Goal: Transaction & Acquisition: Purchase product/service

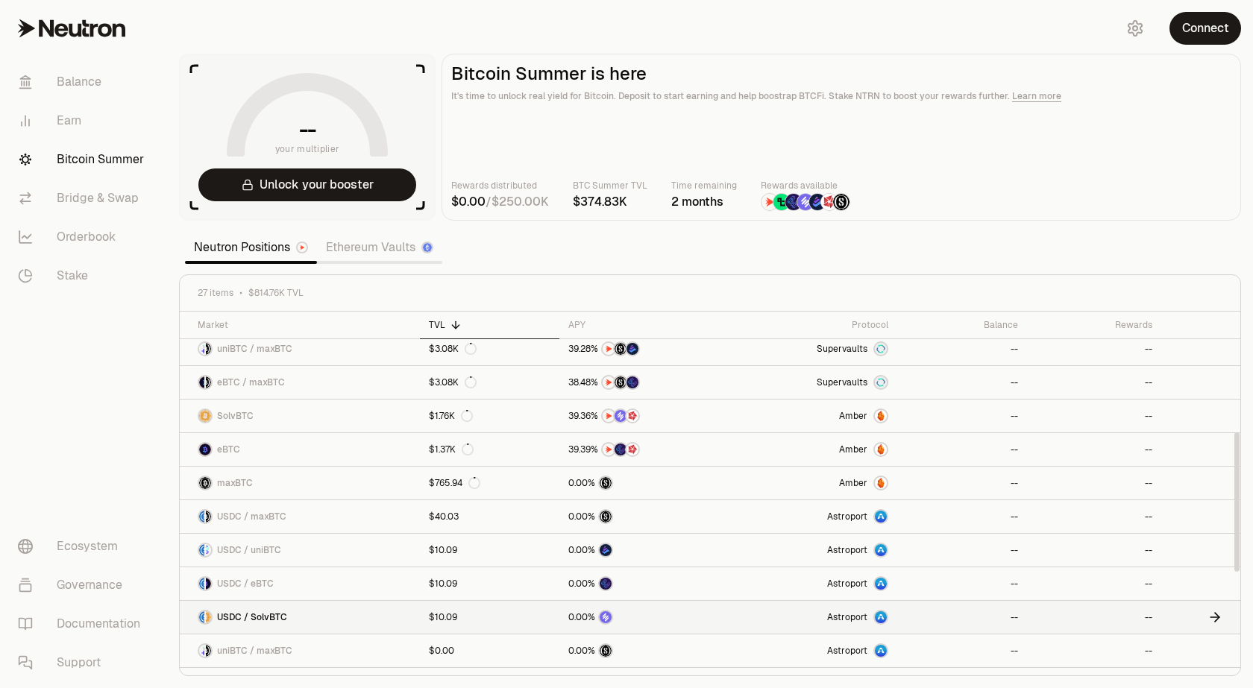
scroll to position [300, 0]
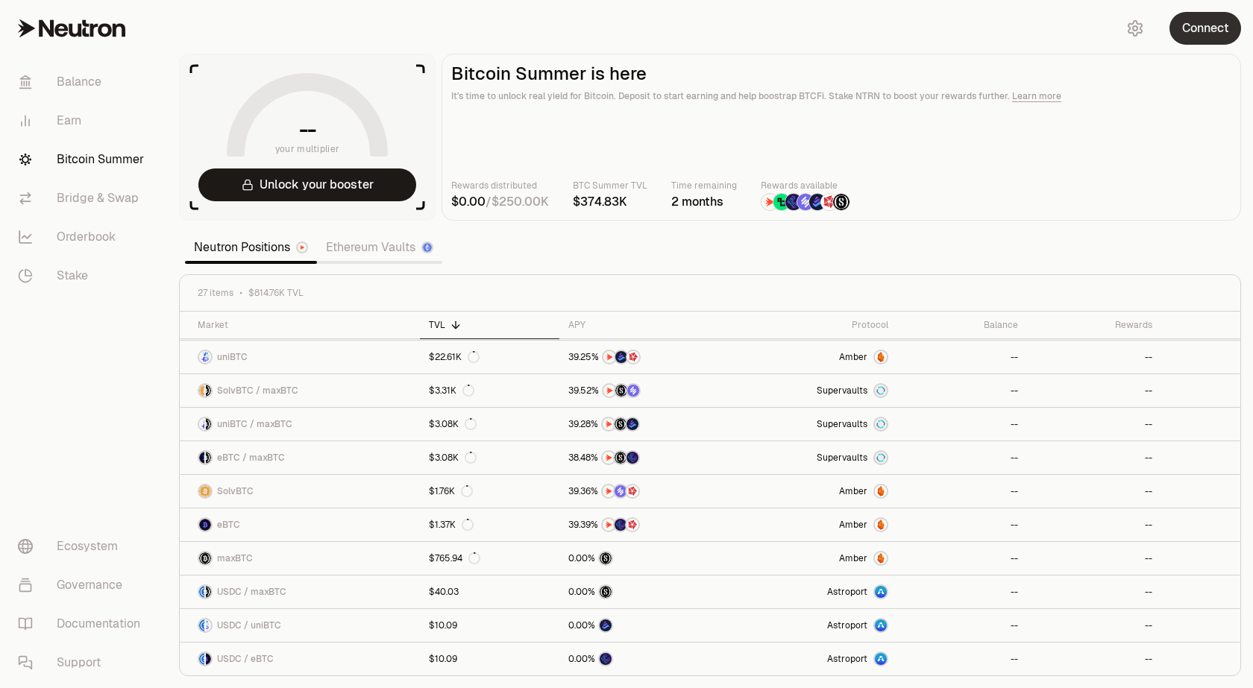
click at [1211, 31] on button "Connect" at bounding box center [1205, 28] width 72 height 33
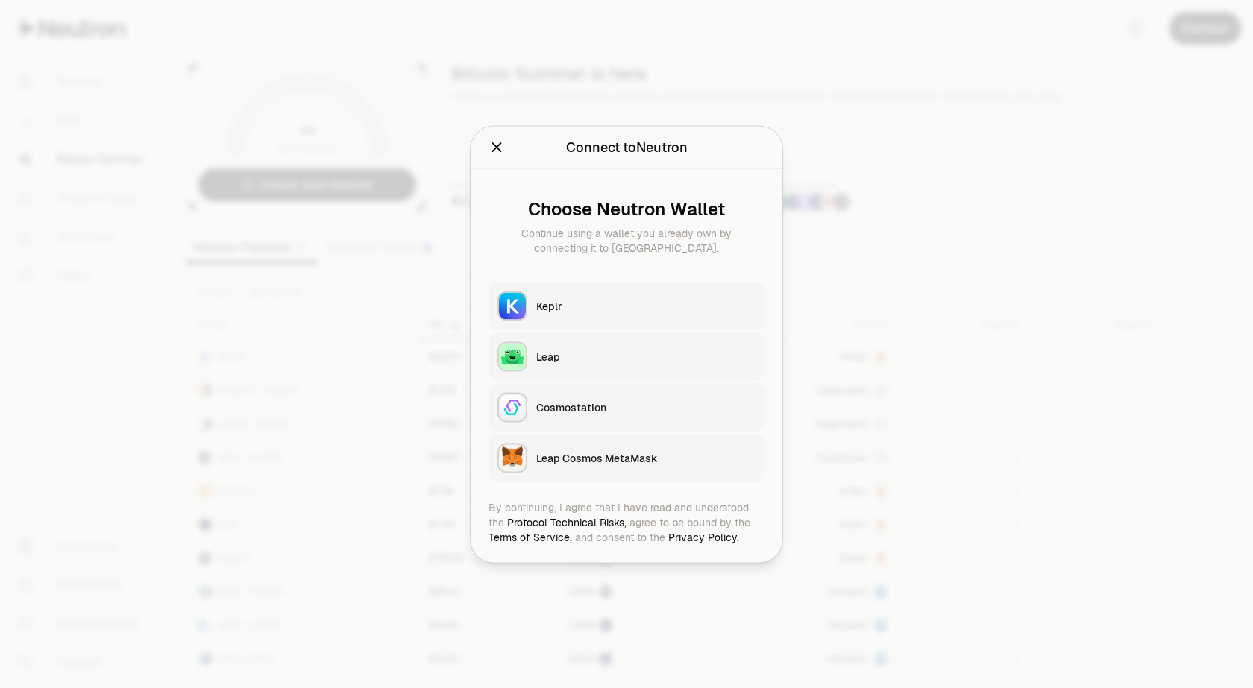
click at [582, 308] on div "Keplr" at bounding box center [645, 305] width 219 height 15
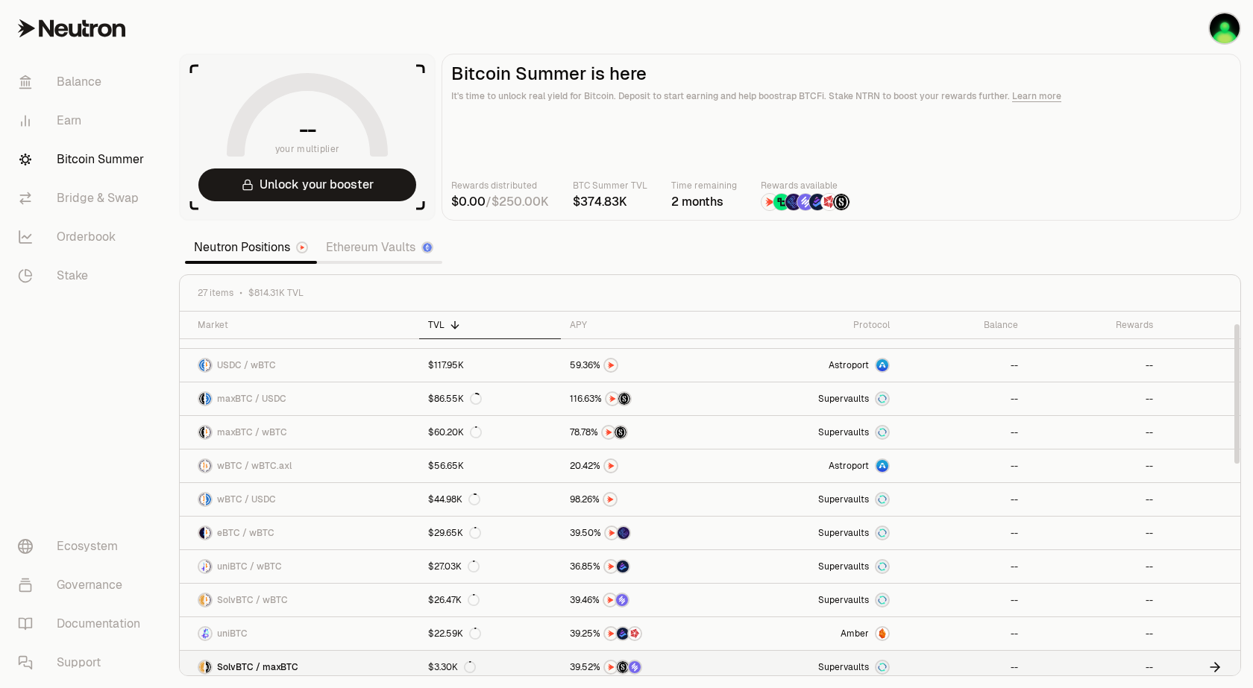
scroll to position [0, 0]
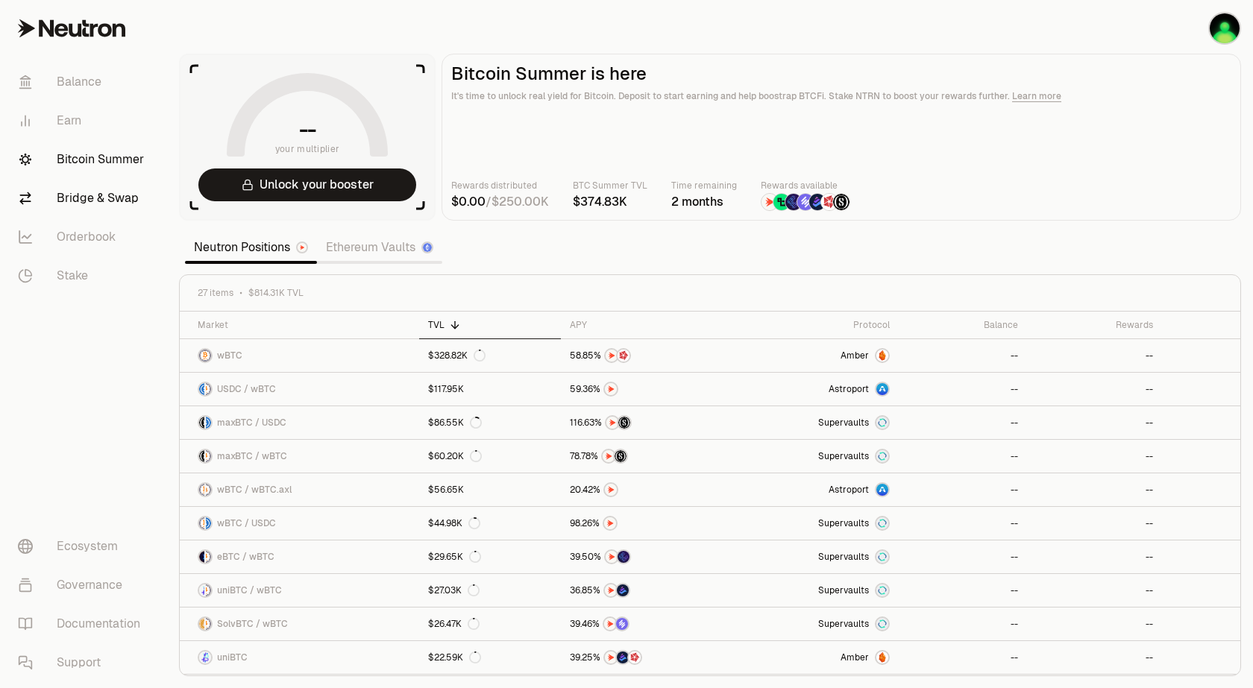
click at [84, 189] on link "Bridge & Swap" at bounding box center [83, 198] width 155 height 39
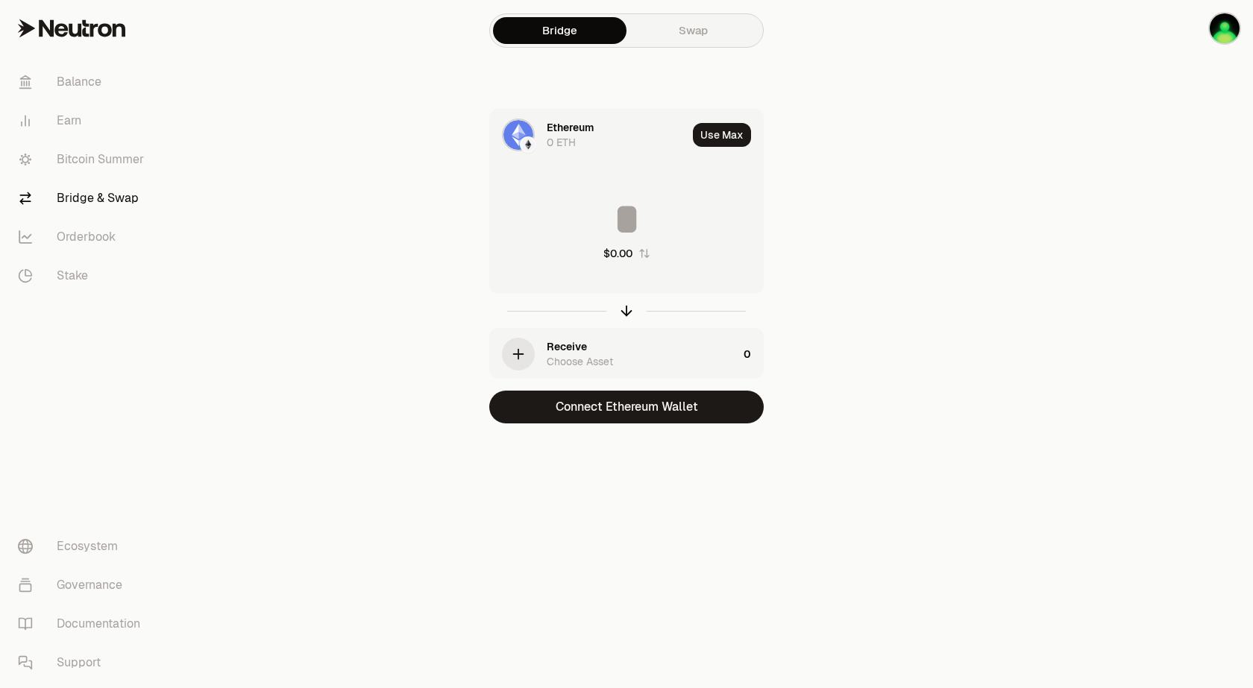
click at [699, 28] on link "Swap" at bounding box center [692, 30] width 133 height 27
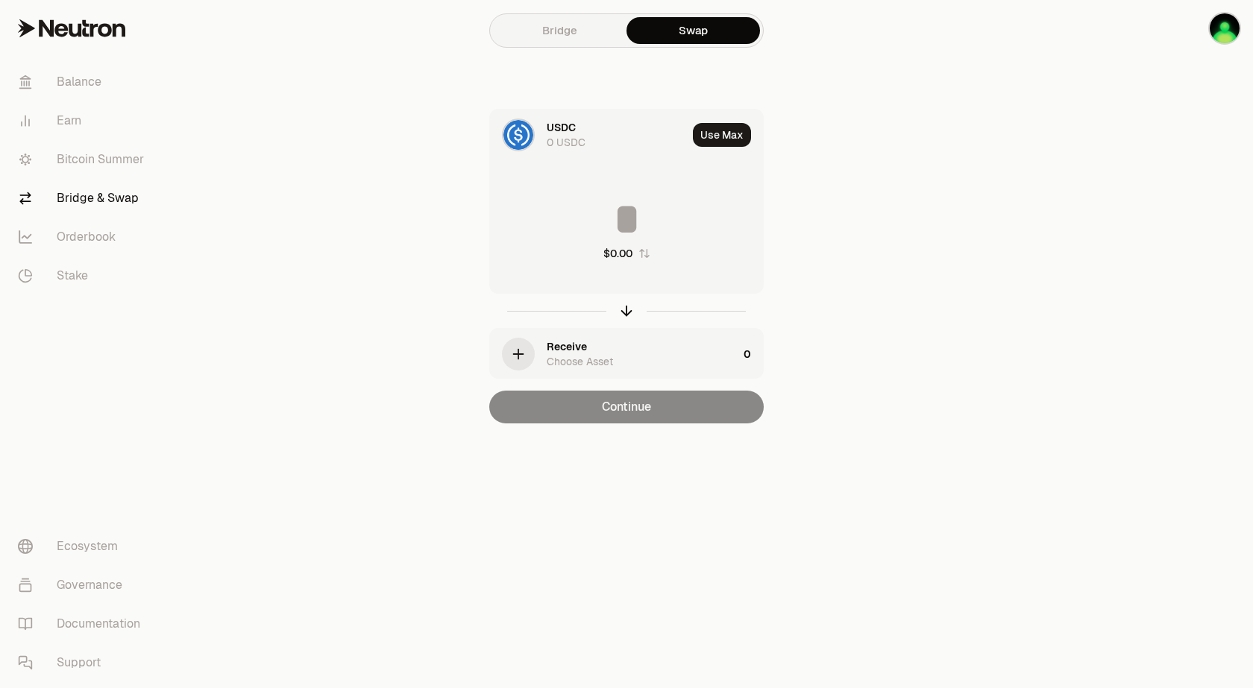
click at [548, 136] on div "0 USDC" at bounding box center [566, 142] width 39 height 15
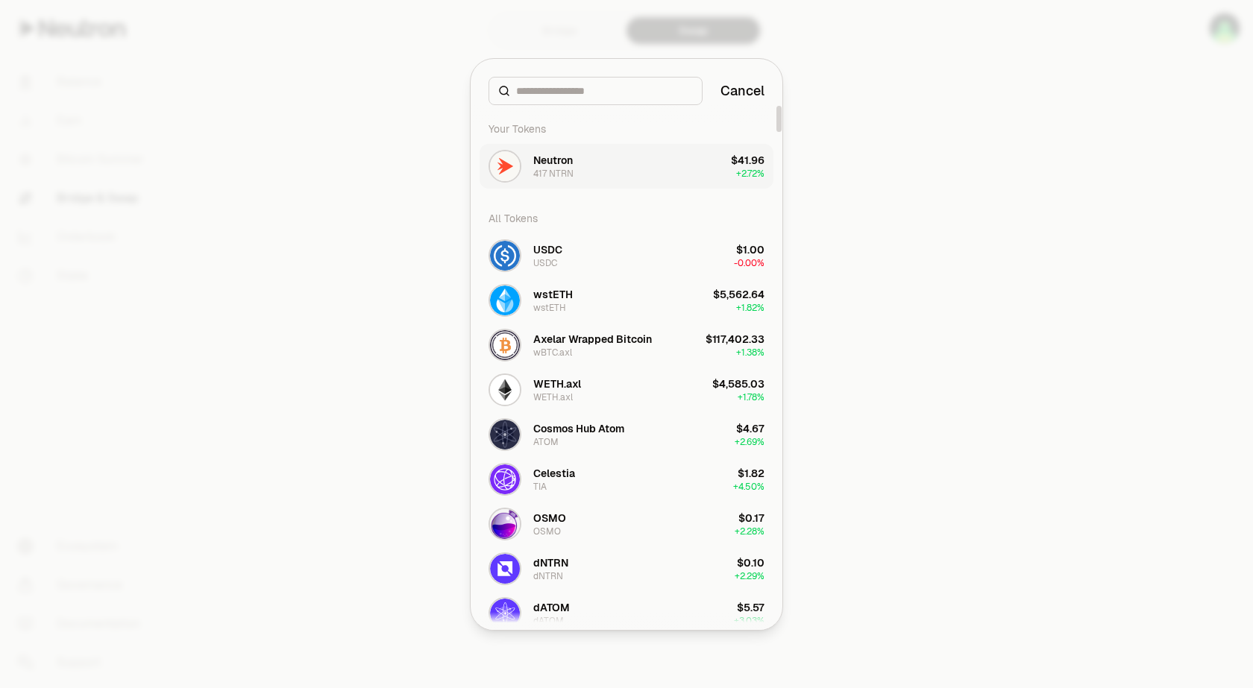
click at [573, 169] on div "Neutron 417 NTRN" at bounding box center [553, 166] width 40 height 27
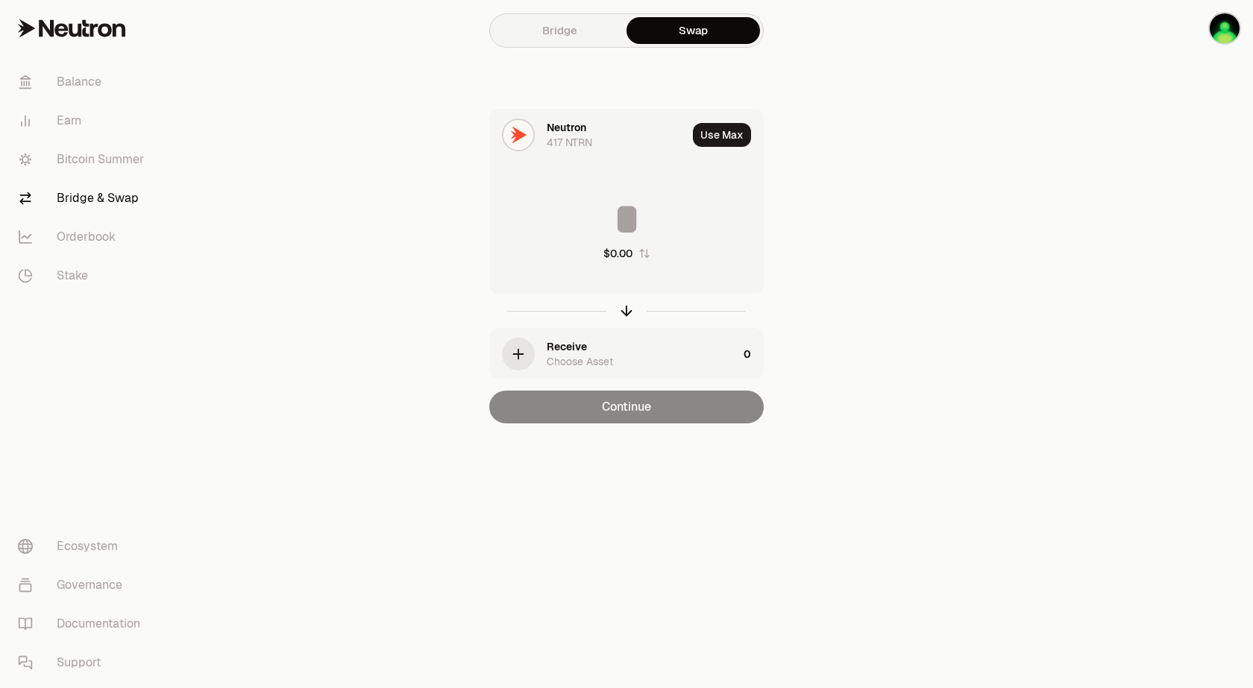
click at [522, 353] on icon "button" at bounding box center [518, 354] width 16 height 16
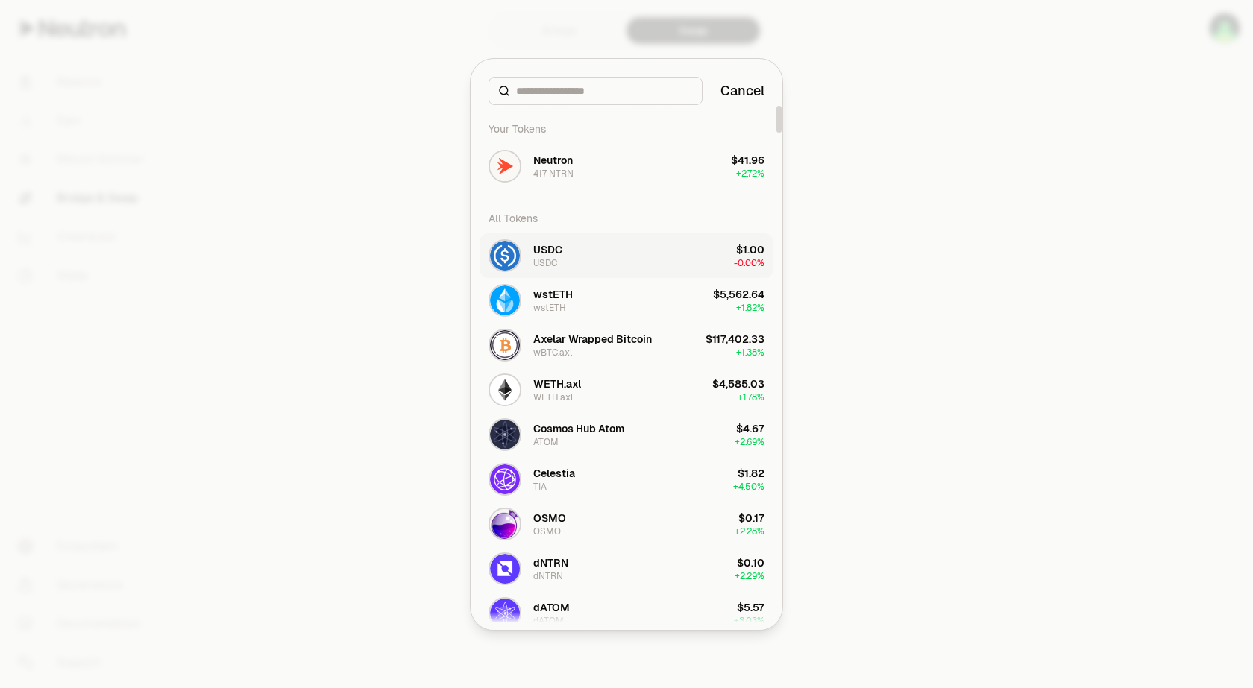
click at [557, 260] on div "USDC" at bounding box center [545, 263] width 24 height 12
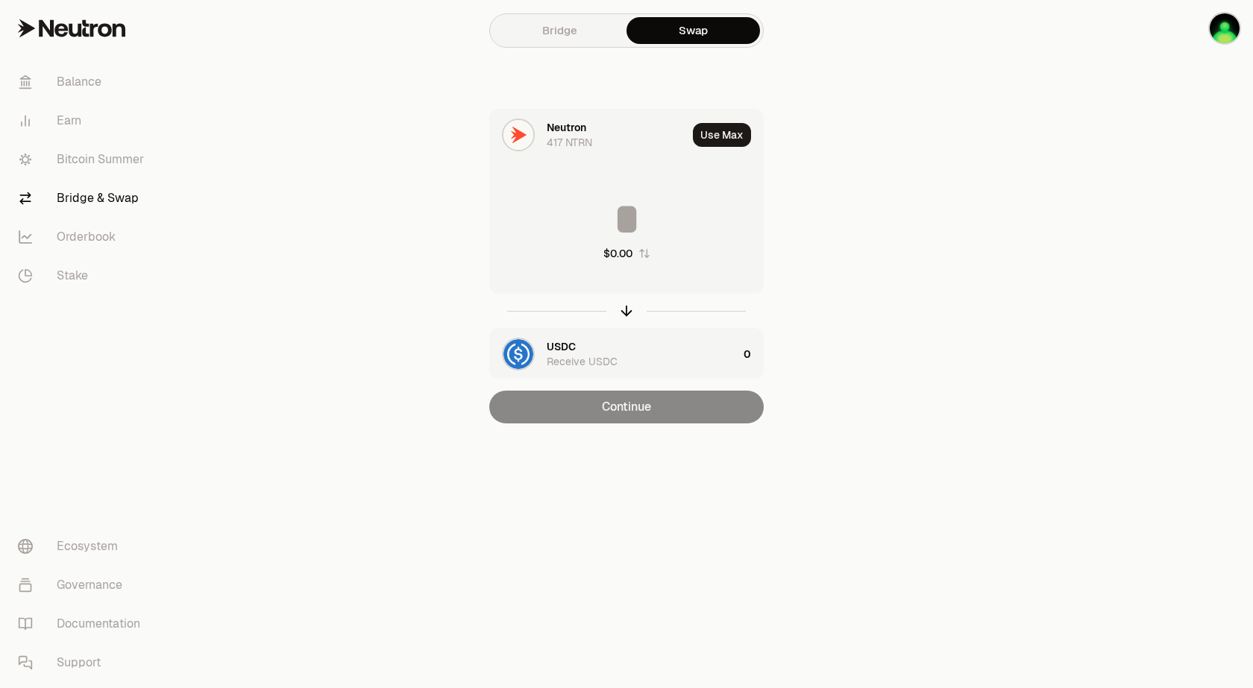
click at [629, 222] on input at bounding box center [626, 219] width 273 height 45
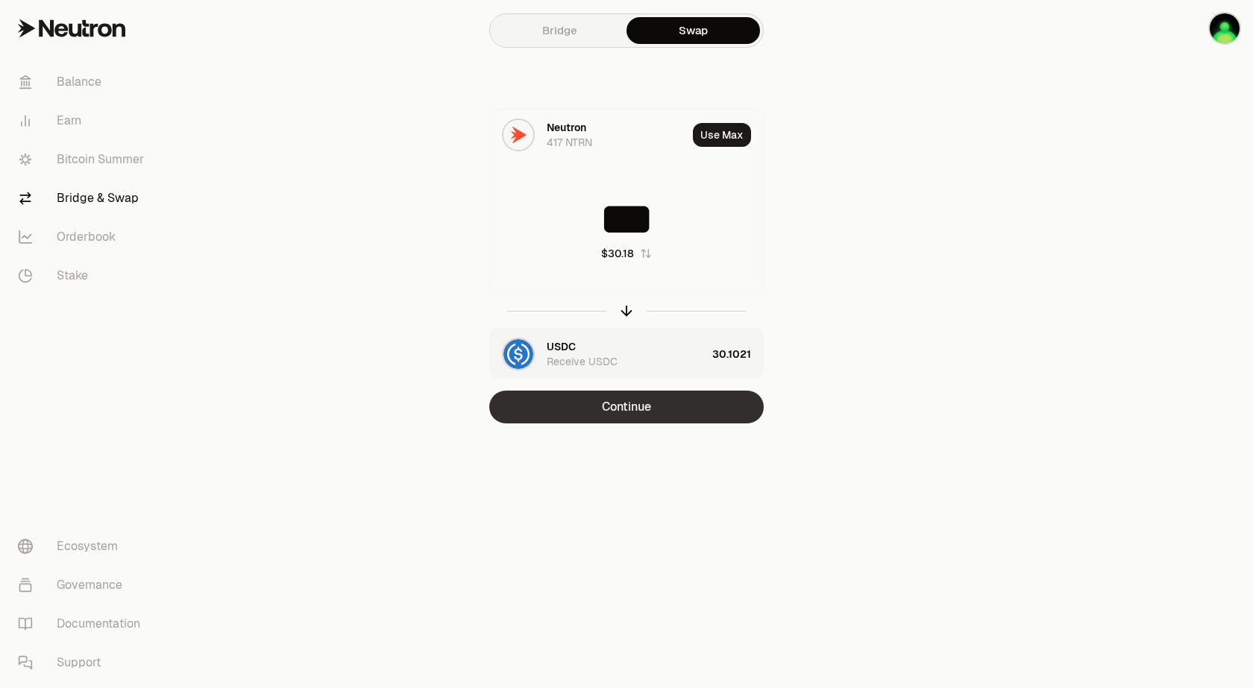
type input "***"
click at [628, 406] on button "Continue" at bounding box center [626, 407] width 274 height 33
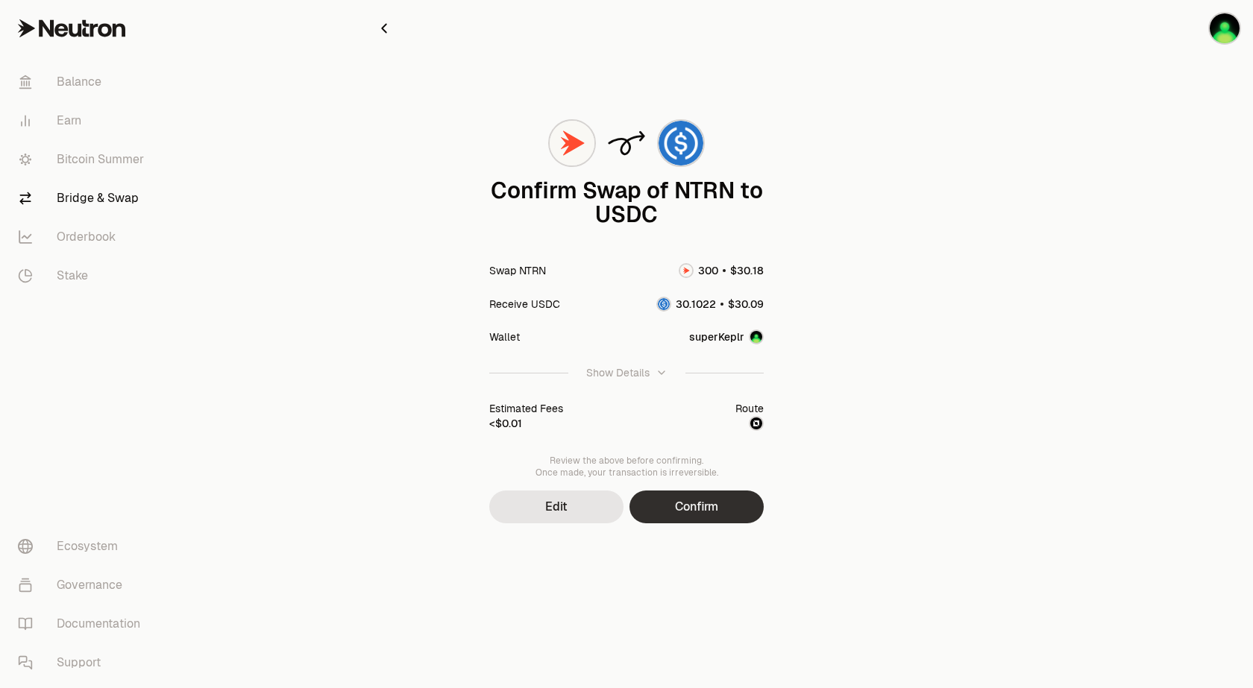
click at [699, 506] on button "Confirm" at bounding box center [696, 507] width 134 height 33
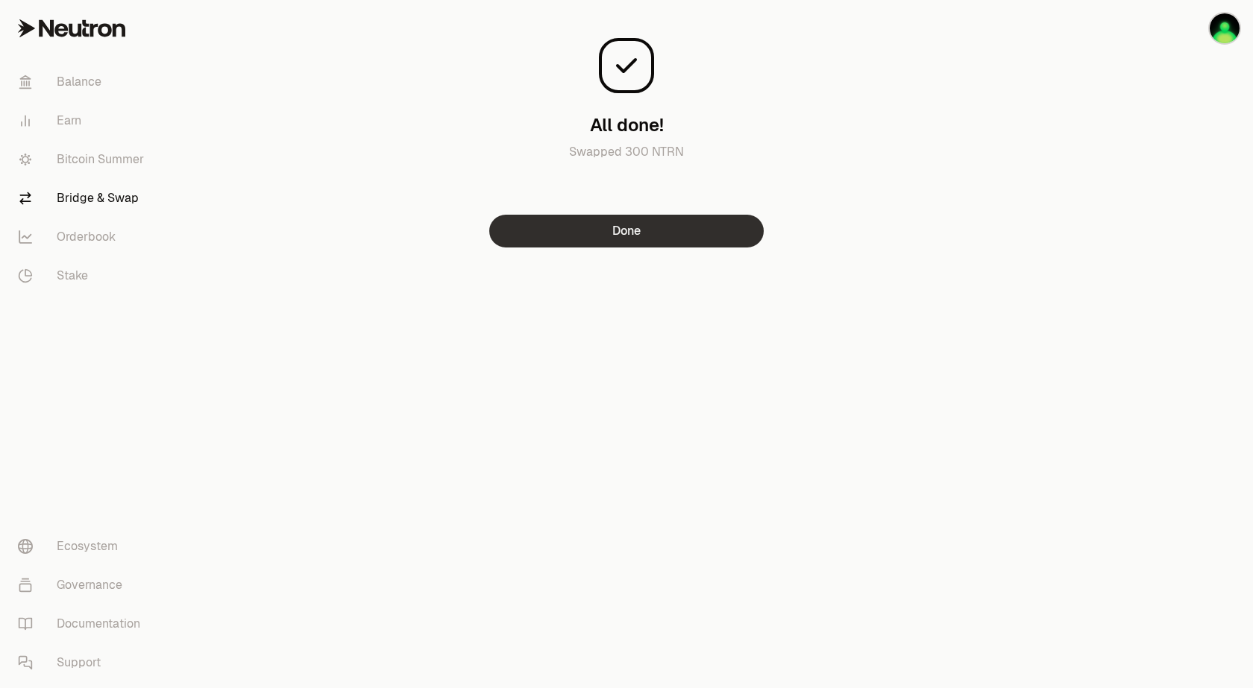
click at [635, 232] on button "Done" at bounding box center [626, 231] width 274 height 33
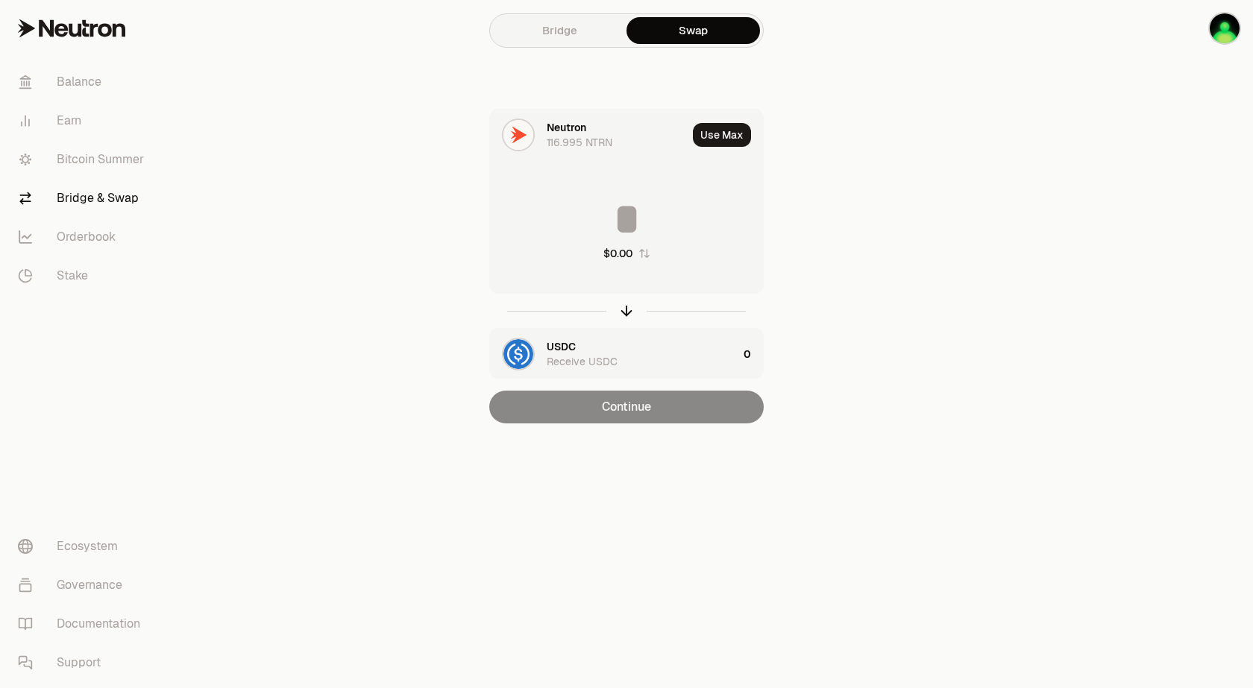
click at [585, 352] on div "USDC Receive USDC" at bounding box center [642, 354] width 191 height 30
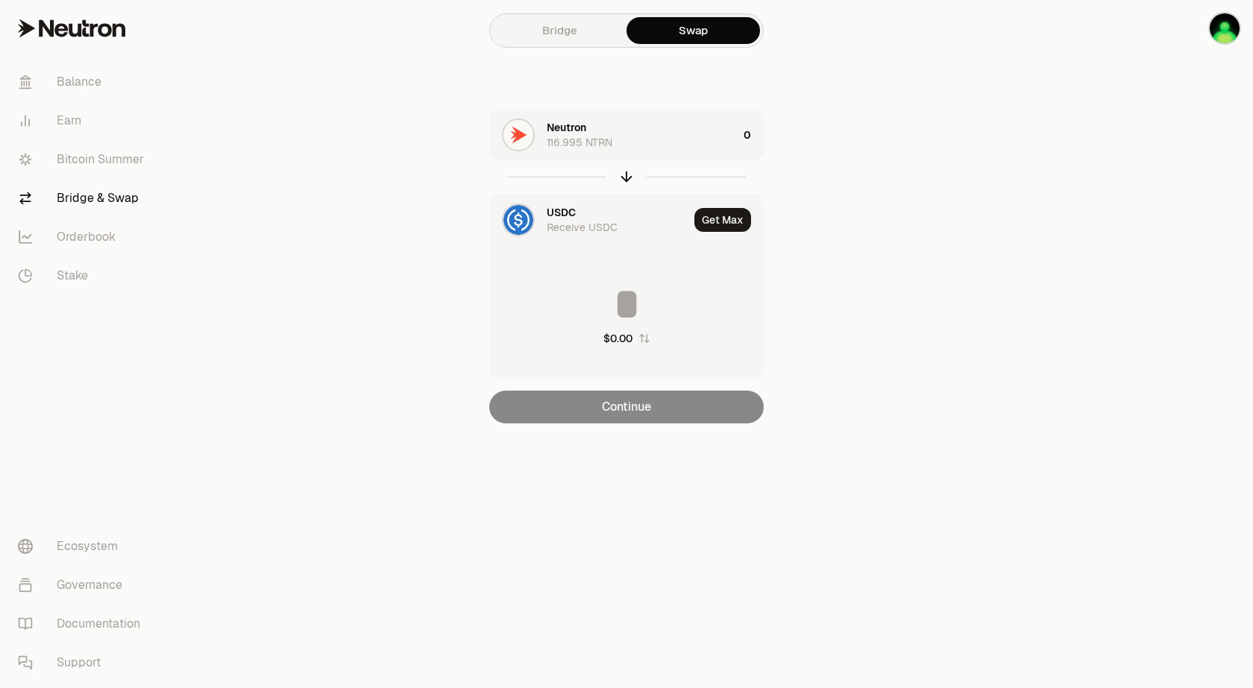
click at [550, 213] on div "USDC" at bounding box center [561, 212] width 29 height 15
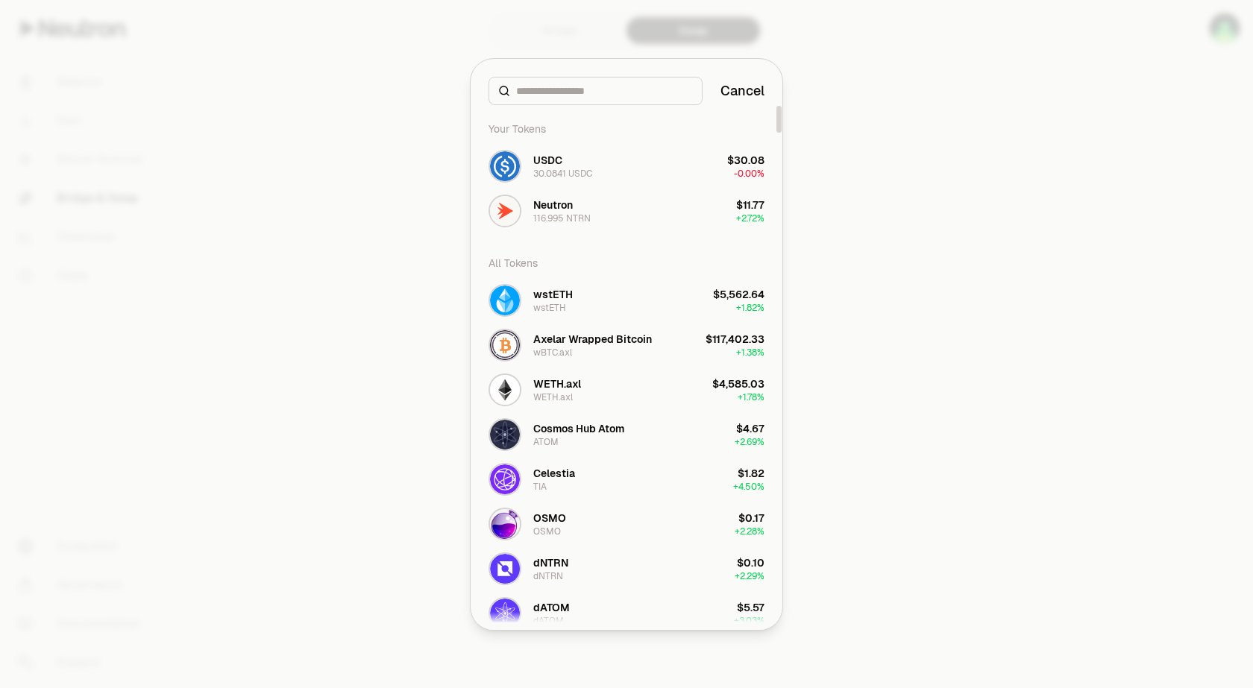
click at [544, 82] on div at bounding box center [595, 91] width 214 height 28
click at [546, 90] on input at bounding box center [604, 91] width 177 height 15
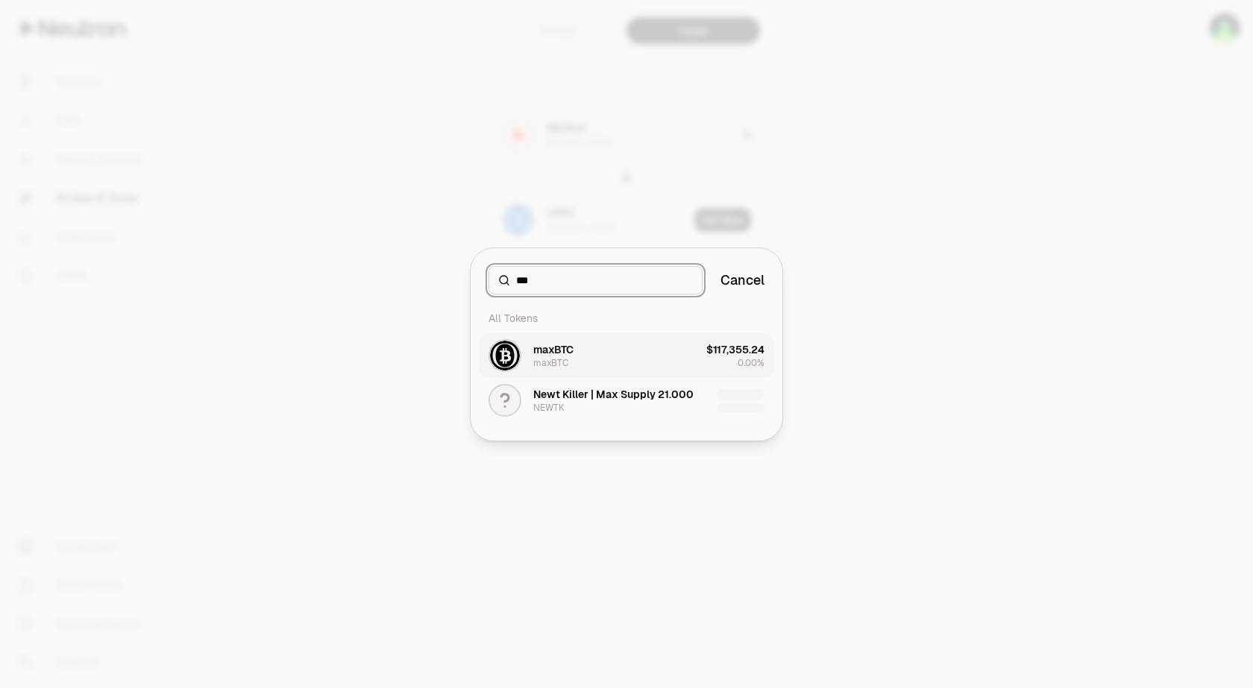
type input "***"
click at [561, 360] on div "maxBTC" at bounding box center [550, 363] width 35 height 12
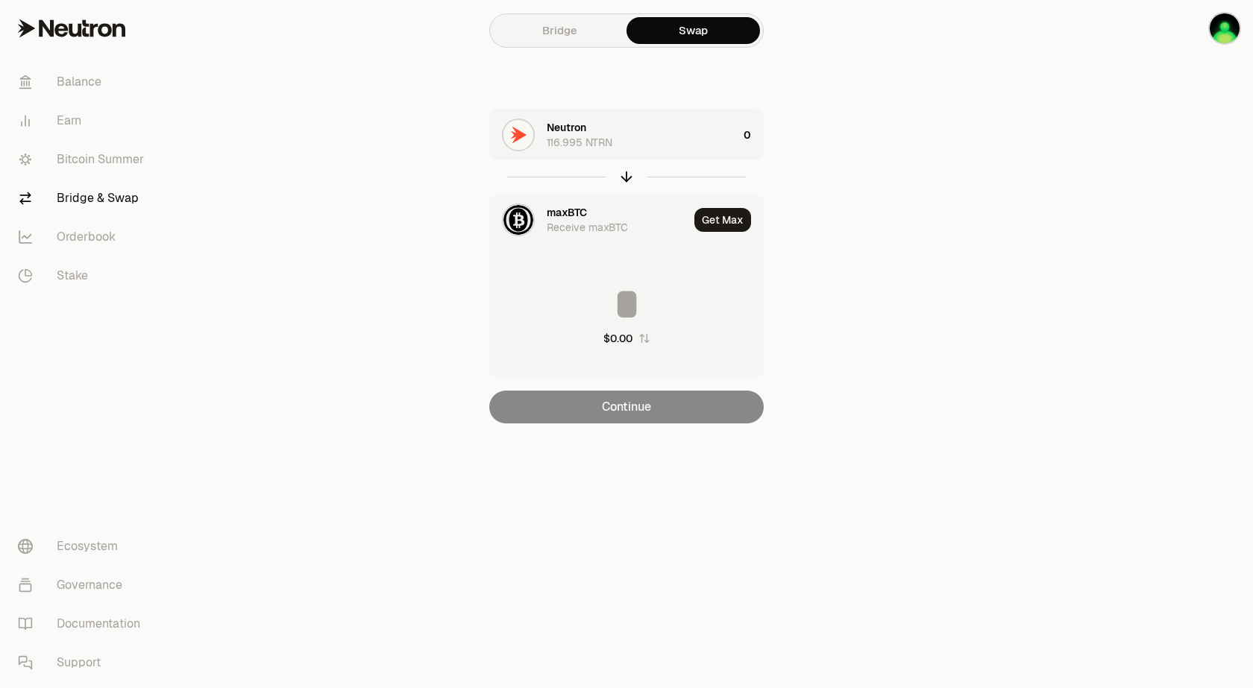
click at [629, 298] on input at bounding box center [626, 304] width 273 height 45
click at [722, 222] on button "Get Max" at bounding box center [722, 220] width 57 height 24
type input "**********"
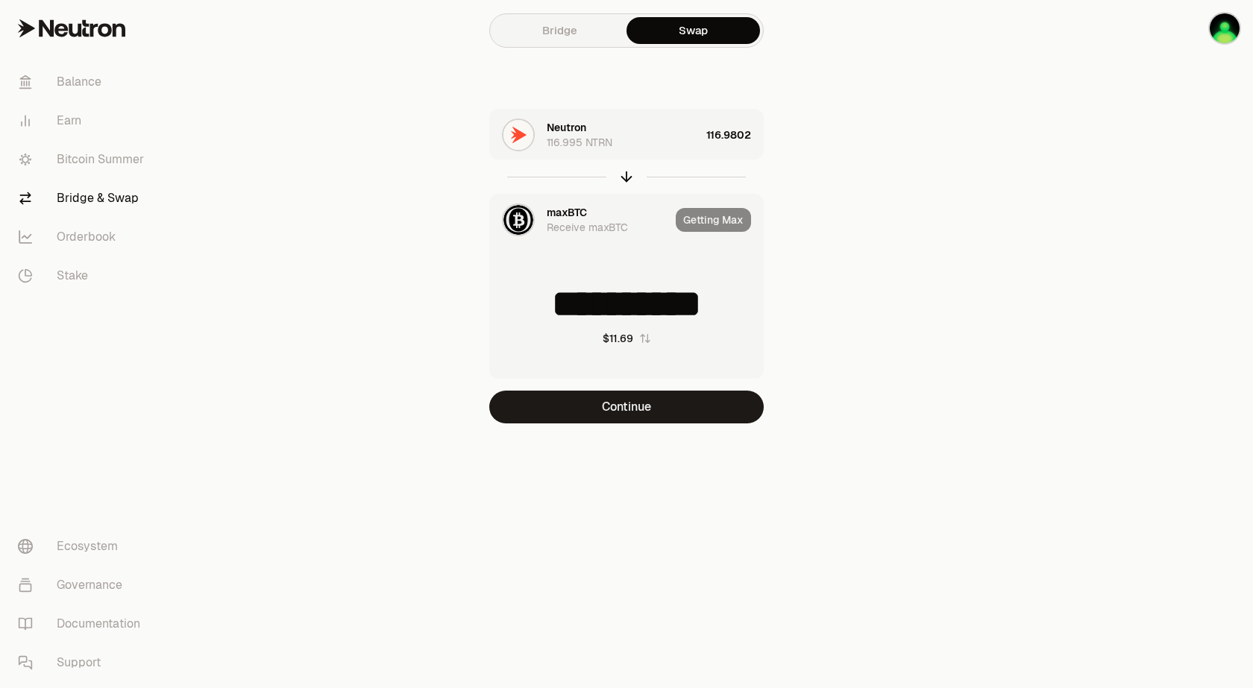
drag, startPoint x: 703, startPoint y: 136, endPoint x: 763, endPoint y: 131, distance: 59.9
click at [763, 131] on div "Neutron 116.995 NTRN 116.9802" at bounding box center [626, 134] width 274 height 51
click at [737, 133] on div "116.9802" at bounding box center [734, 135] width 57 height 51
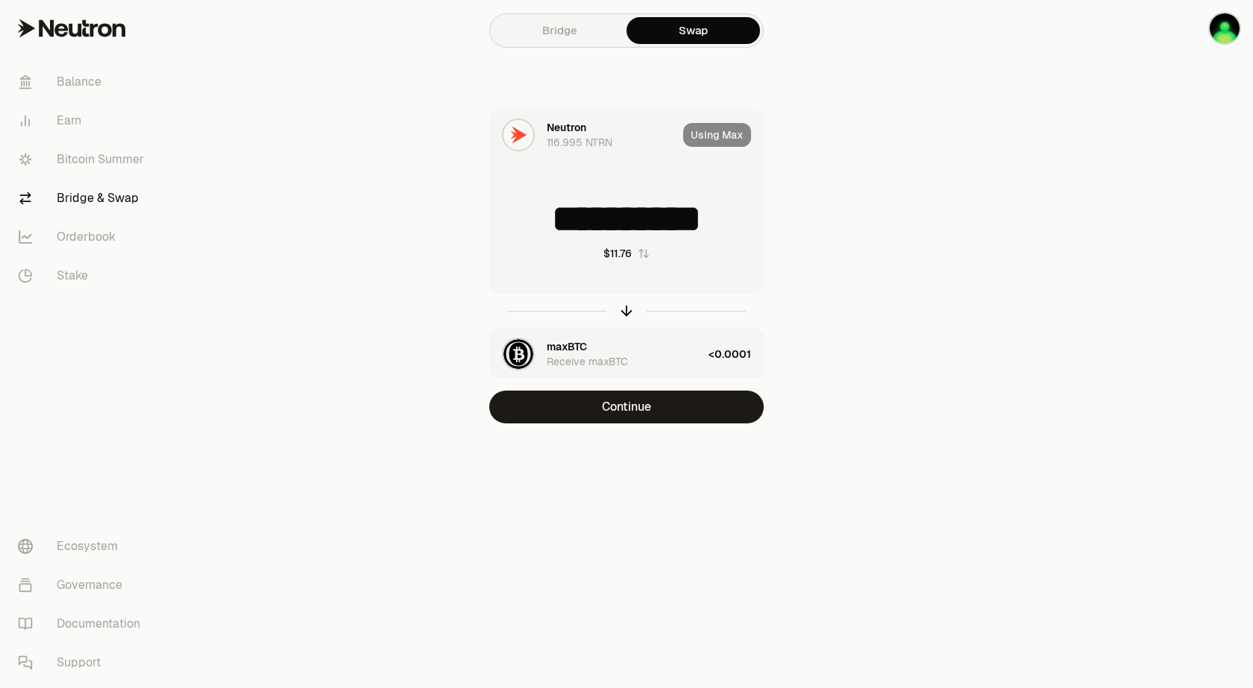
click at [724, 137] on div "Using Max" at bounding box center [723, 135] width 80 height 51
click at [726, 222] on input "**********" at bounding box center [626, 219] width 273 height 45
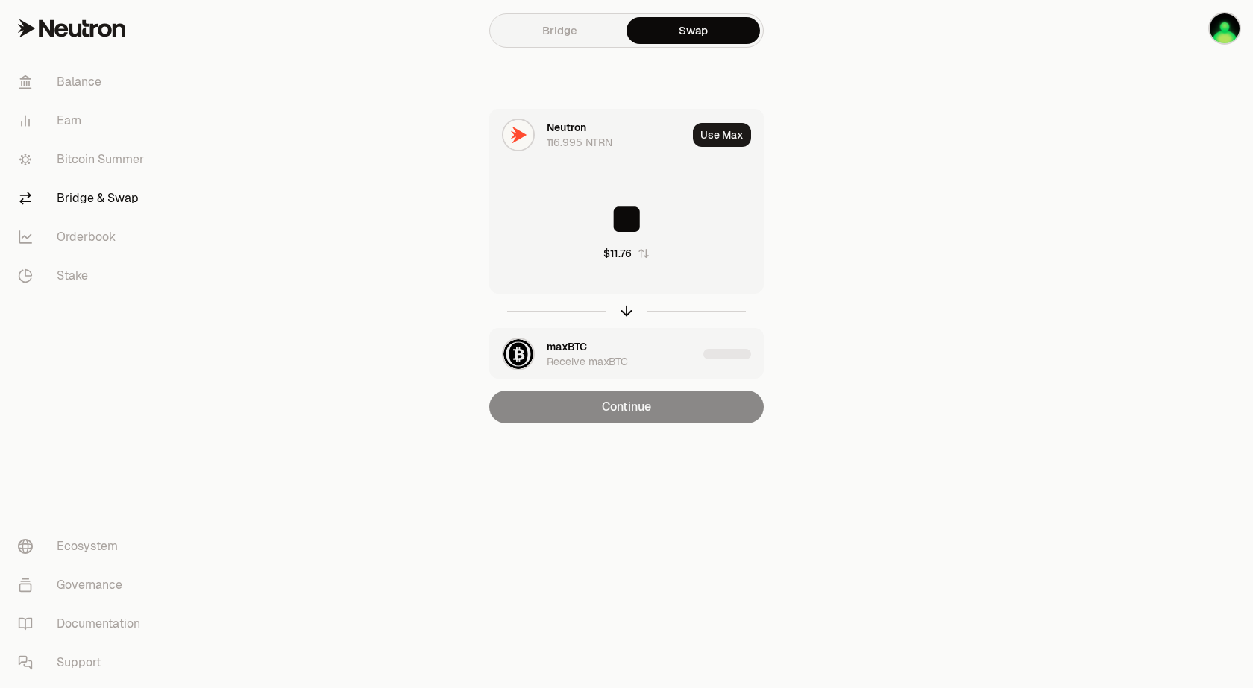
type input "*"
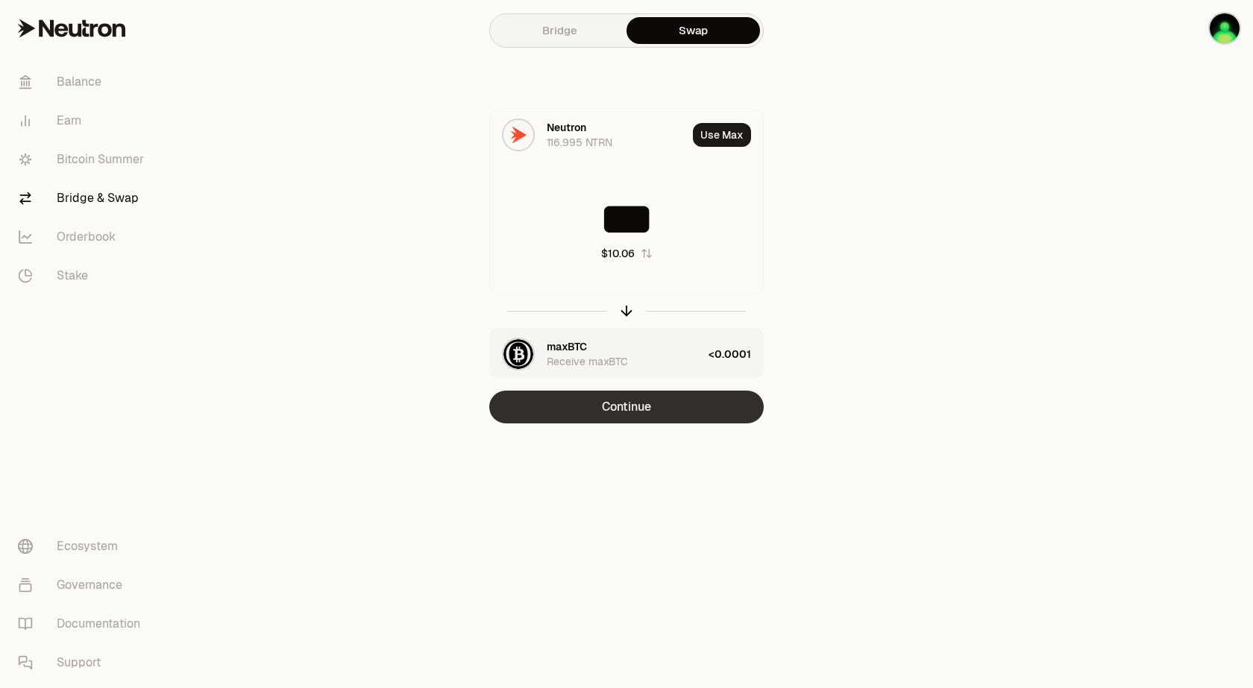
type input "***"
click at [633, 406] on button "Continue" at bounding box center [626, 407] width 274 height 33
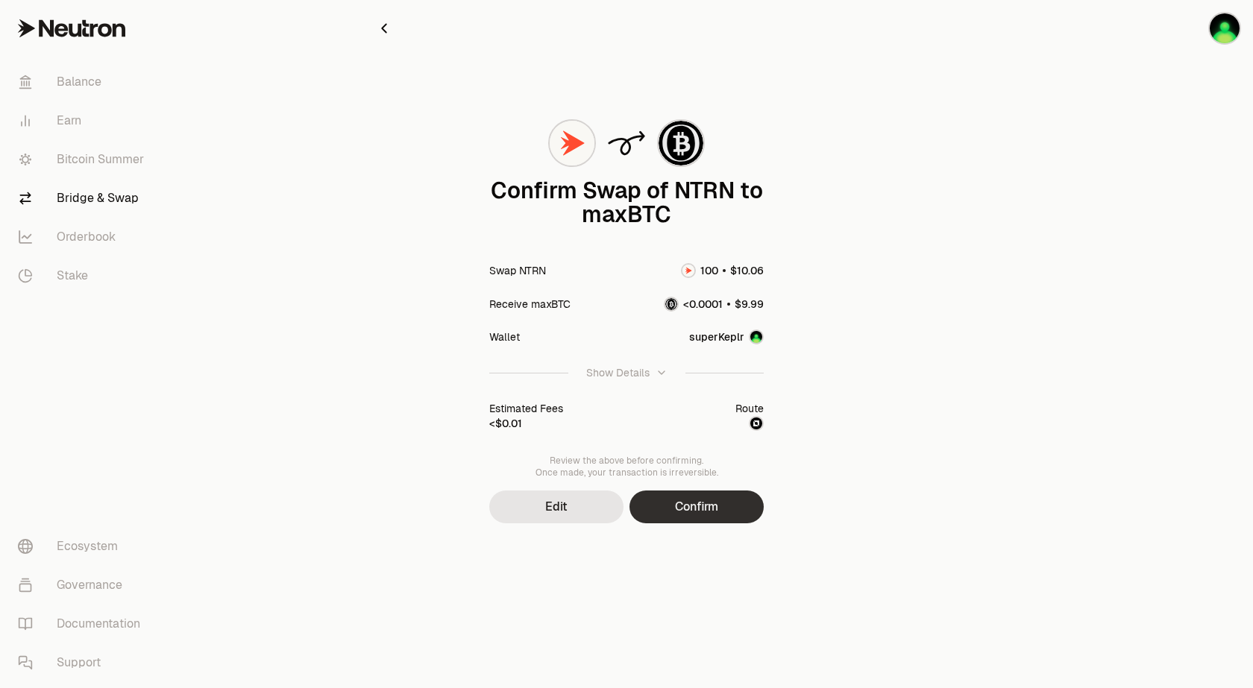
click at [700, 509] on button "Confirm" at bounding box center [696, 507] width 134 height 33
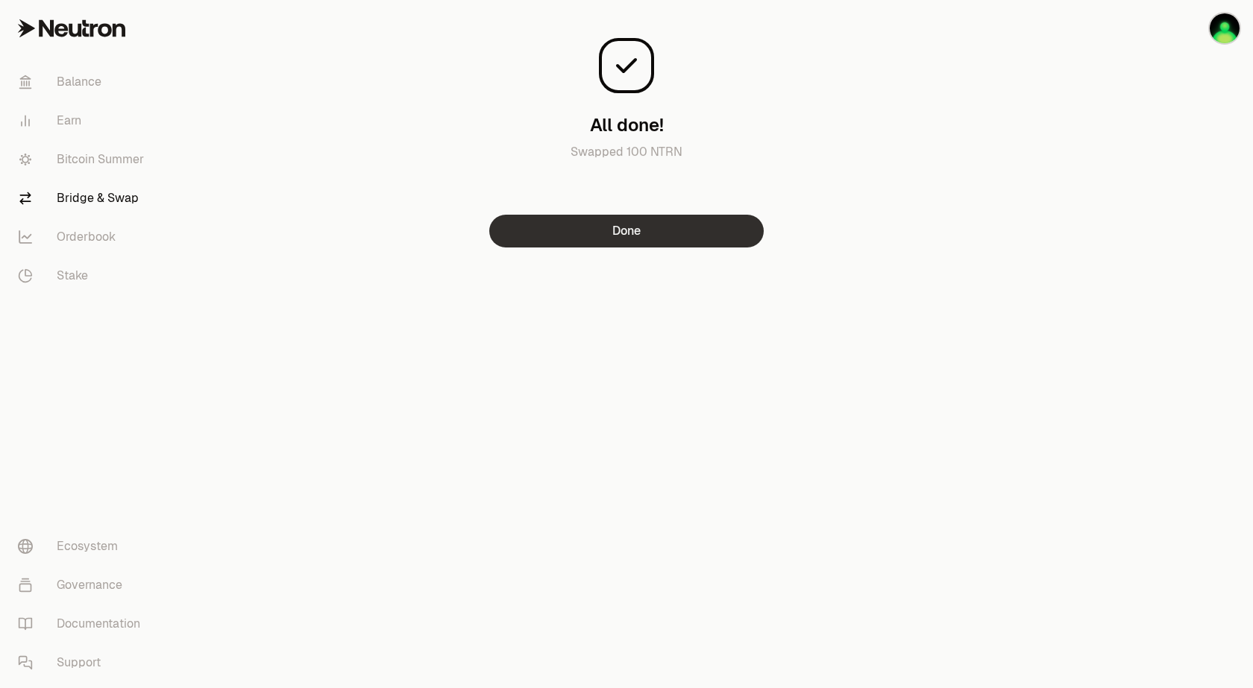
click at [663, 230] on button "Done" at bounding box center [626, 231] width 274 height 33
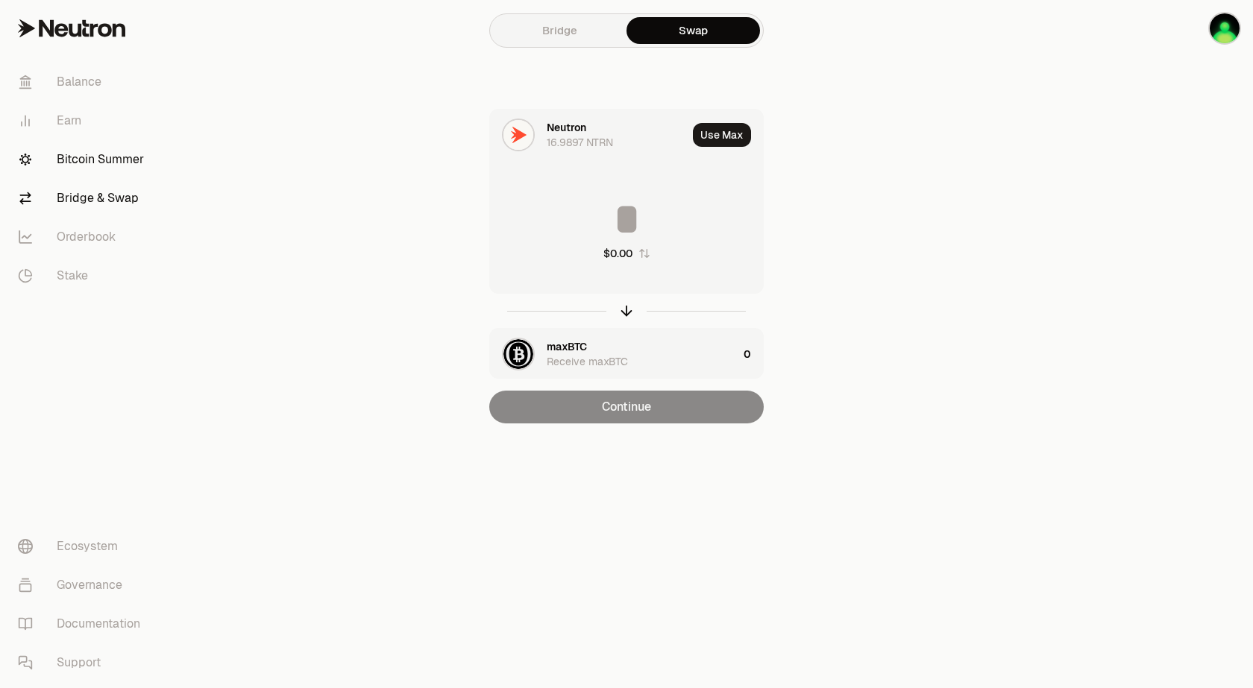
click at [95, 160] on link "Bitcoin Summer" at bounding box center [83, 159] width 155 height 39
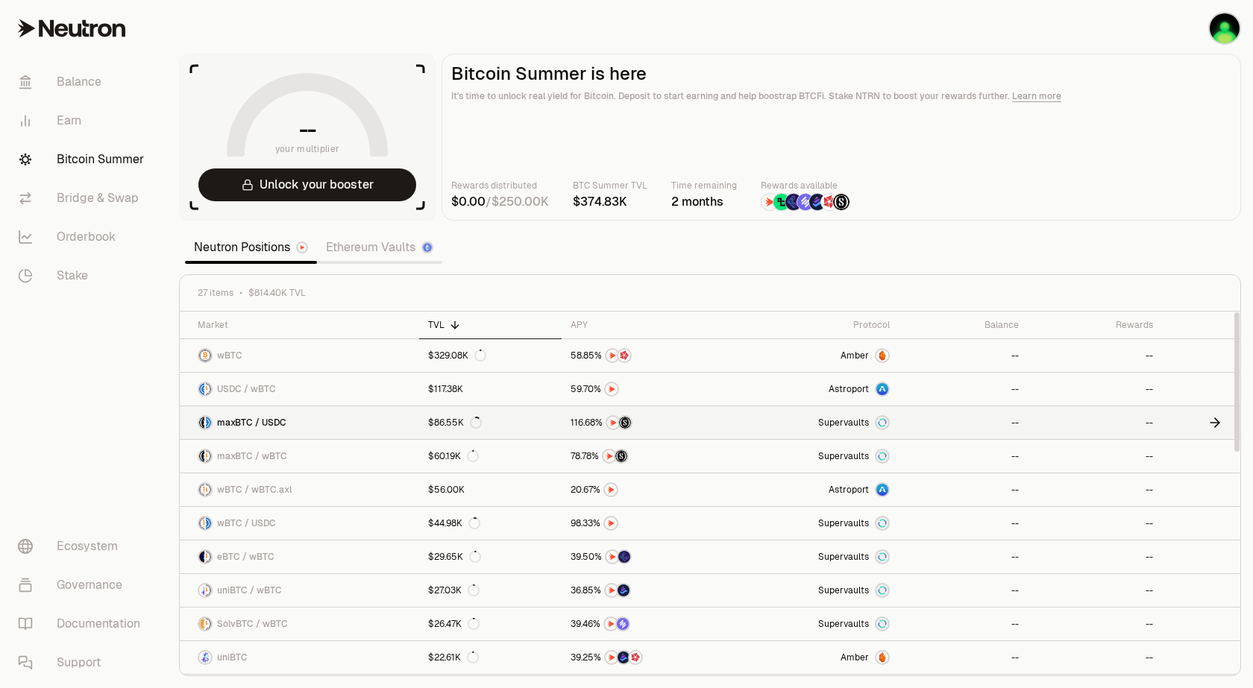
click at [1178, 424] on link at bounding box center [1201, 422] width 78 height 33
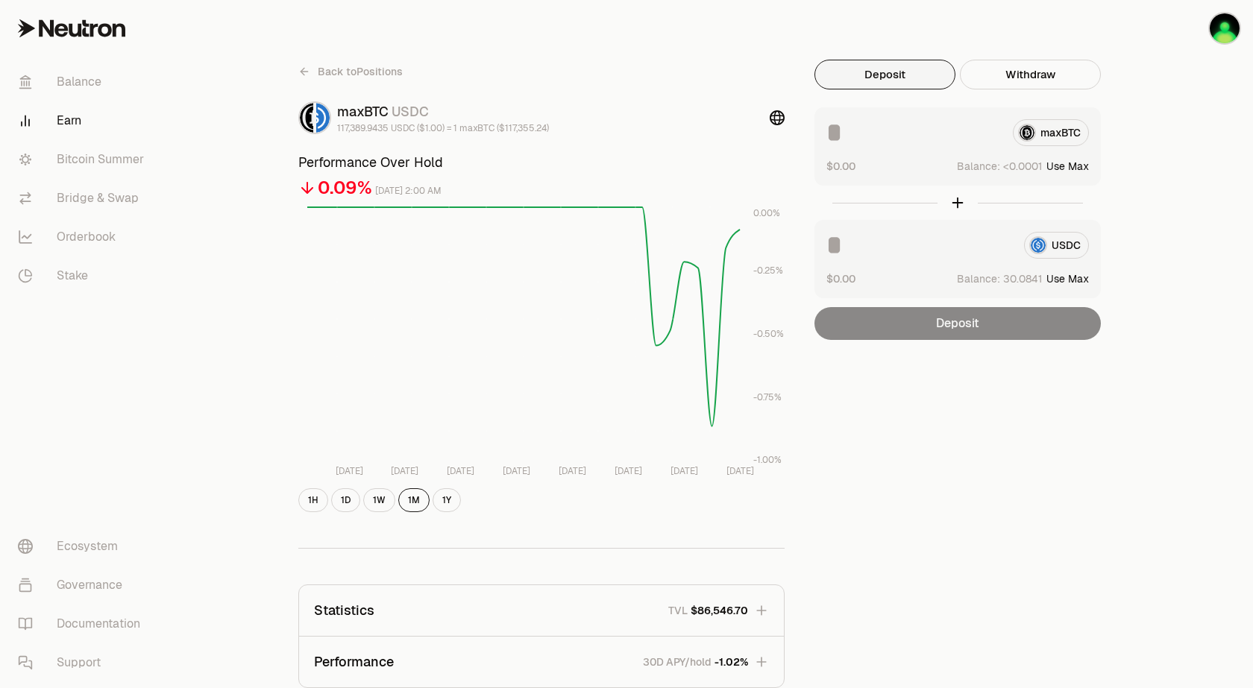
click at [1059, 246] on div "USDC" at bounding box center [957, 245] width 262 height 27
click at [1069, 166] on button "Use Max" at bounding box center [1067, 166] width 43 height 15
type input "**********"
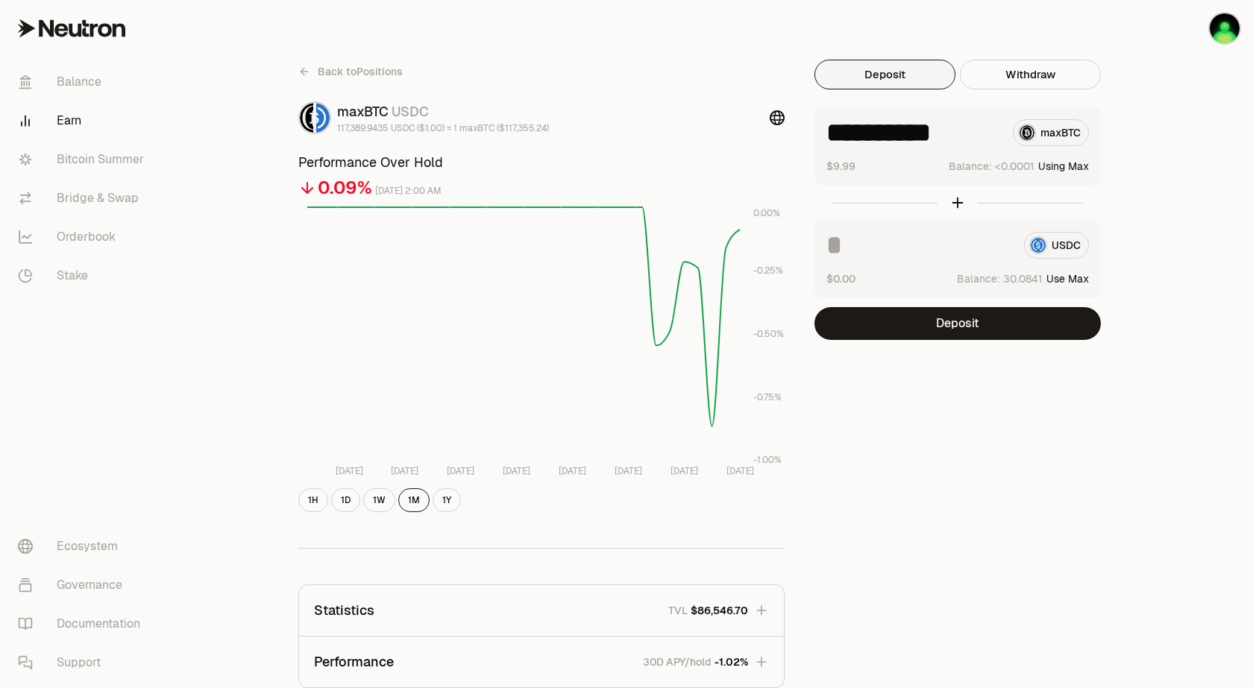
click at [1070, 278] on button "Use Max" at bounding box center [1067, 278] width 43 height 15
click at [1070, 278] on button "Using Max" at bounding box center [1063, 278] width 51 height 15
click at [1058, 167] on button "Using Max" at bounding box center [1063, 166] width 51 height 15
click at [950, 248] on input "********" at bounding box center [919, 245] width 186 height 27
type input "*"
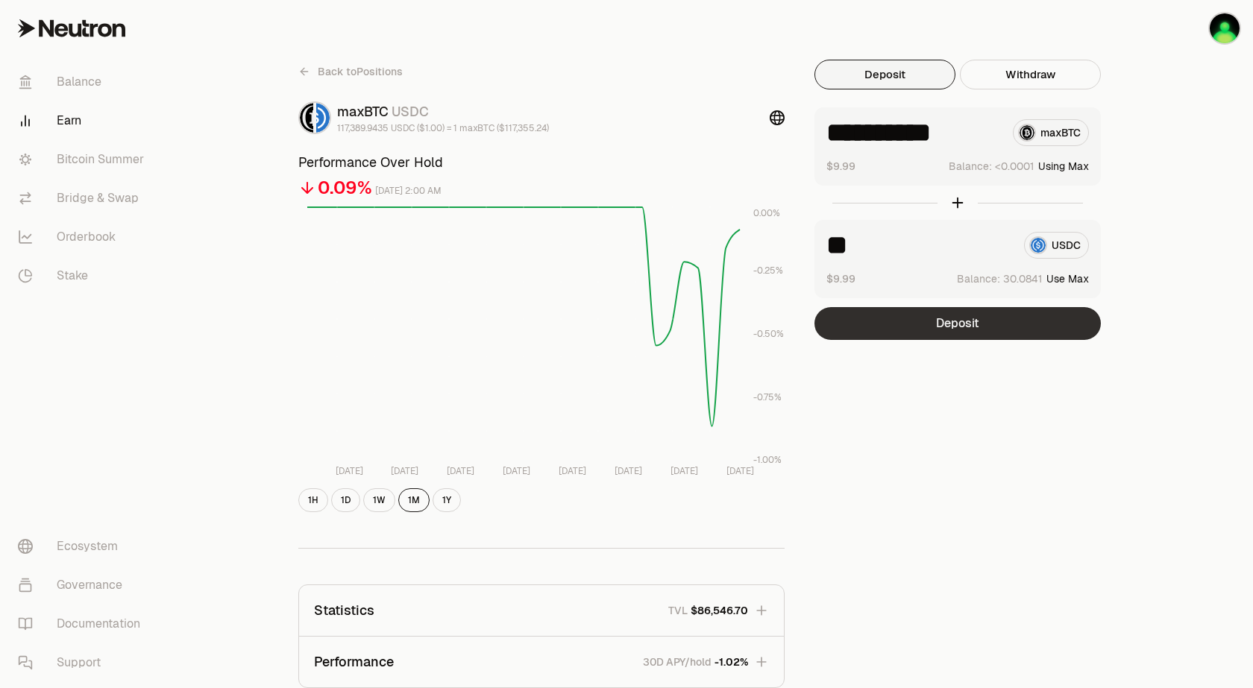
type input "**"
click at [964, 323] on button "Deposit" at bounding box center [957, 323] width 286 height 33
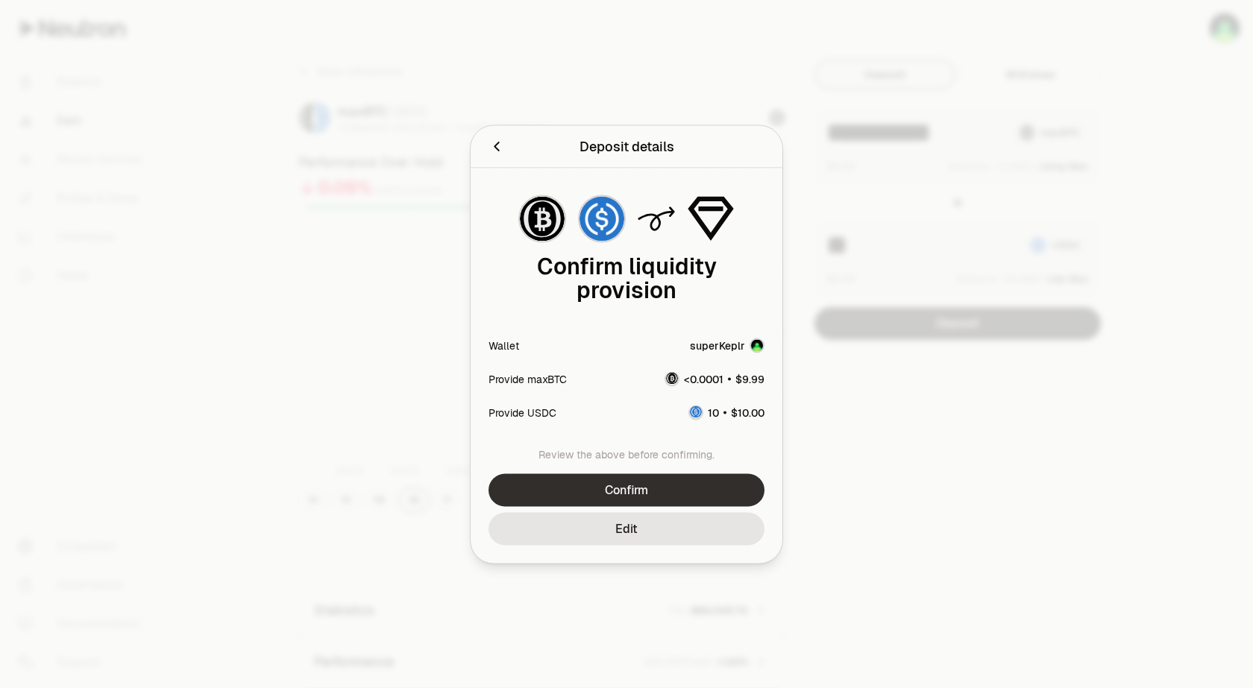
click at [615, 492] on button "Confirm" at bounding box center [626, 489] width 276 height 33
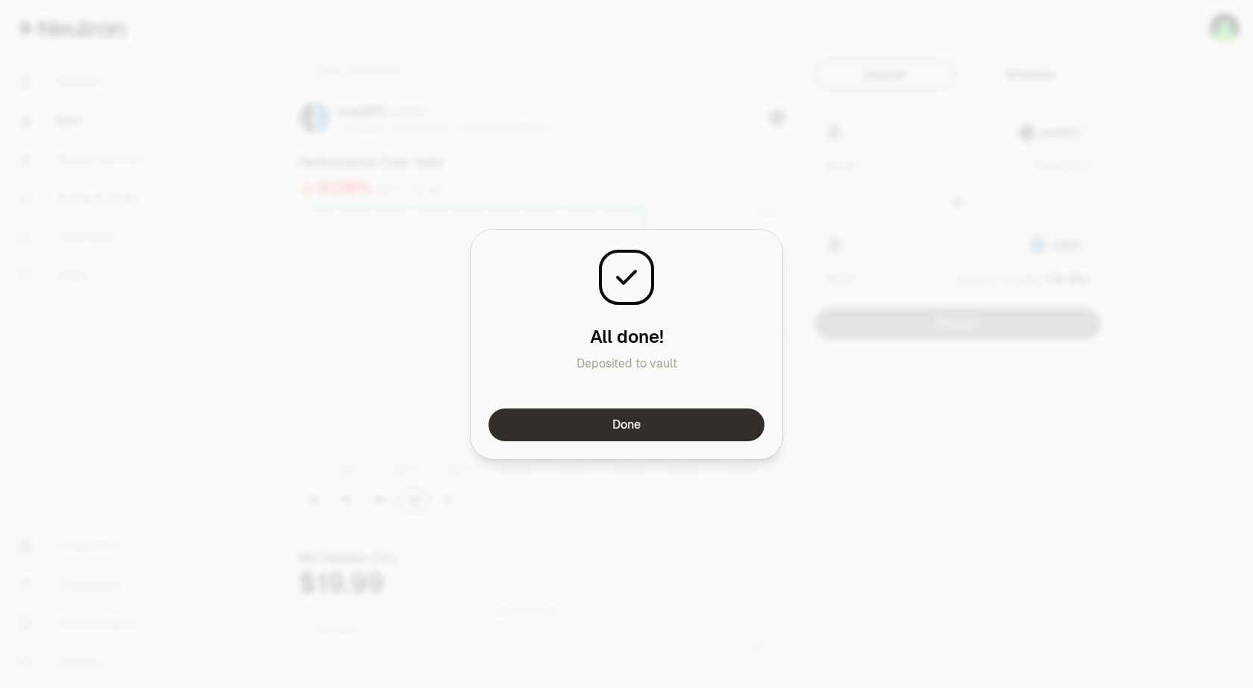
click at [625, 420] on button "Done" at bounding box center [626, 425] width 276 height 33
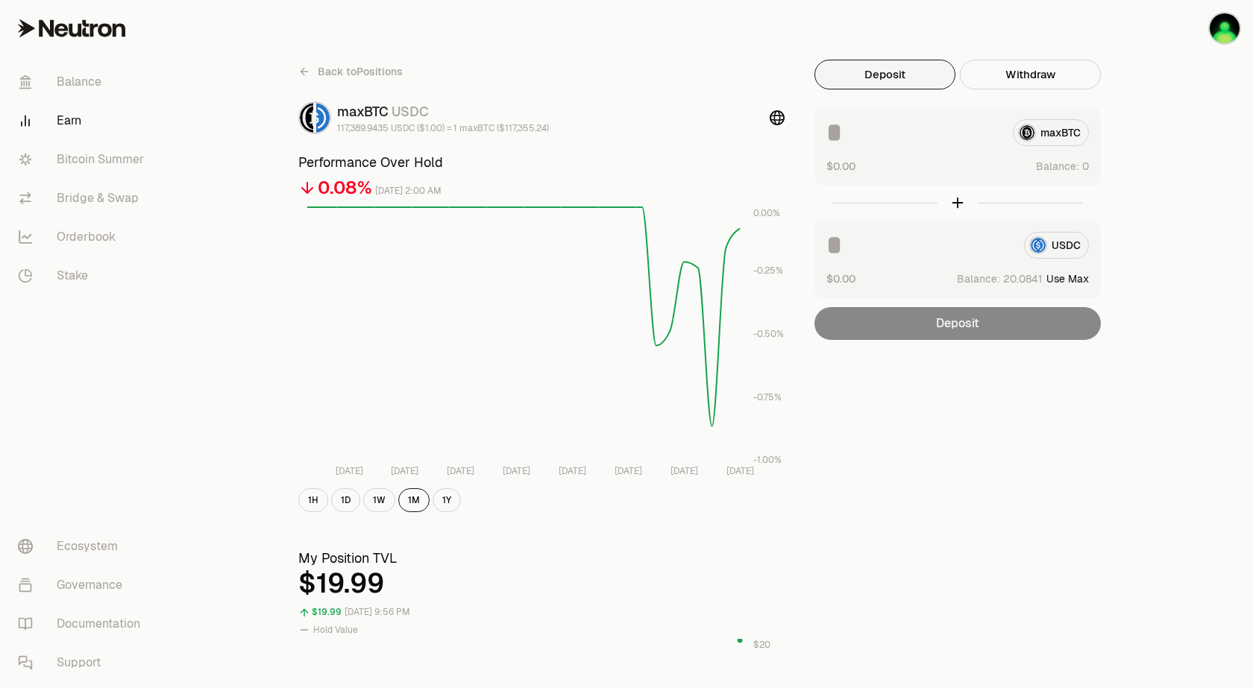
click at [321, 72] on span "Back to Positions" at bounding box center [360, 71] width 85 height 15
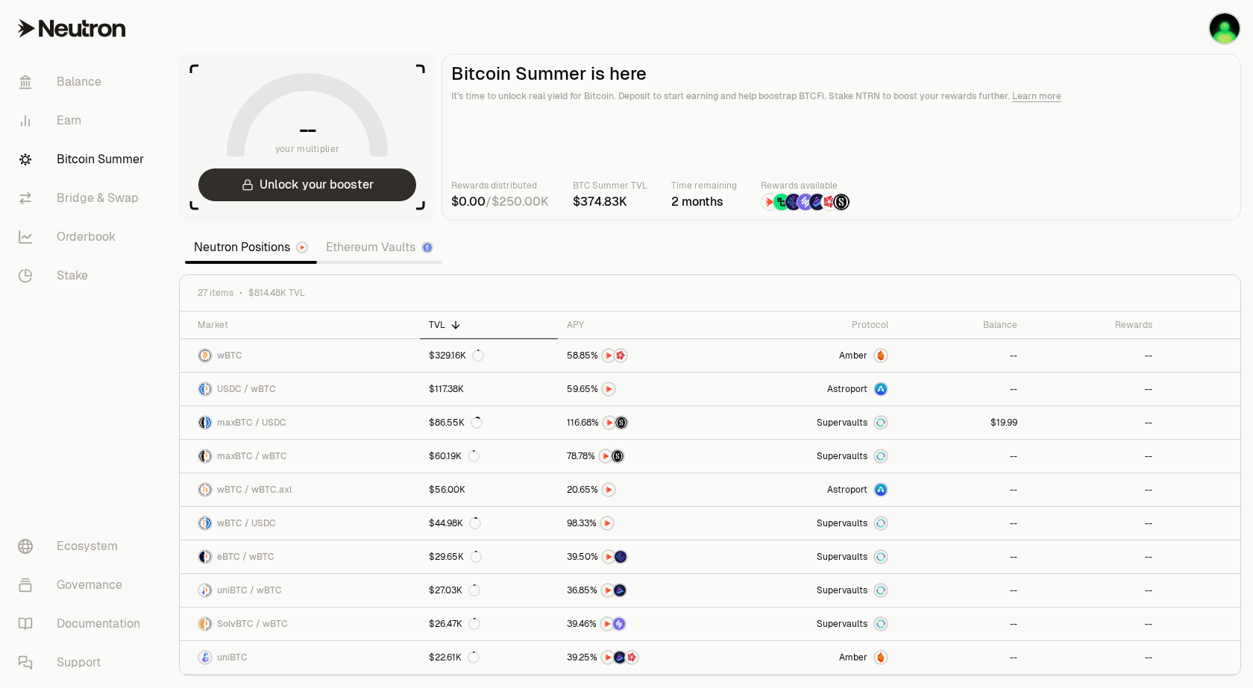
click at [305, 189] on button "Unlock your booster" at bounding box center [307, 185] width 218 height 33
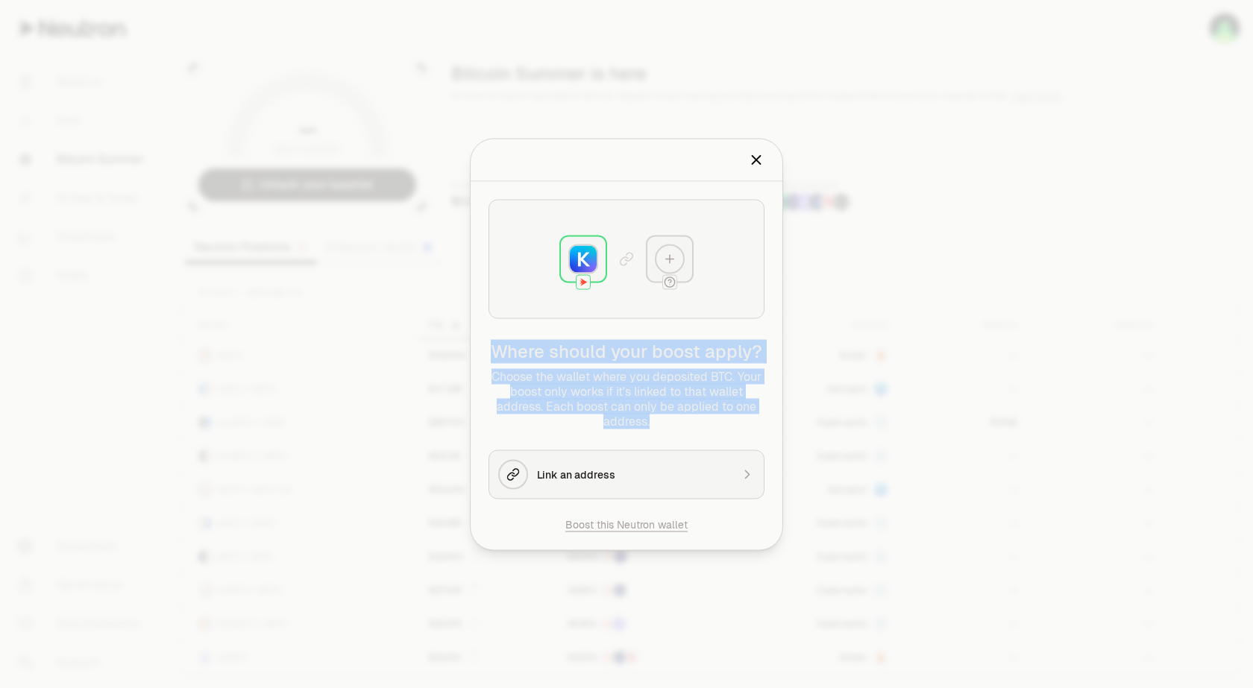
drag, startPoint x: 658, startPoint y: 424, endPoint x: 497, endPoint y: 362, distance: 173.5
click at [497, 362] on div "Where should your boost apply? Choose the wallet where you deposited BTC . Your…" at bounding box center [626, 383] width 276 height 89
click at [704, 484] on button "Link an address" at bounding box center [626, 474] width 276 height 49
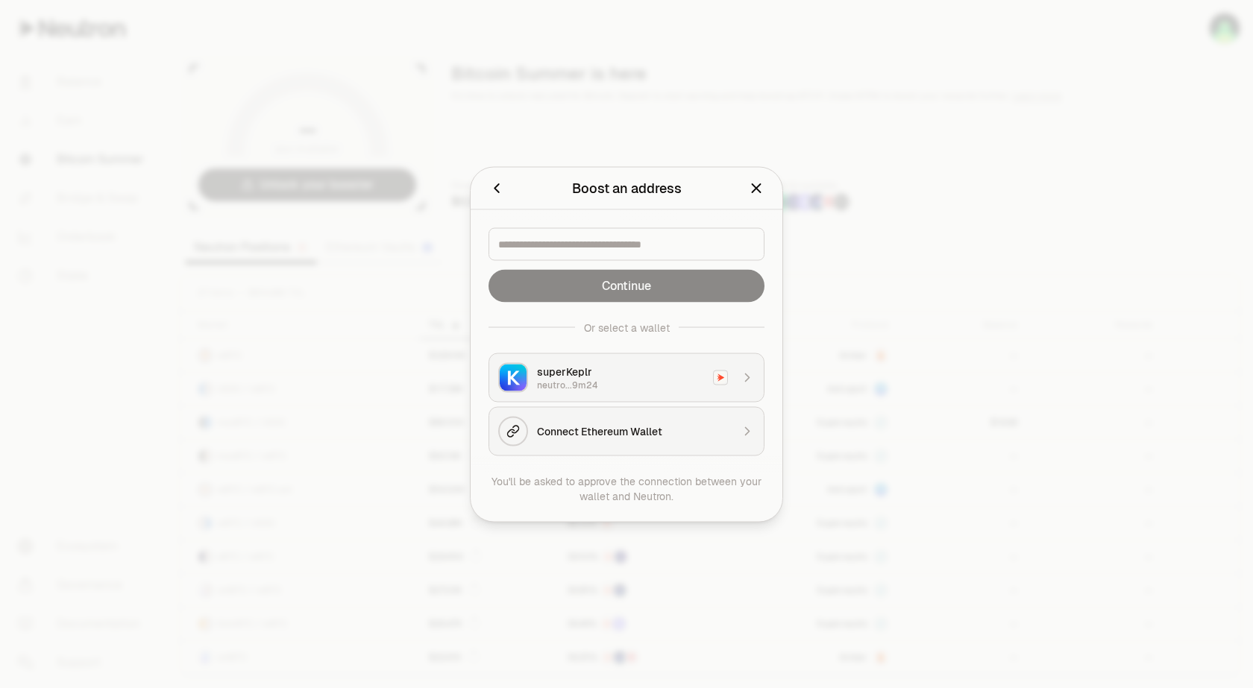
click at [652, 369] on div "superKeplr" at bounding box center [620, 371] width 167 height 15
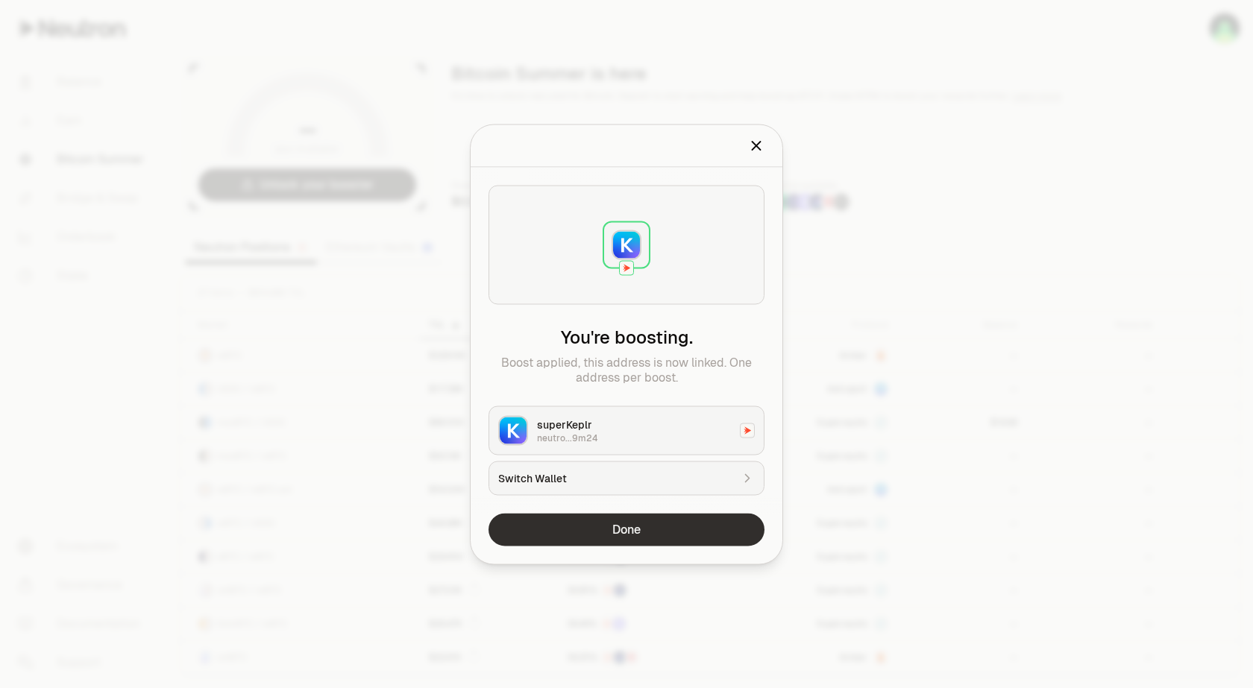
click at [637, 529] on button "Done" at bounding box center [626, 529] width 276 height 33
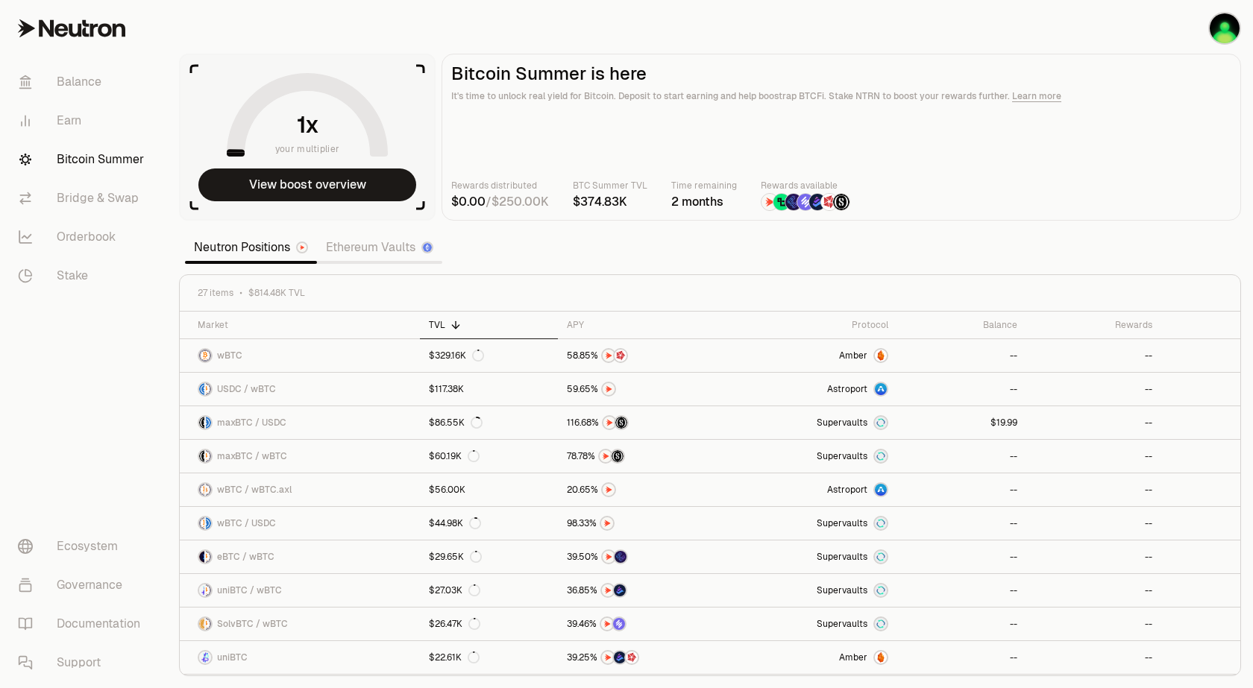
click at [380, 248] on link "Ethereum Vaults" at bounding box center [379, 248] width 125 height 30
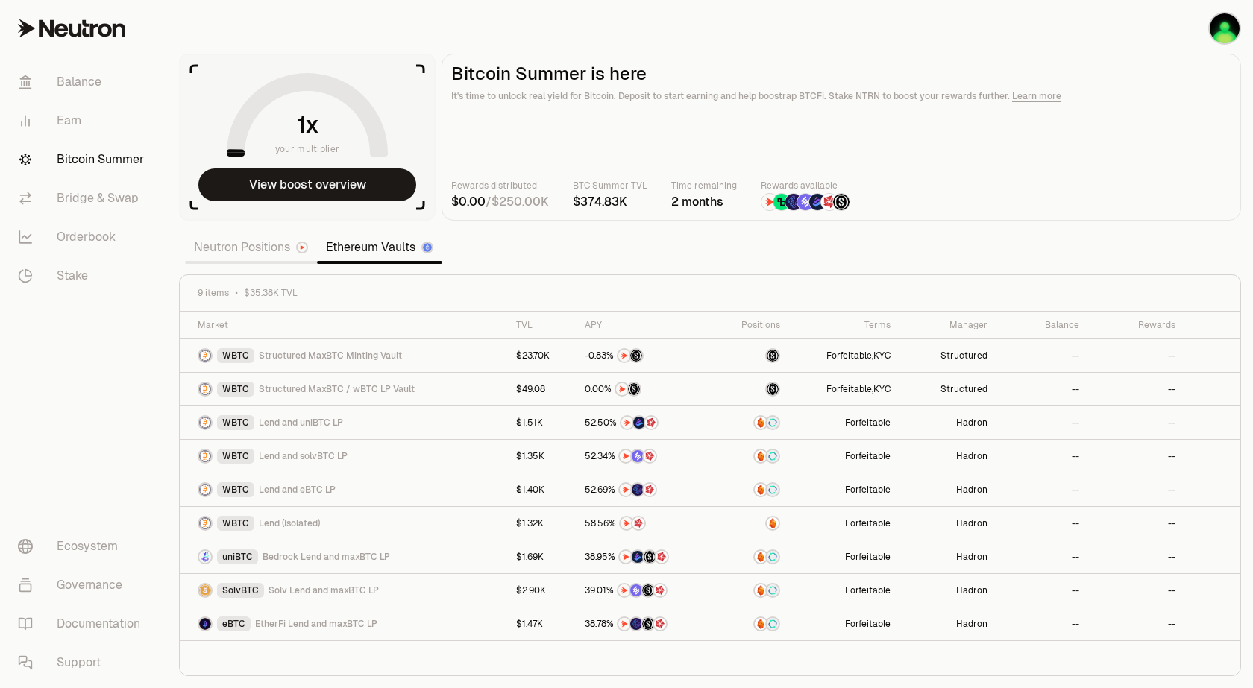
click at [265, 241] on link "Neutron Positions" at bounding box center [251, 248] width 132 height 30
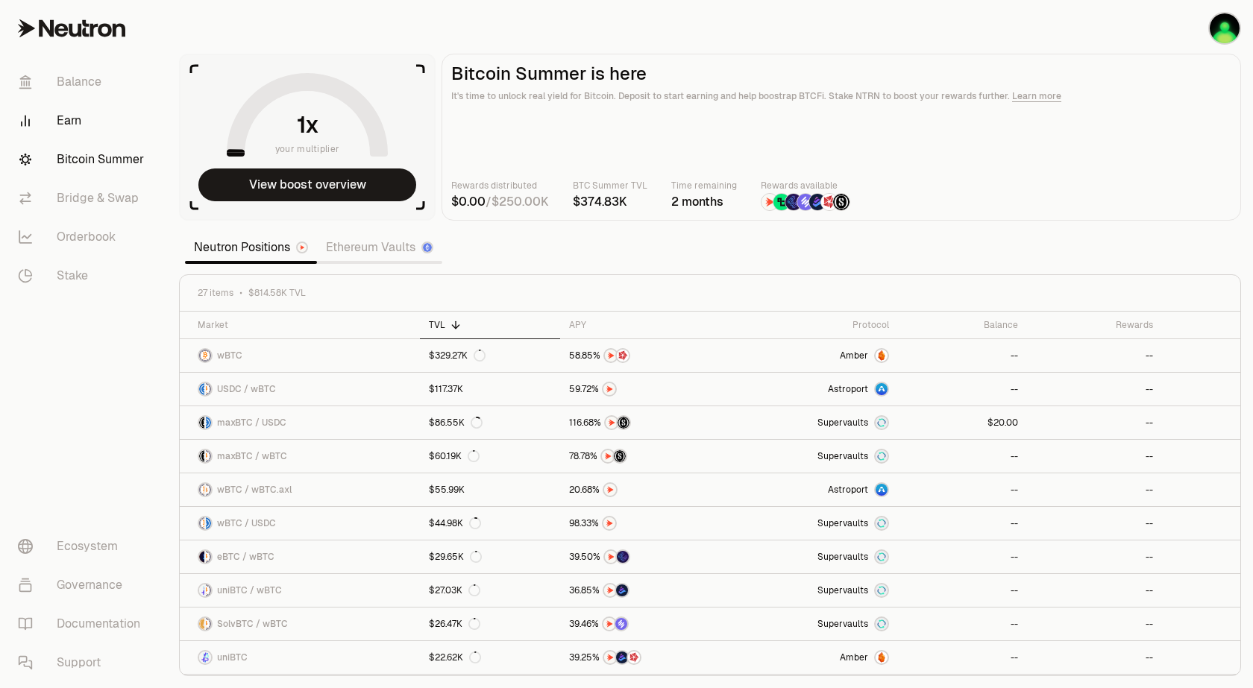
click at [74, 119] on link "Earn" at bounding box center [83, 120] width 155 height 39
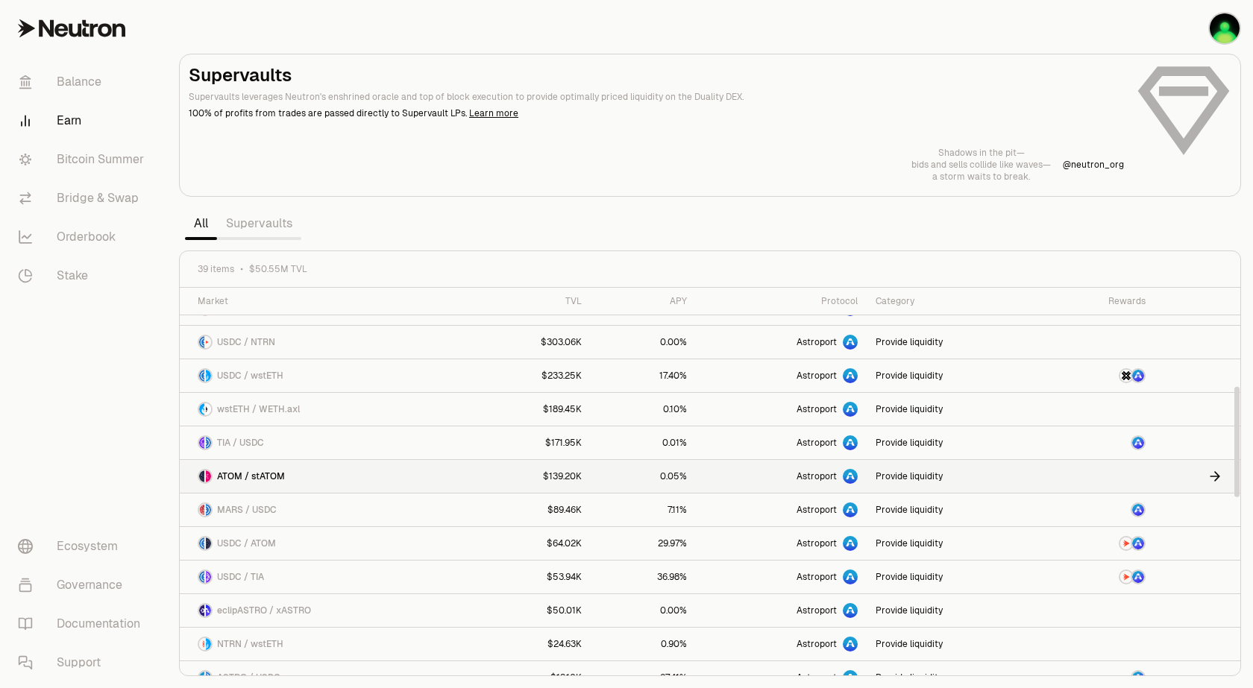
scroll to position [268, 0]
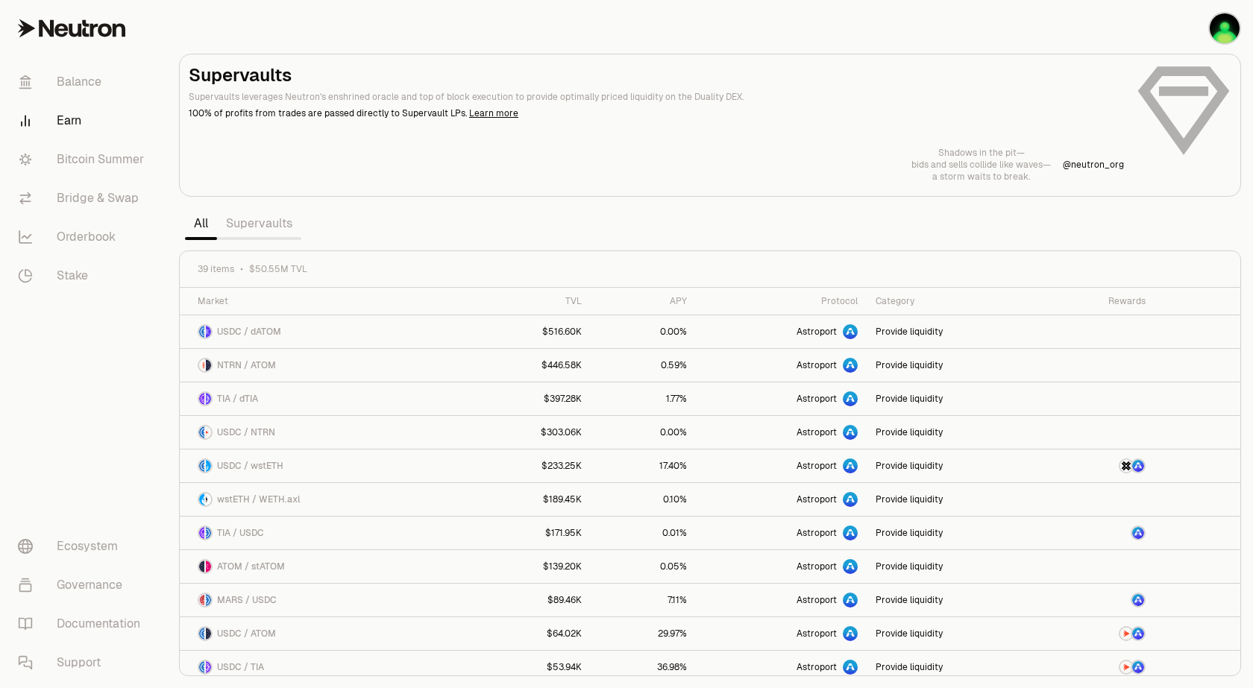
click at [259, 226] on link "Supervaults" at bounding box center [259, 224] width 84 height 30
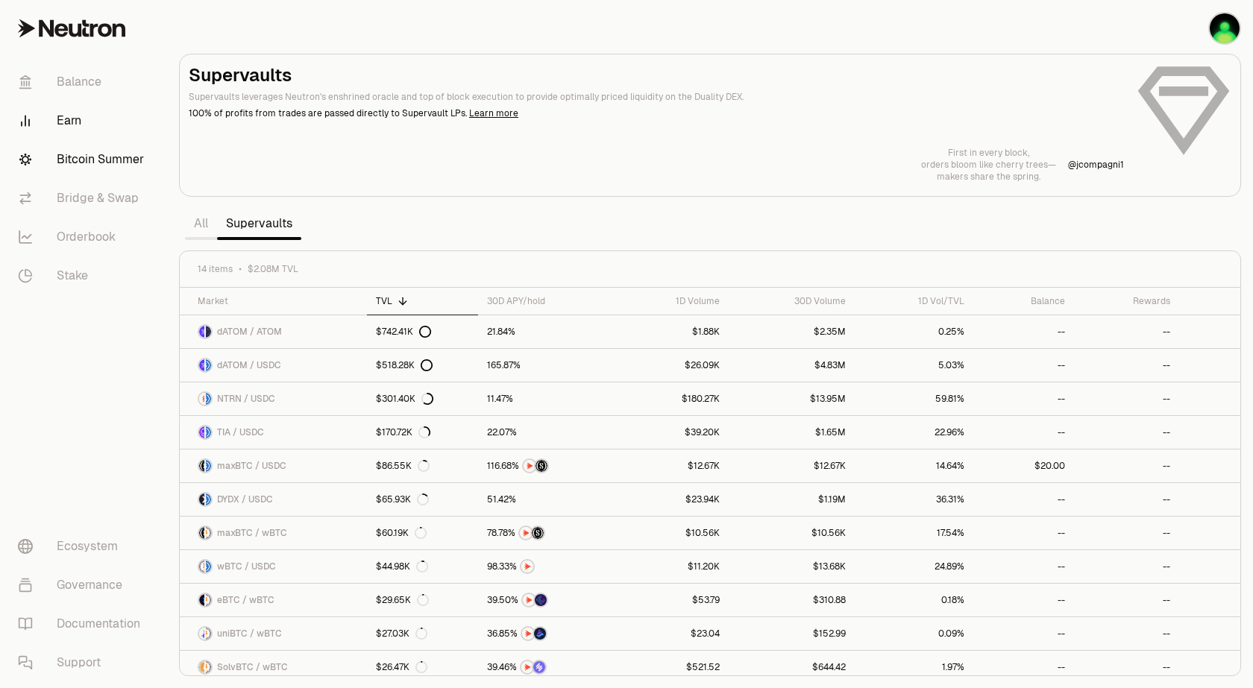
click at [106, 161] on link "Bitcoin Summer" at bounding box center [83, 159] width 155 height 39
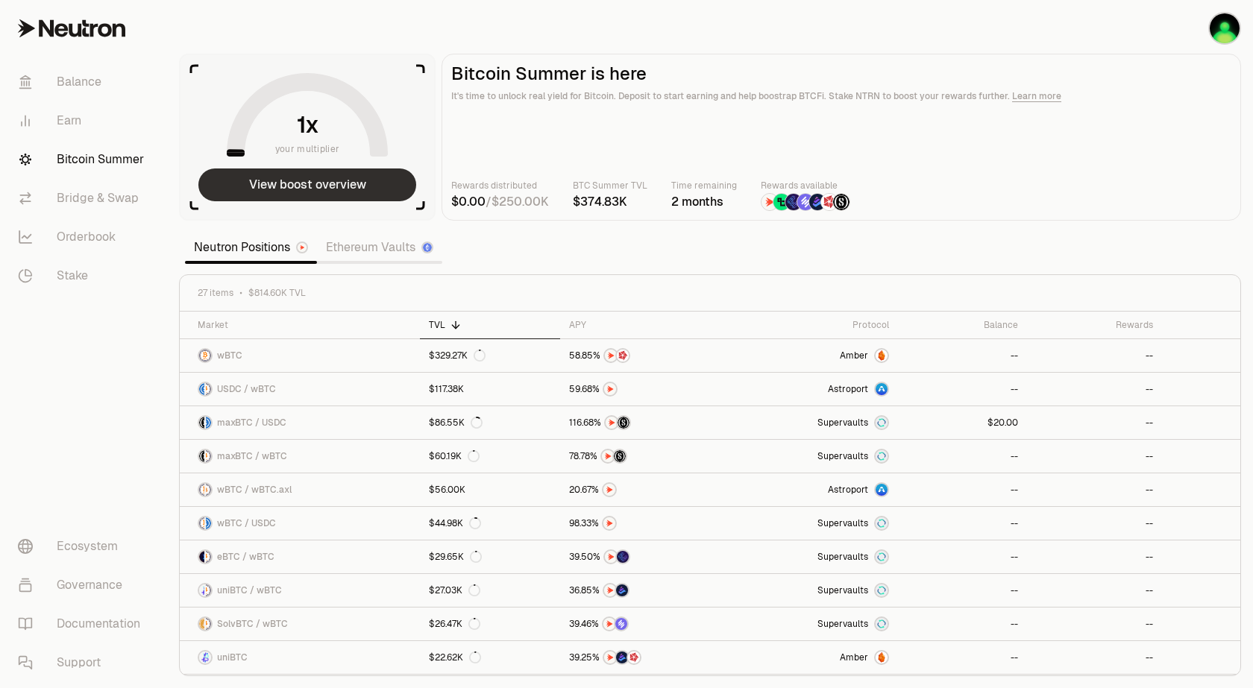
click at [325, 187] on button "View boost overview" at bounding box center [307, 185] width 218 height 33
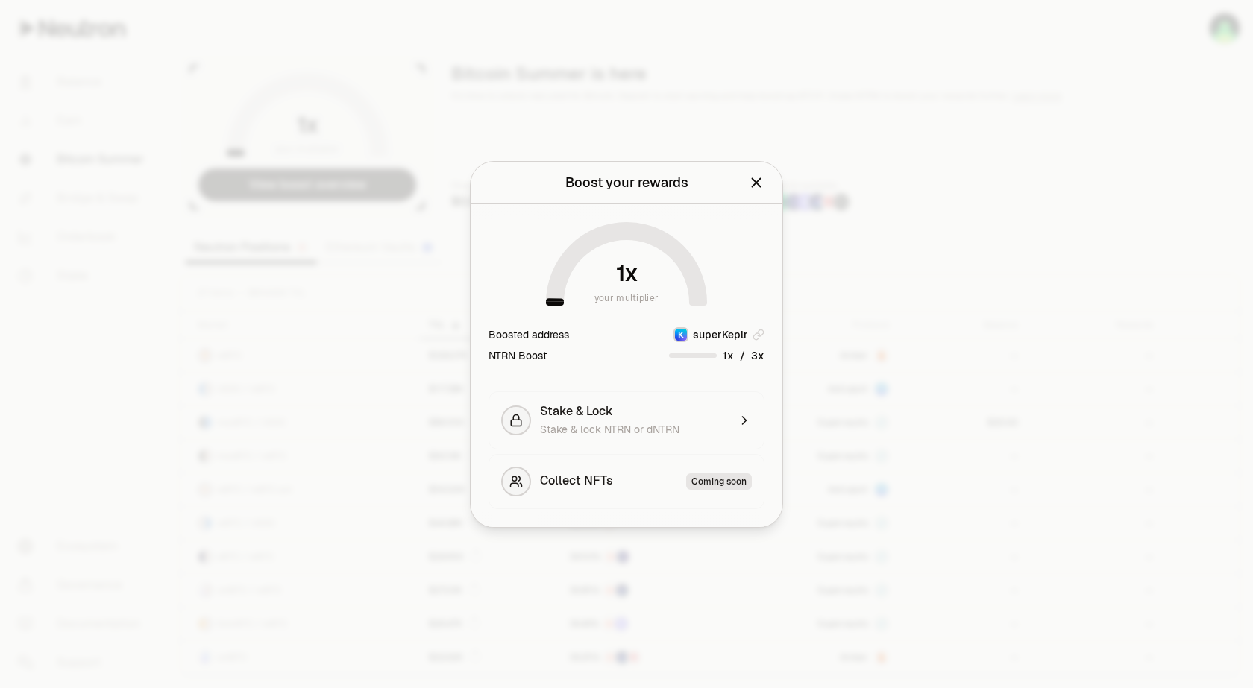
click at [749, 358] on span "0 1 2 3 4 5 6 7 8 9" at bounding box center [754, 356] width 17 height 16
click at [688, 356] on div at bounding box center [693, 355] width 48 height 4
click at [726, 406] on div "Stake & Lock" at bounding box center [634, 411] width 188 height 15
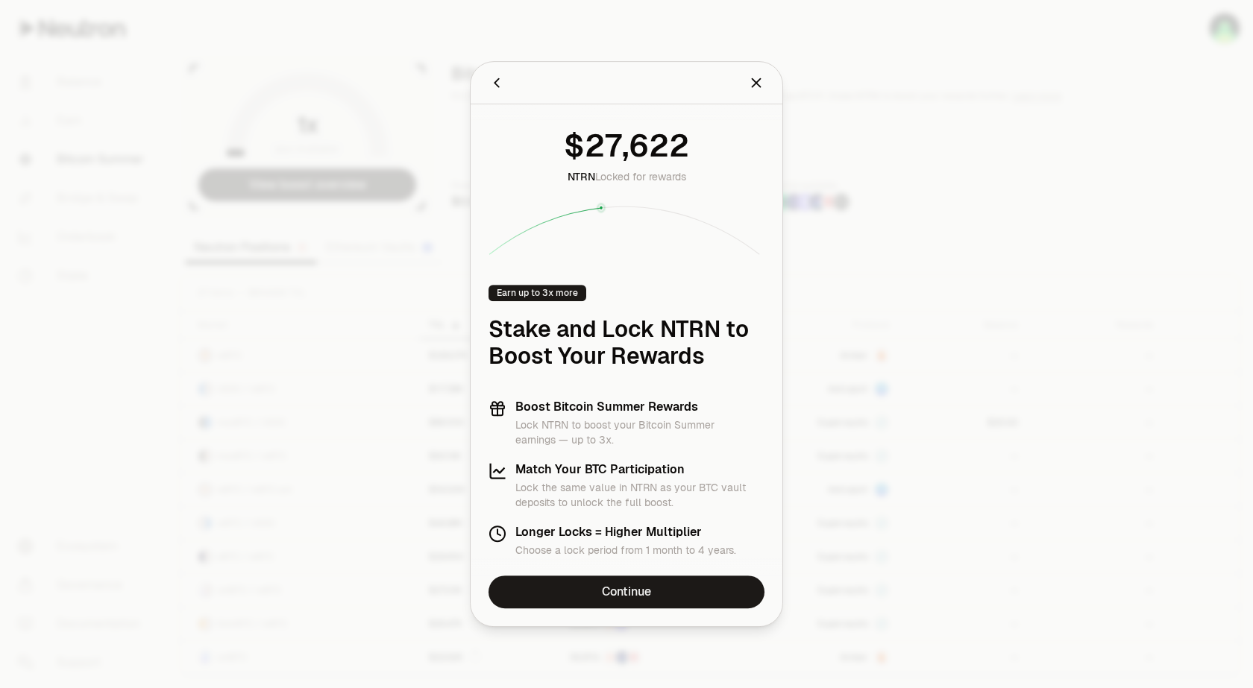
click at [756, 86] on icon "Close" at bounding box center [756, 83] width 16 height 16
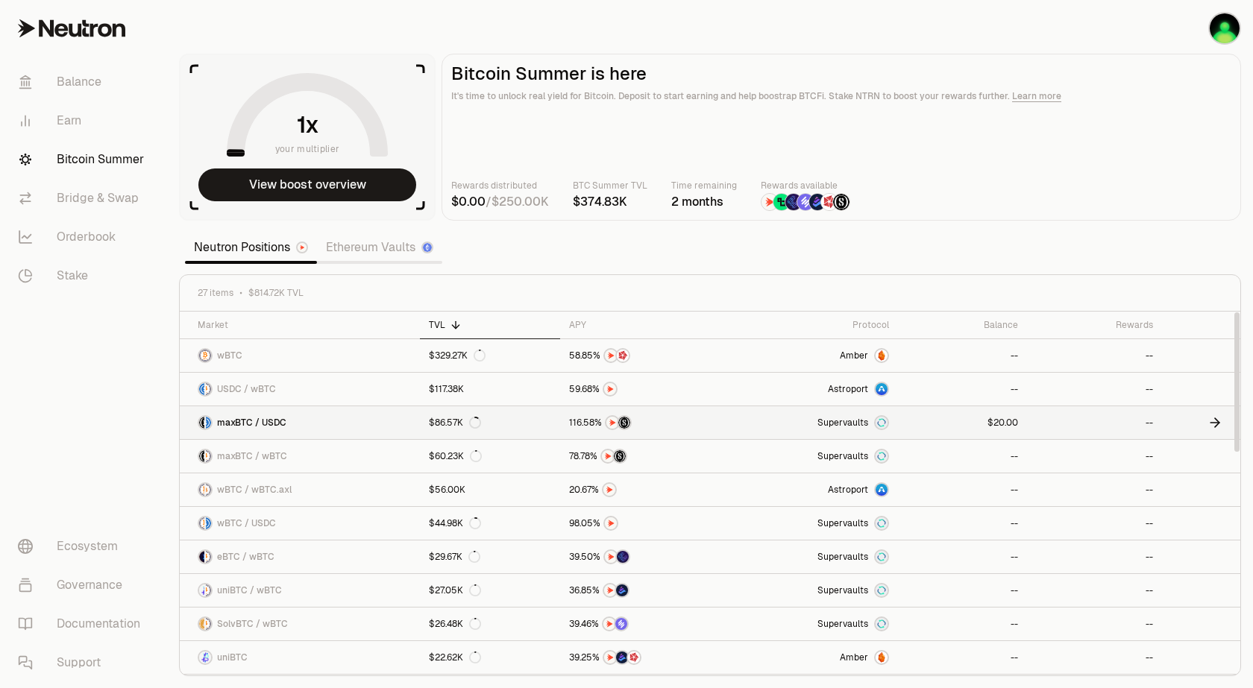
click at [1215, 421] on icon at bounding box center [1214, 422] width 15 height 15
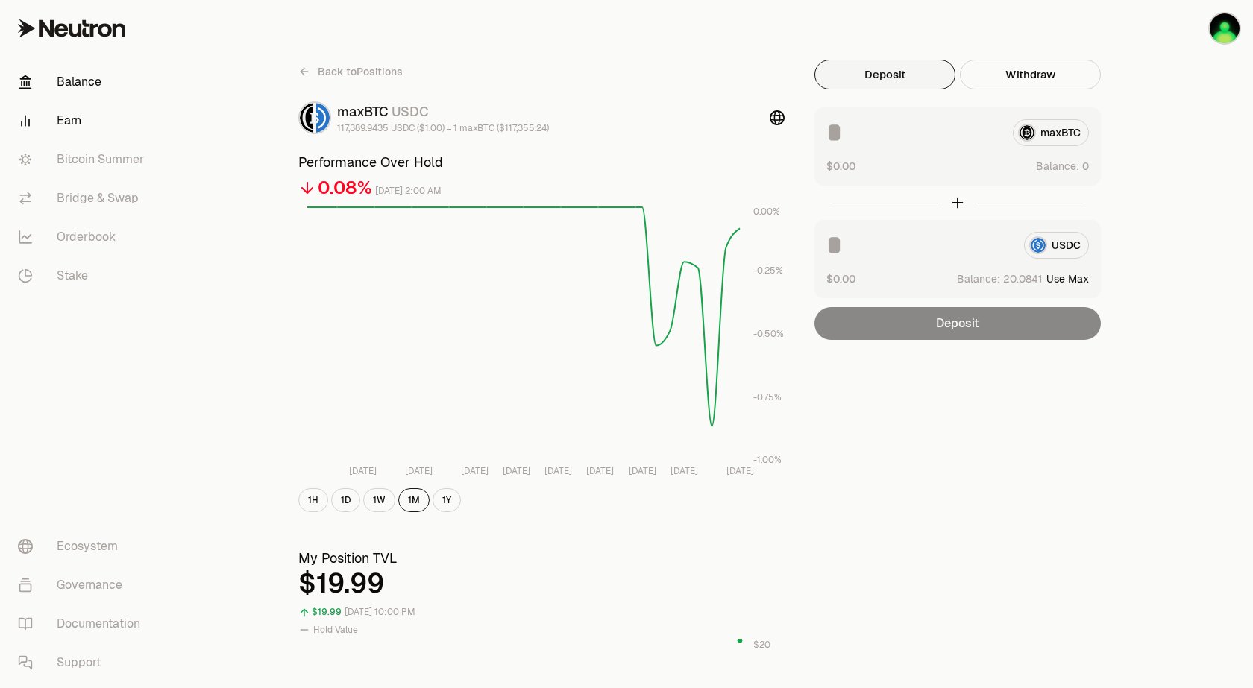
click at [95, 78] on link "Balance" at bounding box center [83, 82] width 155 height 39
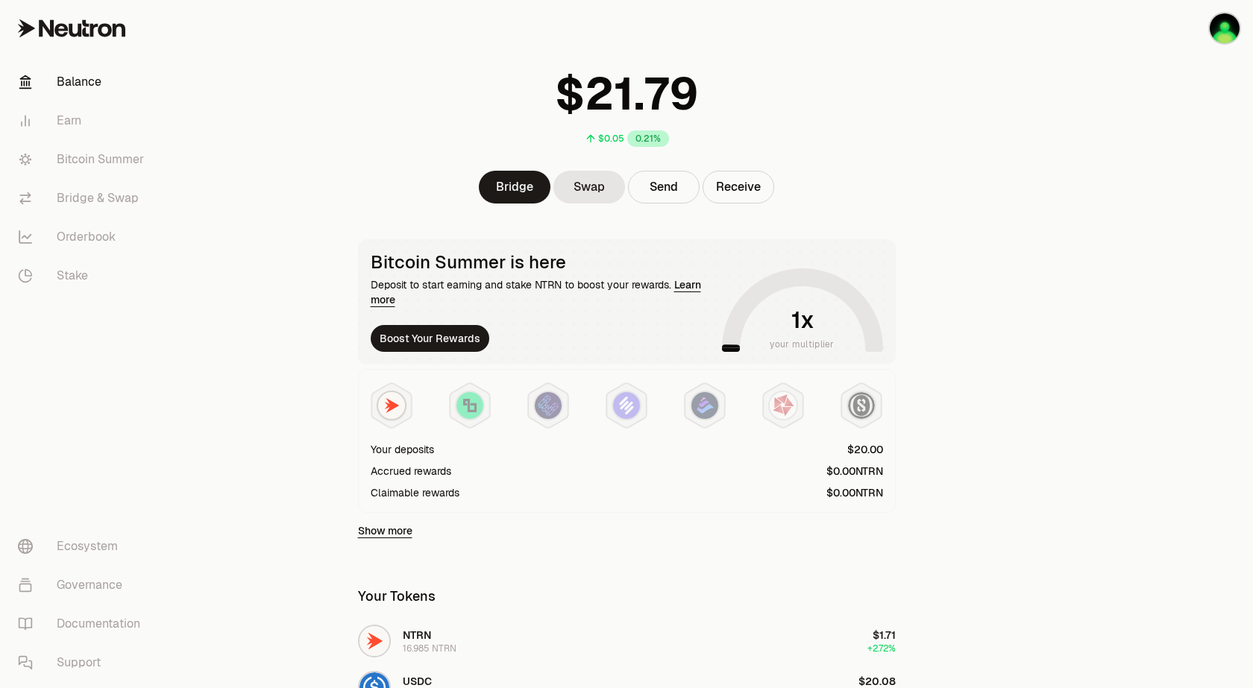
scroll to position [89, 0]
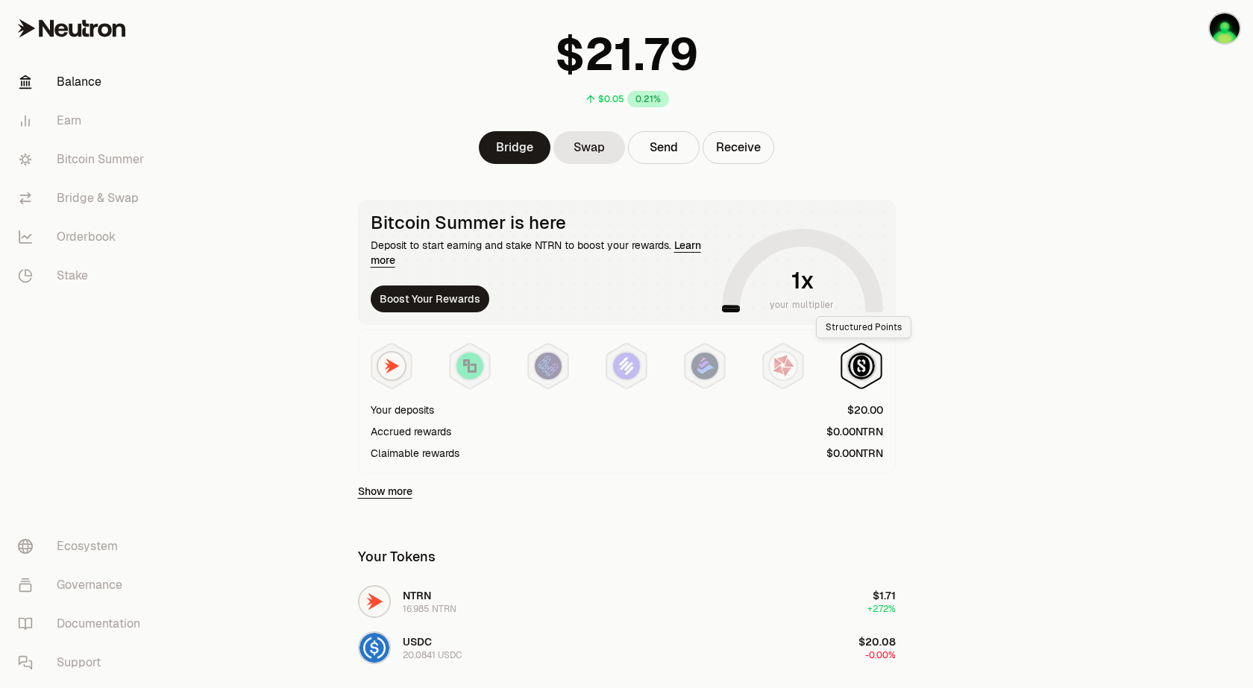
click at [863, 371] on img at bounding box center [861, 366] width 27 height 27
click at [850, 371] on img at bounding box center [861, 366] width 27 height 27
click at [396, 494] on link "Show more" at bounding box center [385, 491] width 54 height 15
click at [399, 493] on link "Show more" at bounding box center [385, 491] width 54 height 15
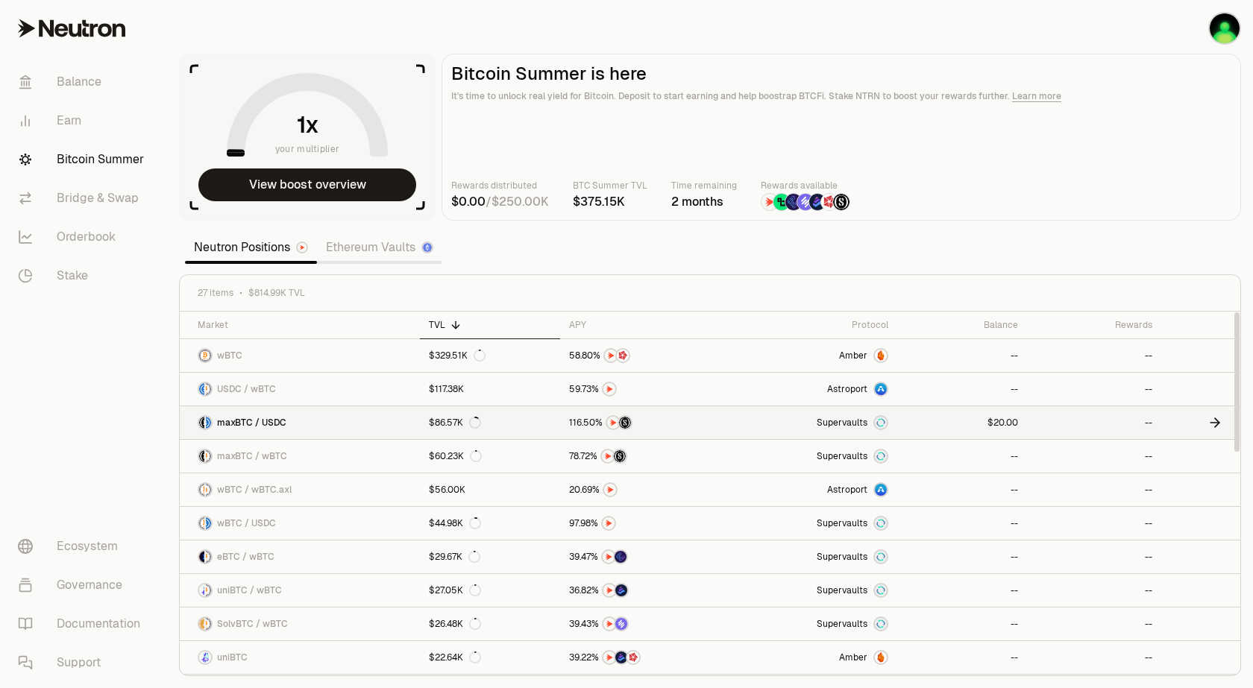
click at [1199, 429] on link at bounding box center [1200, 422] width 79 height 33
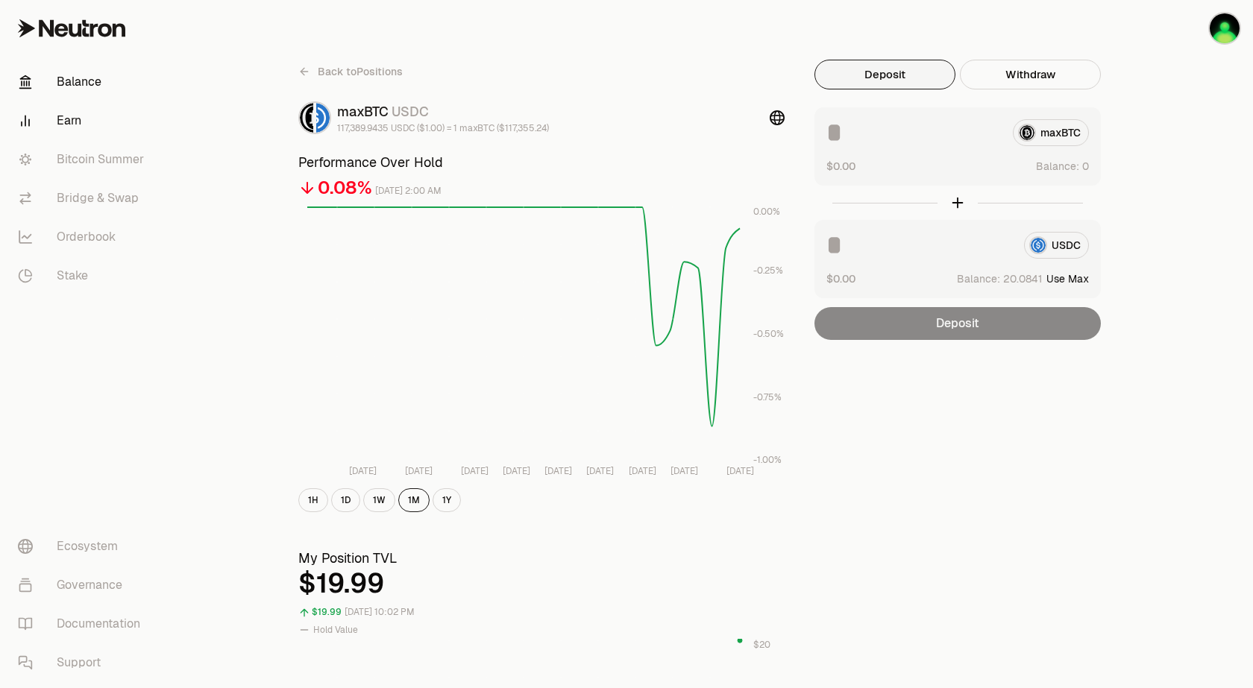
click at [81, 78] on link "Balance" at bounding box center [83, 82] width 155 height 39
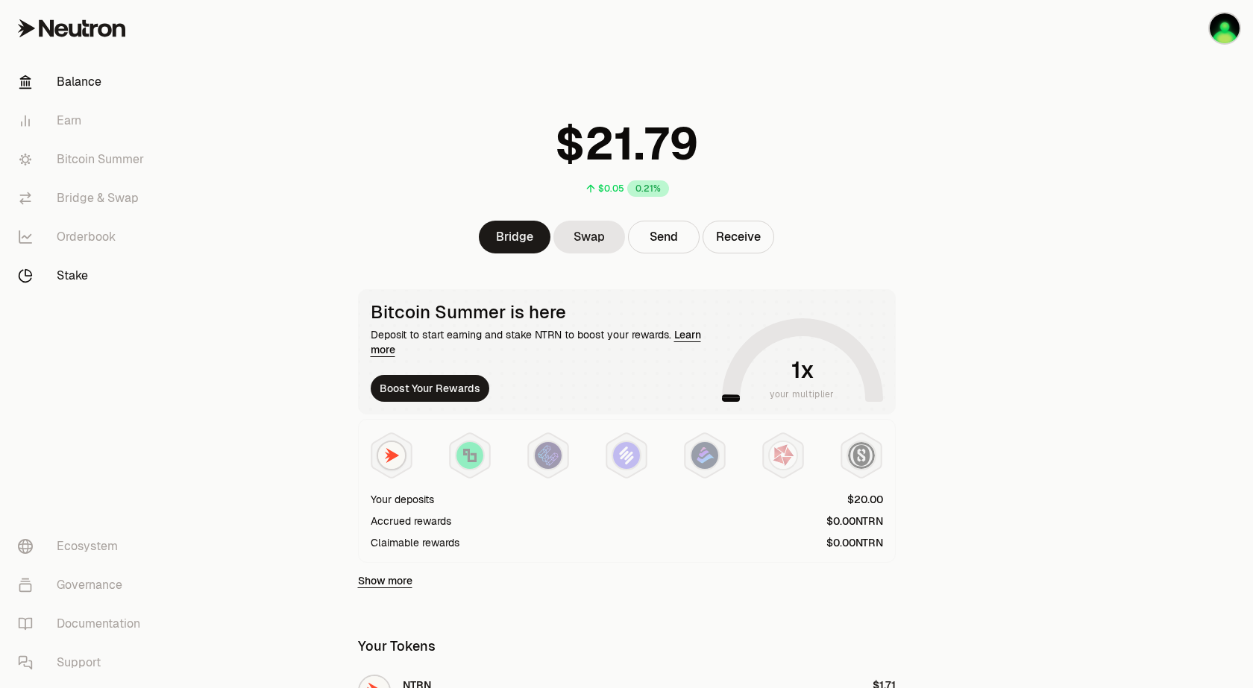
click at [72, 273] on link "Stake" at bounding box center [83, 276] width 155 height 39
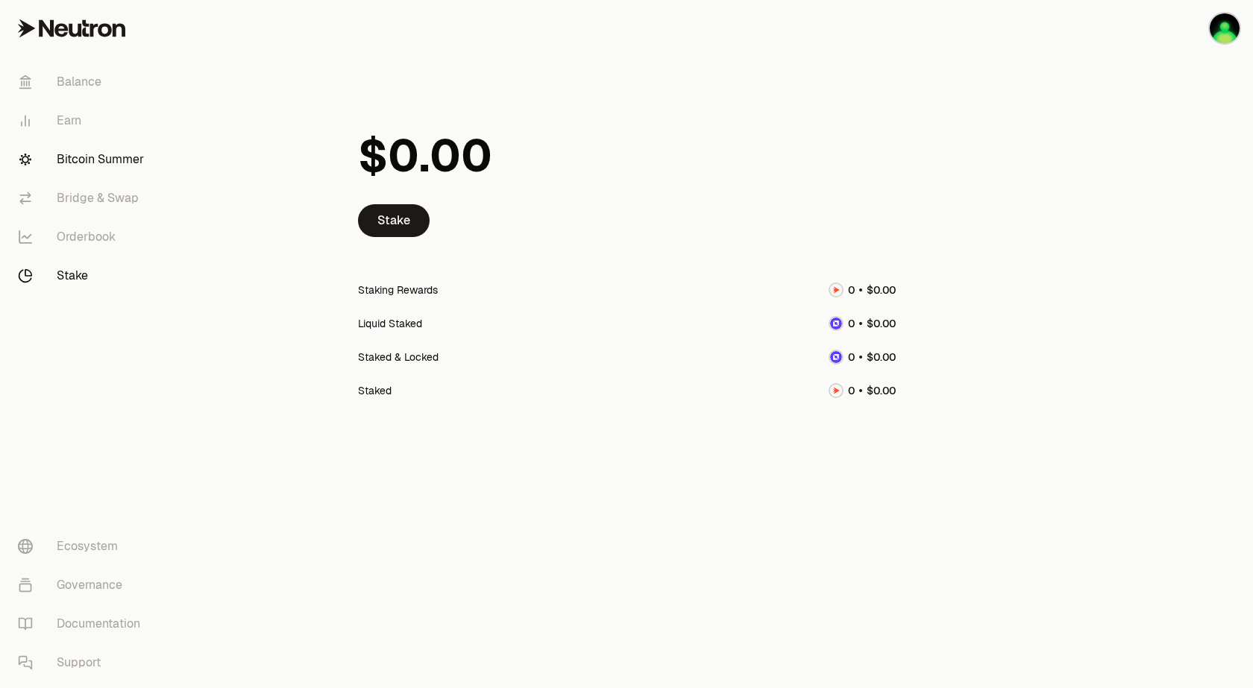
click at [86, 156] on link "Bitcoin Summer" at bounding box center [83, 159] width 155 height 39
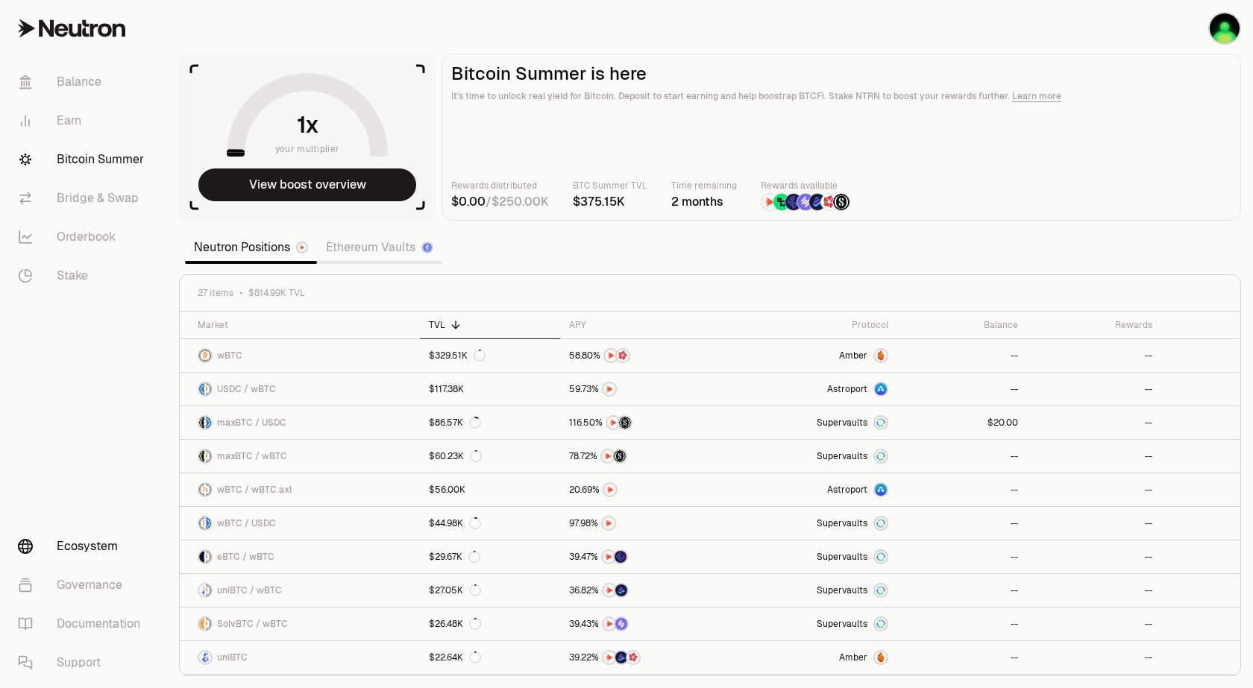
click at [108, 542] on link "Ecosystem" at bounding box center [83, 546] width 155 height 39
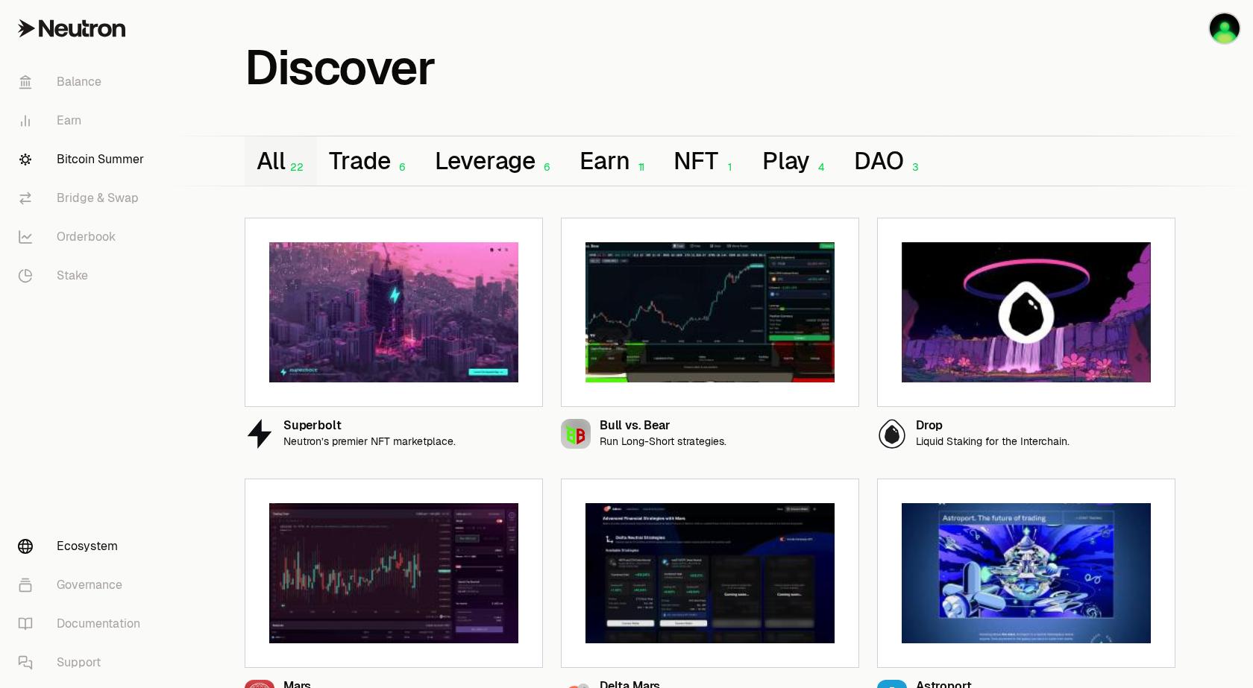
click at [116, 155] on link "Bitcoin Summer" at bounding box center [83, 159] width 155 height 39
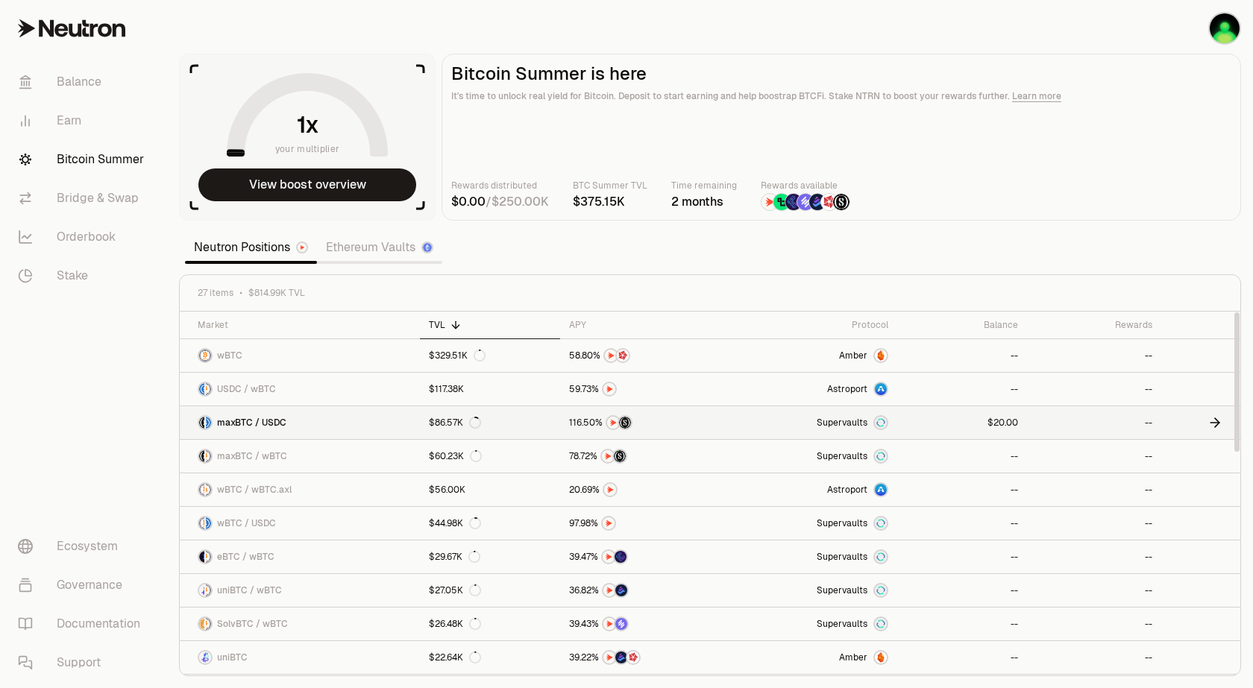
click at [1184, 423] on link at bounding box center [1200, 422] width 79 height 33
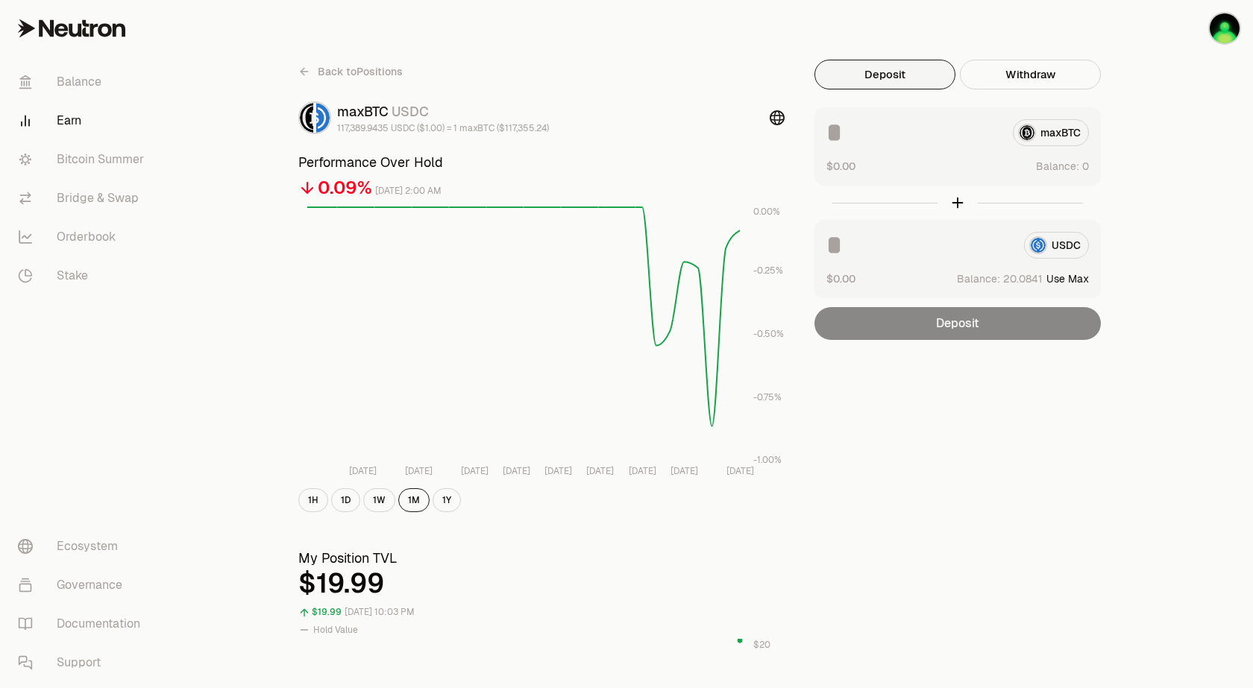
click at [776, 116] on icon at bounding box center [777, 117] width 15 height 15
click at [86, 77] on link "Balance" at bounding box center [83, 82] width 155 height 39
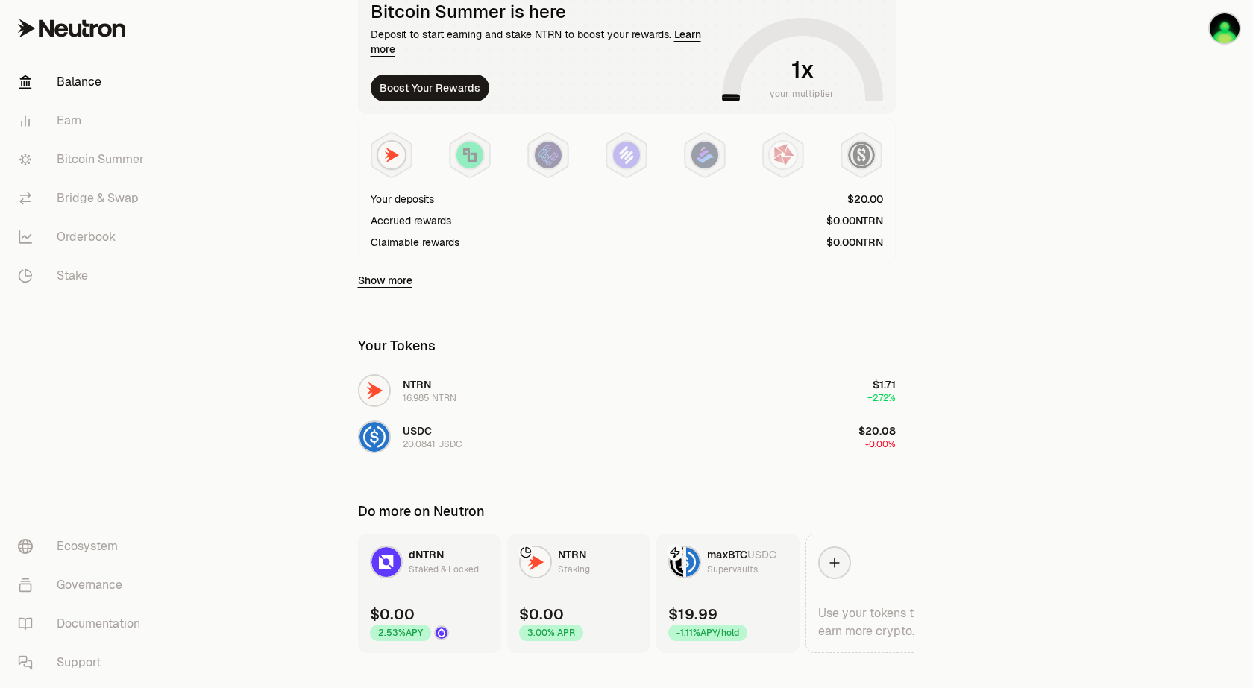
scroll to position [325, 0]
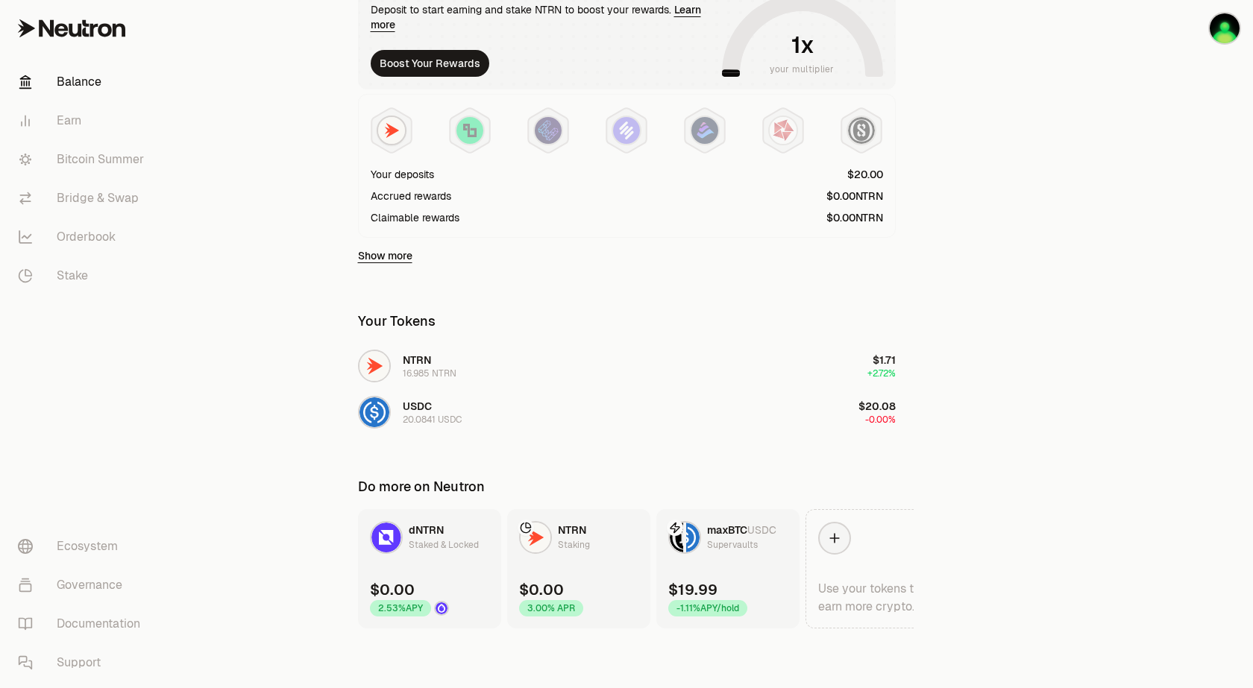
click at [700, 558] on link "maxBTC USDC Supervaults $19.99 -1.11% APY/hold" at bounding box center [727, 568] width 143 height 119
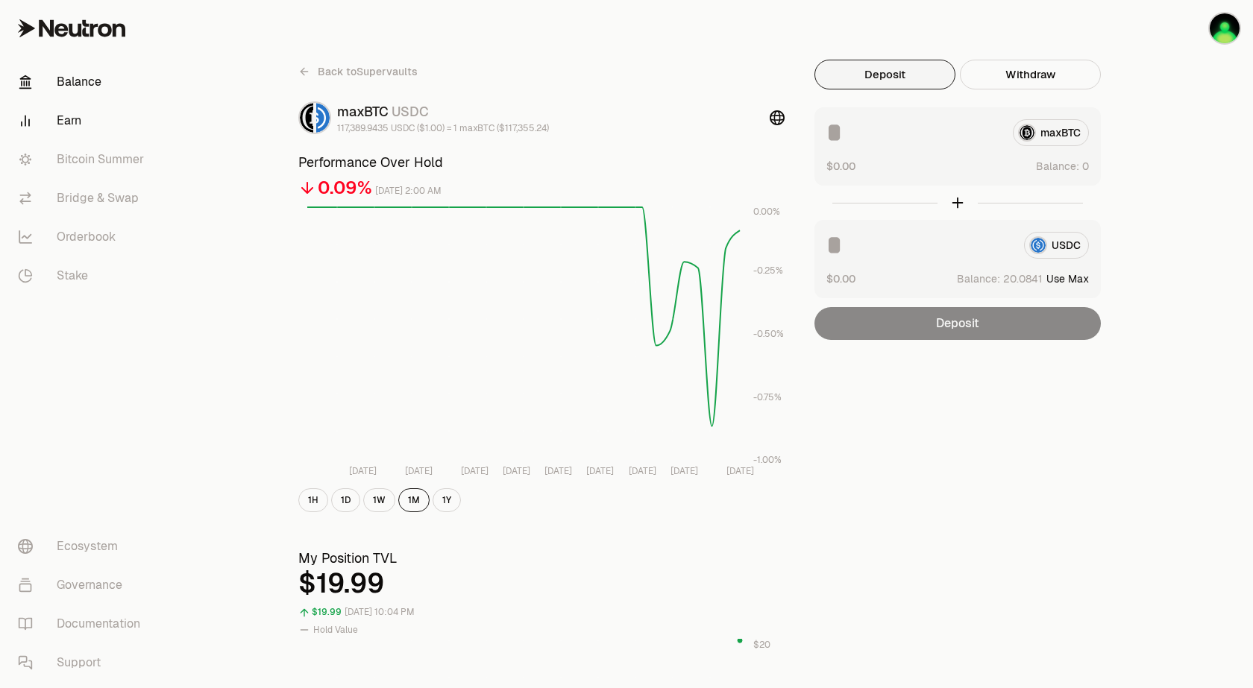
click at [92, 74] on link "Balance" at bounding box center [83, 82] width 155 height 39
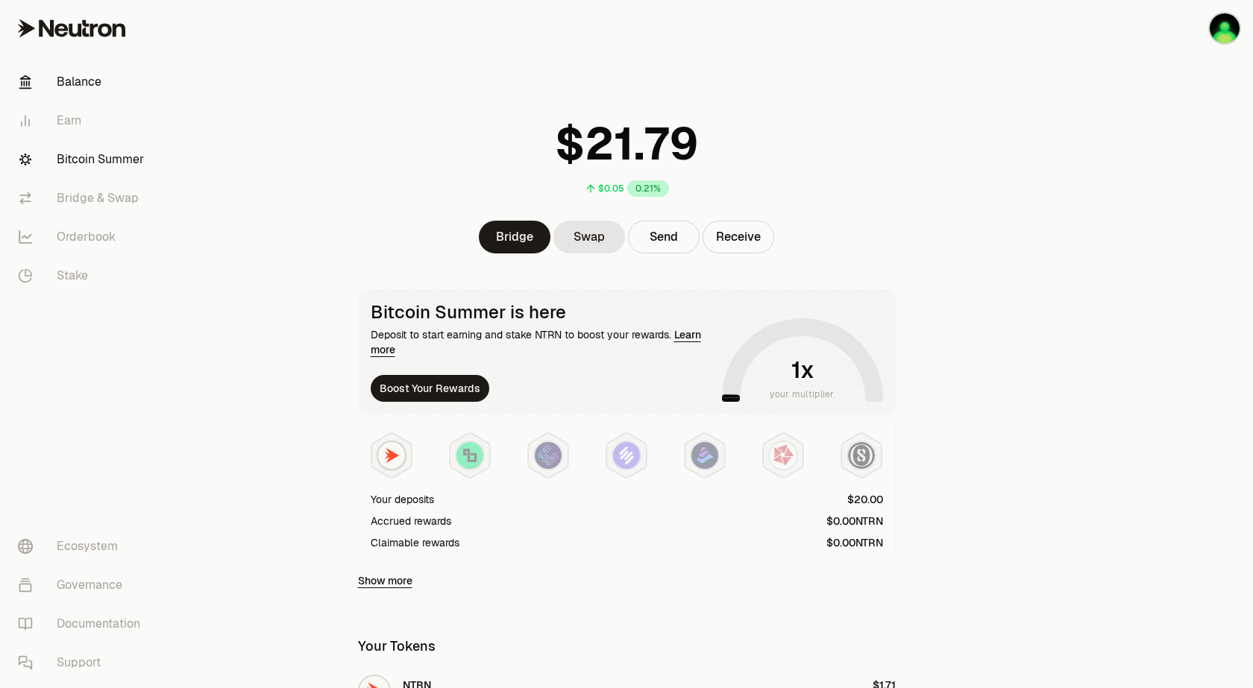
click at [96, 161] on link "Bitcoin Summer" at bounding box center [83, 159] width 155 height 39
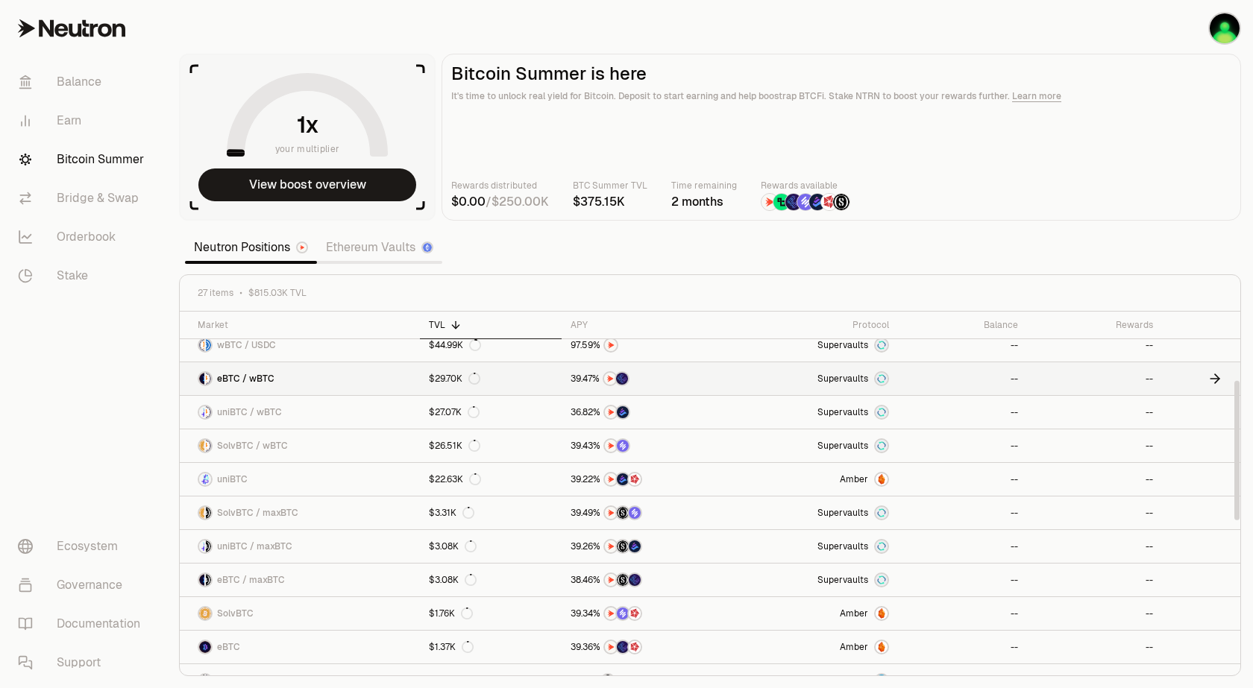
scroll to position [179, 0]
click at [102, 196] on link "Bridge & Swap" at bounding box center [83, 198] width 155 height 39
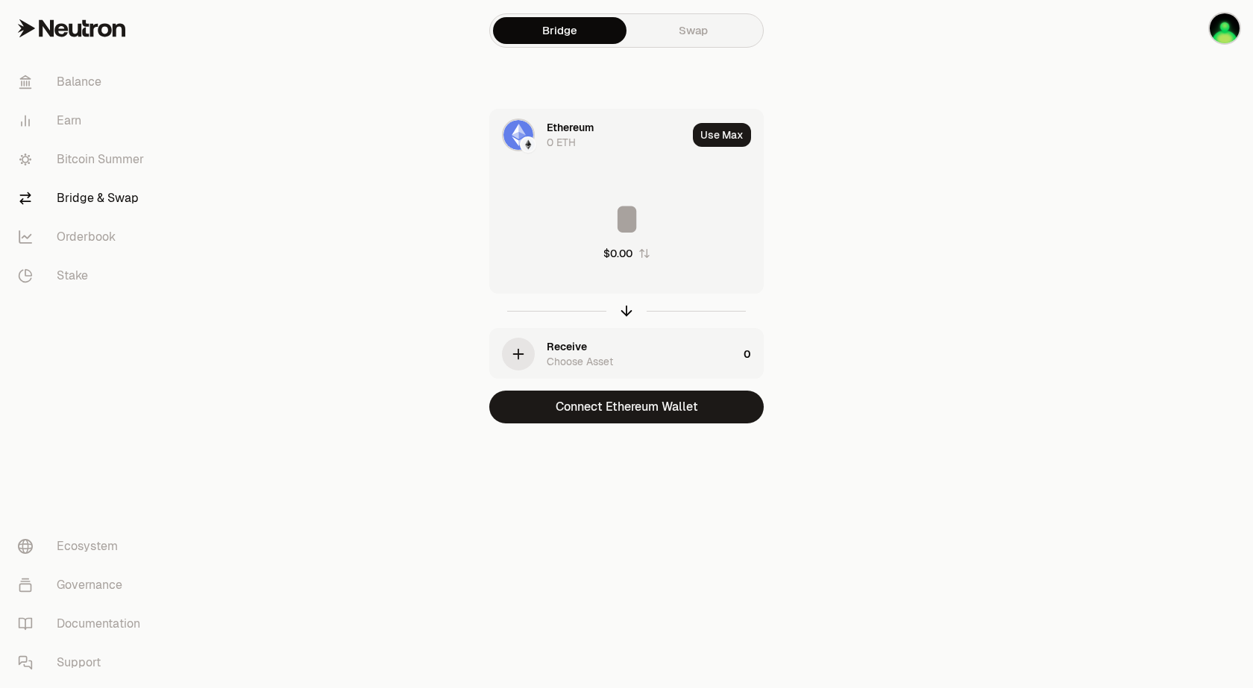
click at [702, 28] on link "Swap" at bounding box center [692, 30] width 133 height 27
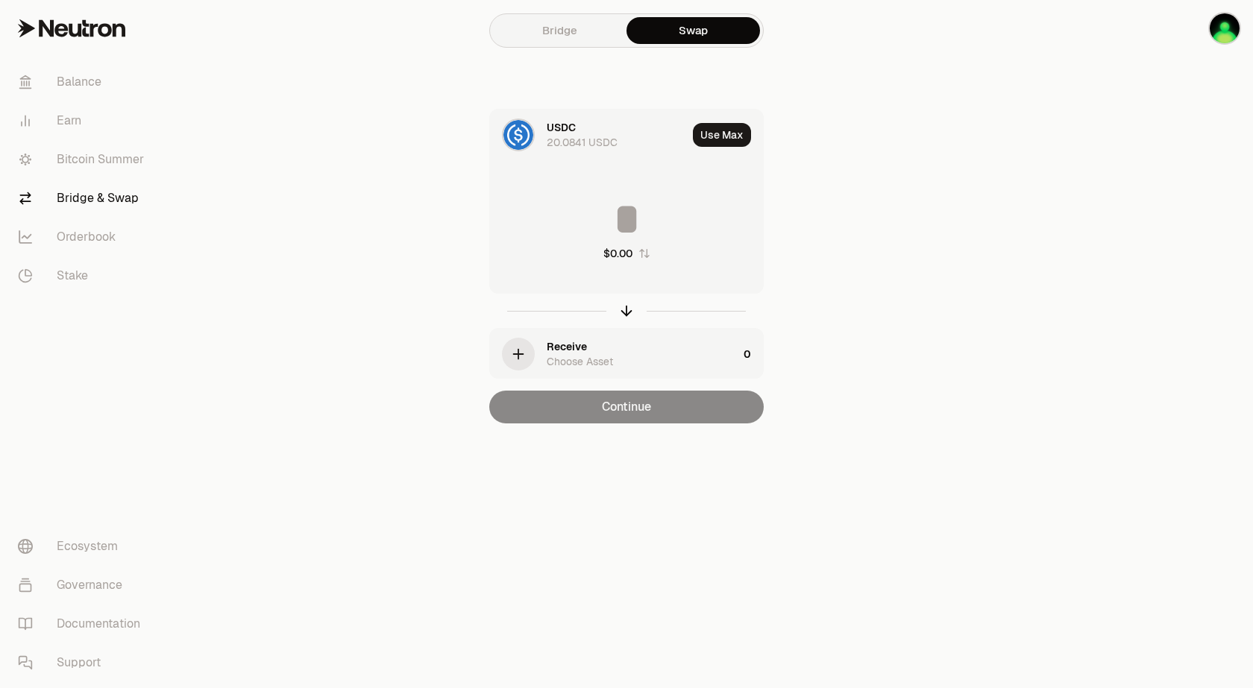
click at [586, 350] on div "Receive" at bounding box center [567, 346] width 40 height 15
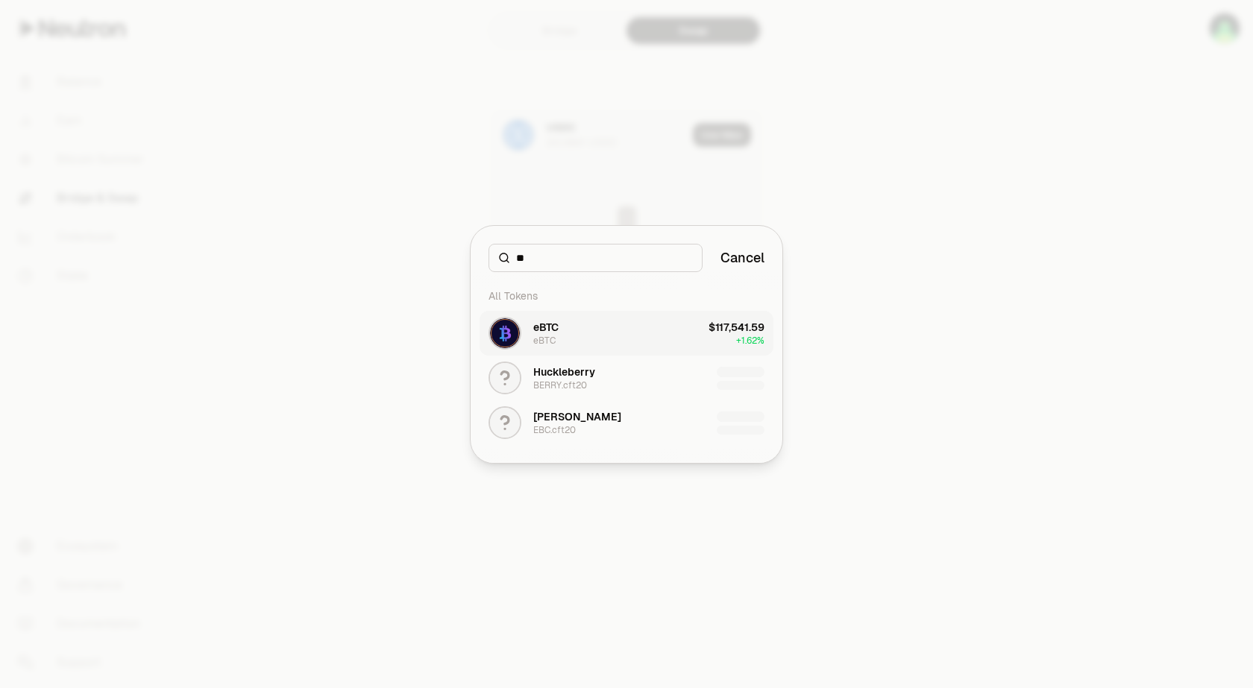
type input "**"
click at [550, 339] on div "eBTC" at bounding box center [544, 341] width 22 height 12
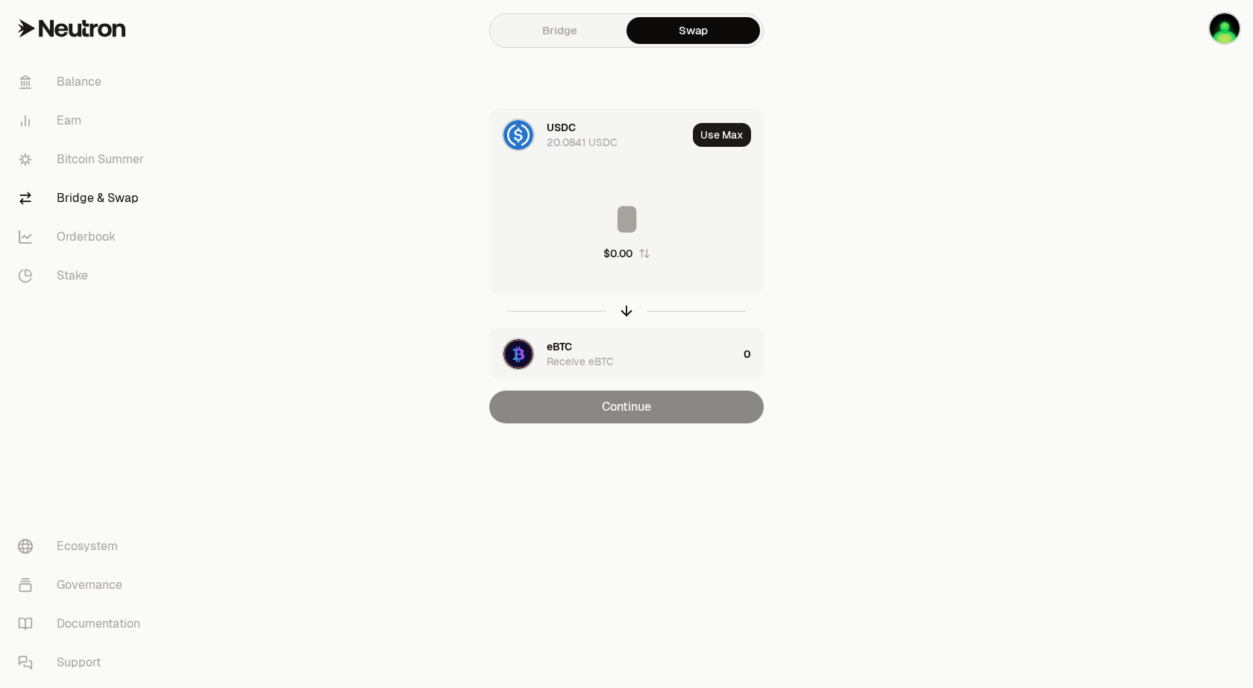
click at [517, 131] on img at bounding box center [518, 135] width 30 height 30
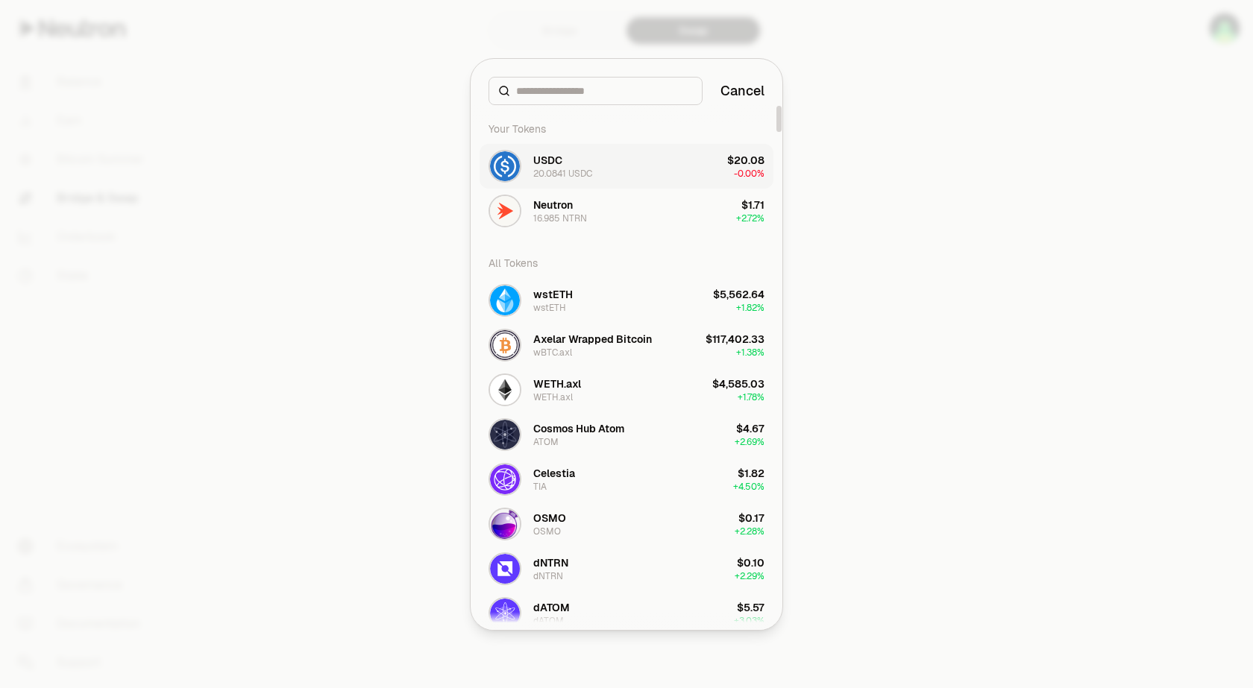
click at [566, 169] on div "20.0841 USDC" at bounding box center [562, 174] width 59 height 12
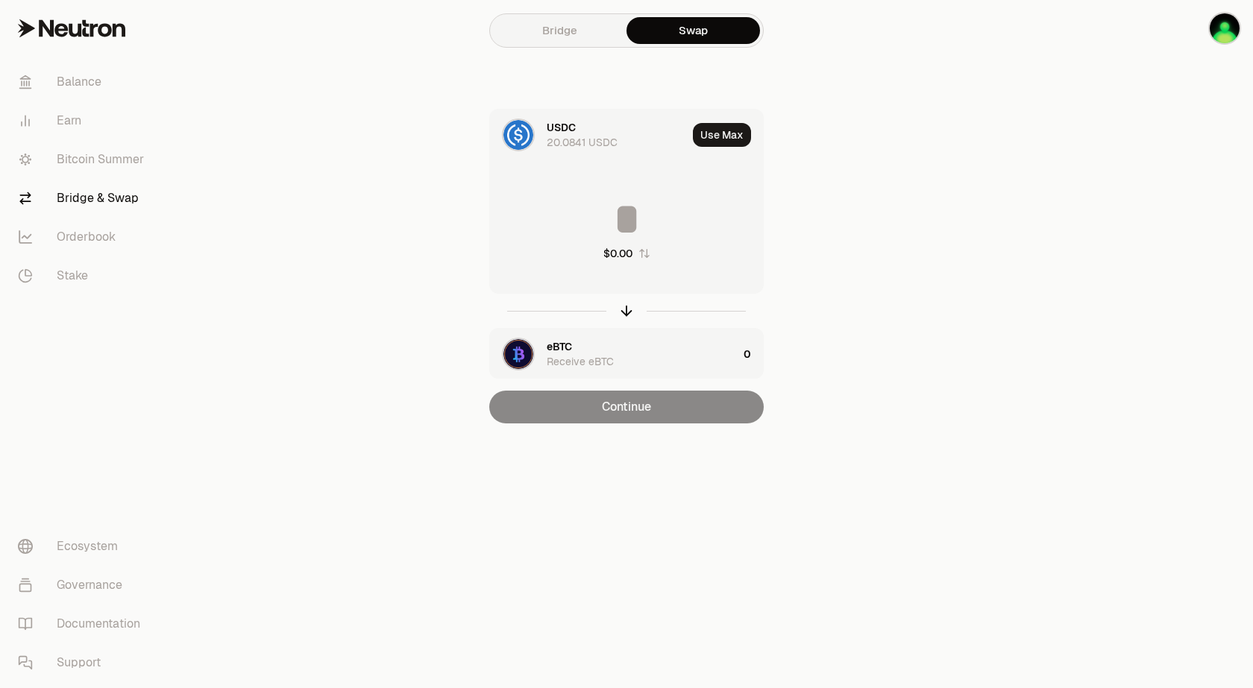
click at [632, 224] on input at bounding box center [626, 219] width 273 height 45
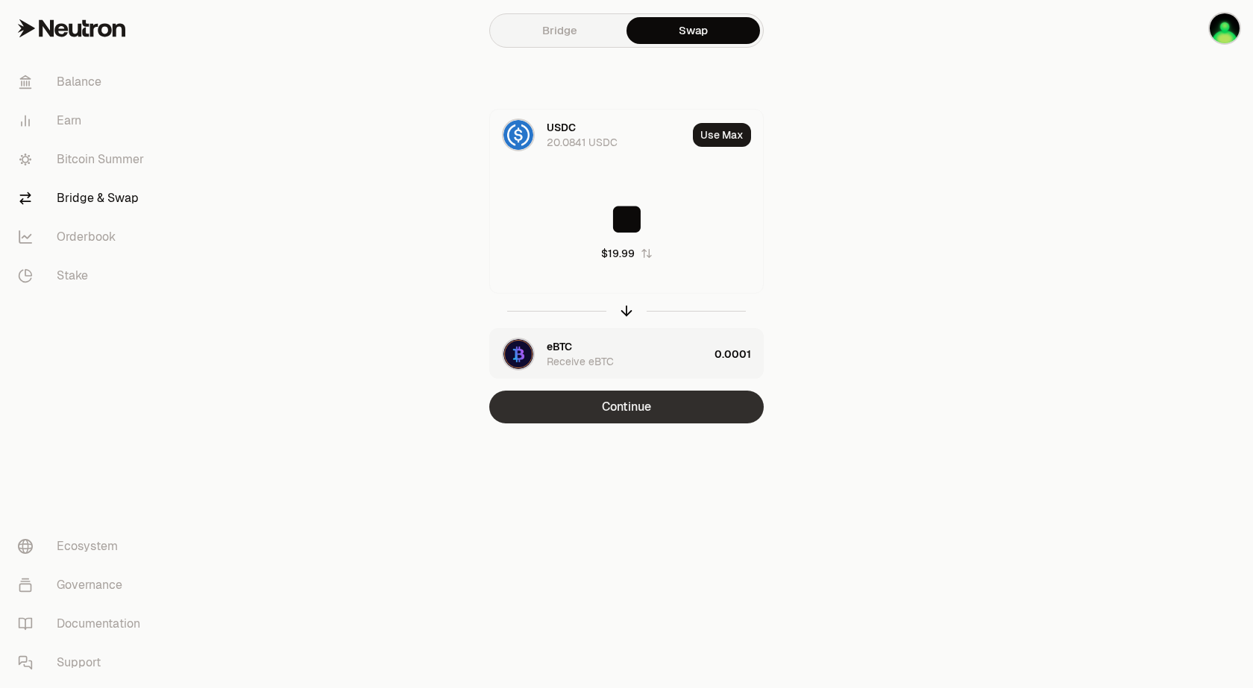
type input "**"
click at [635, 402] on button "Continue" at bounding box center [626, 407] width 274 height 33
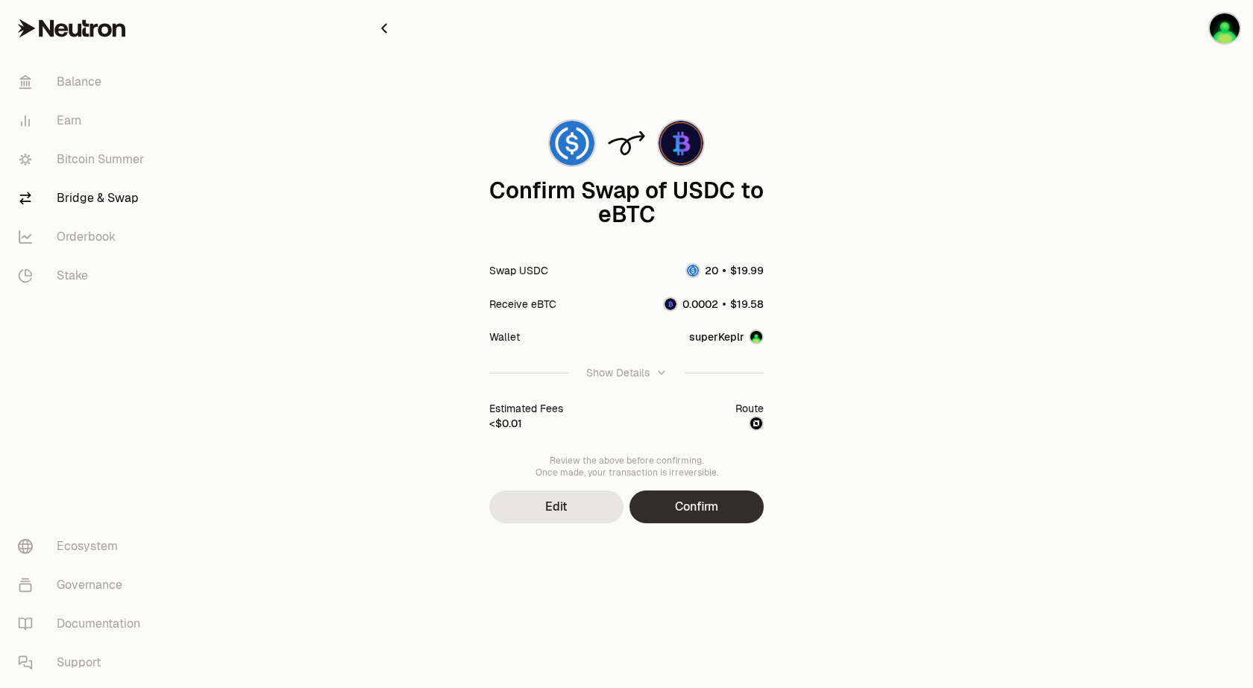
click at [693, 505] on button "Confirm" at bounding box center [696, 507] width 134 height 33
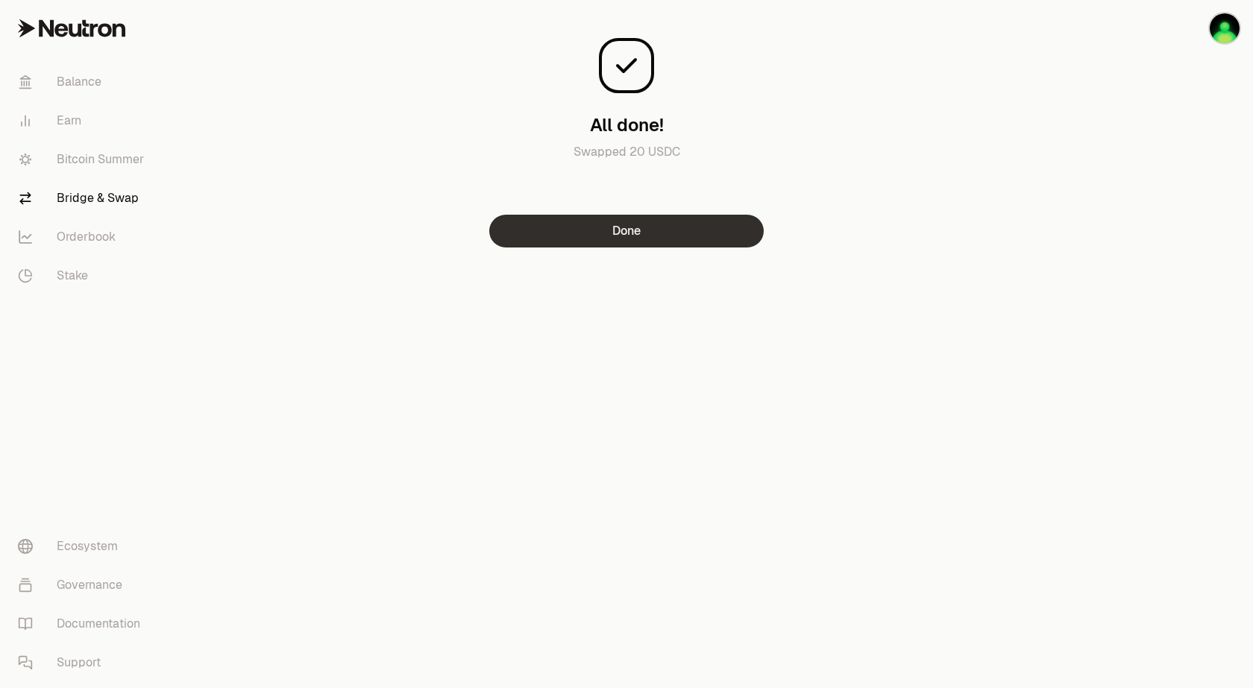
click at [577, 241] on button "Done" at bounding box center [626, 231] width 274 height 33
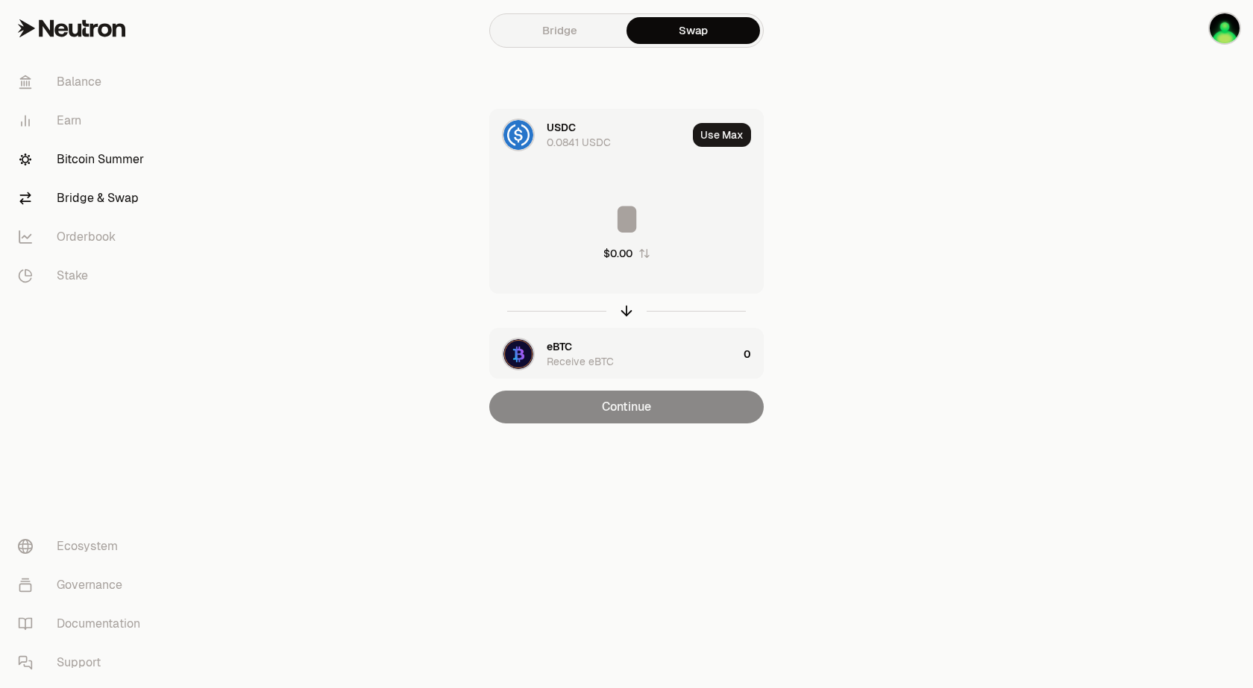
click at [80, 155] on link "Bitcoin Summer" at bounding box center [83, 159] width 155 height 39
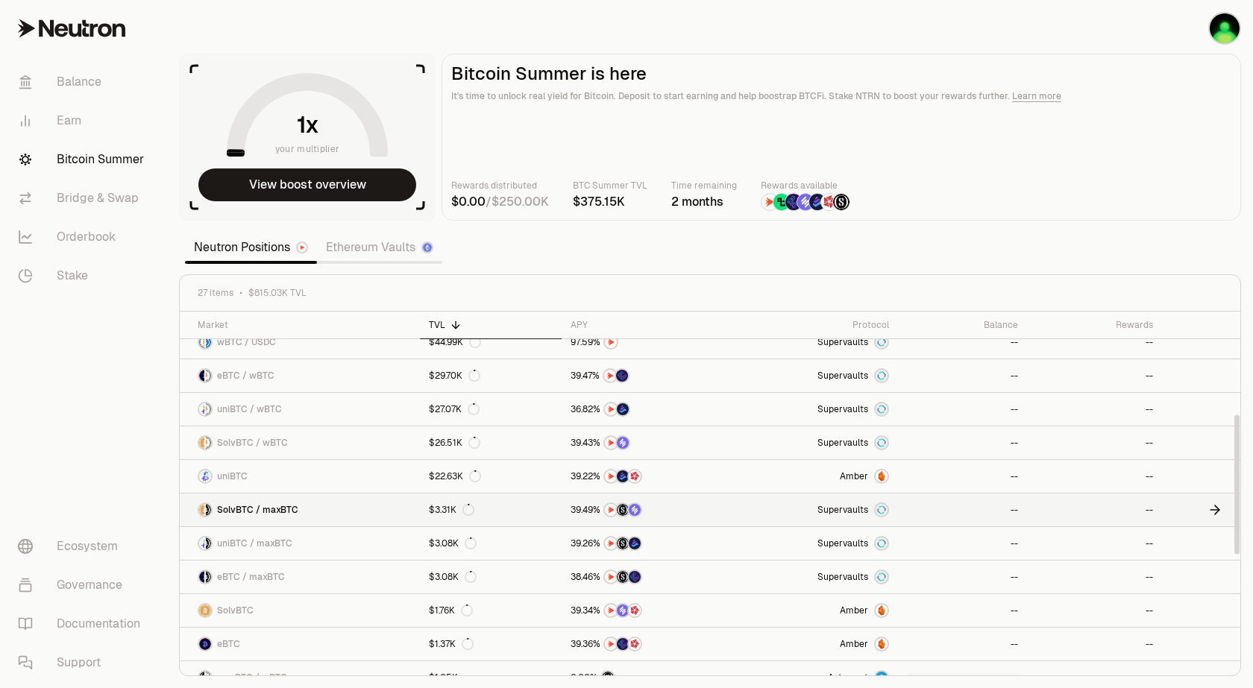
scroll to position [268, 0]
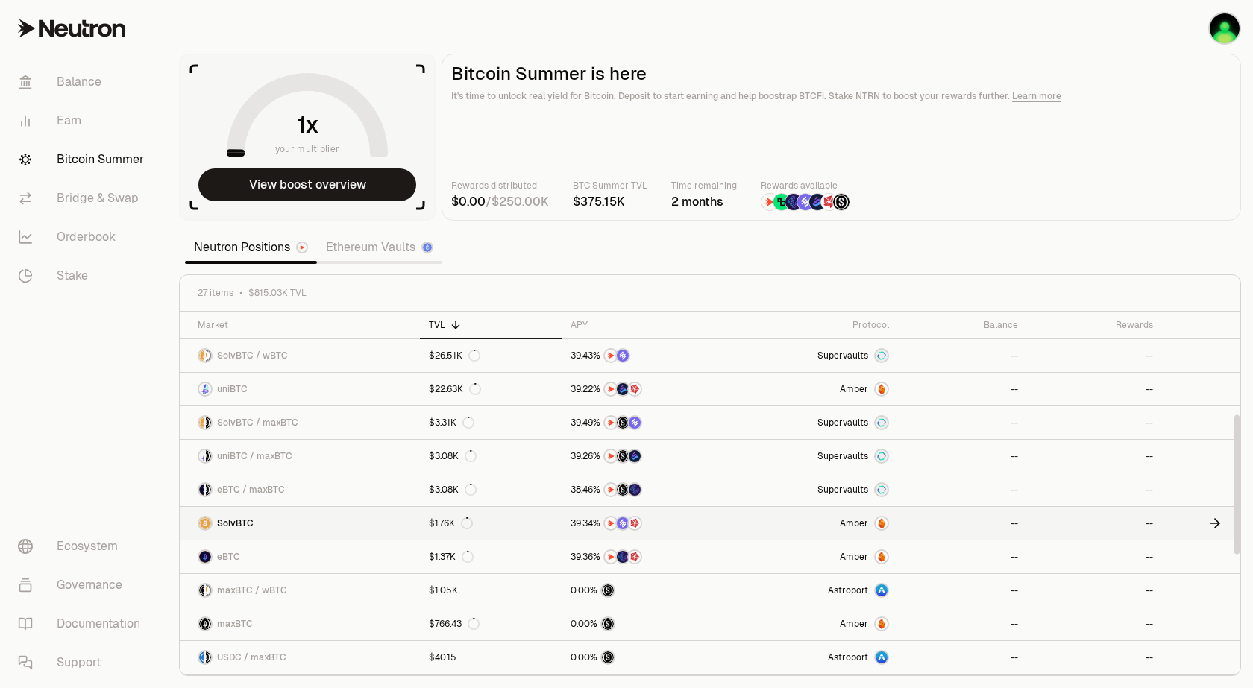
click at [1201, 524] on link at bounding box center [1201, 523] width 78 height 33
drag, startPoint x: 570, startPoint y: 488, endPoint x: 25, endPoint y: 350, distance: 562.4
click at [167, 350] on div "Balance Earn Bitcoin Summer Bridge & Swap Orderbook Stake Ecosystem Governance …" at bounding box center [710, 344] width 1086 height 688
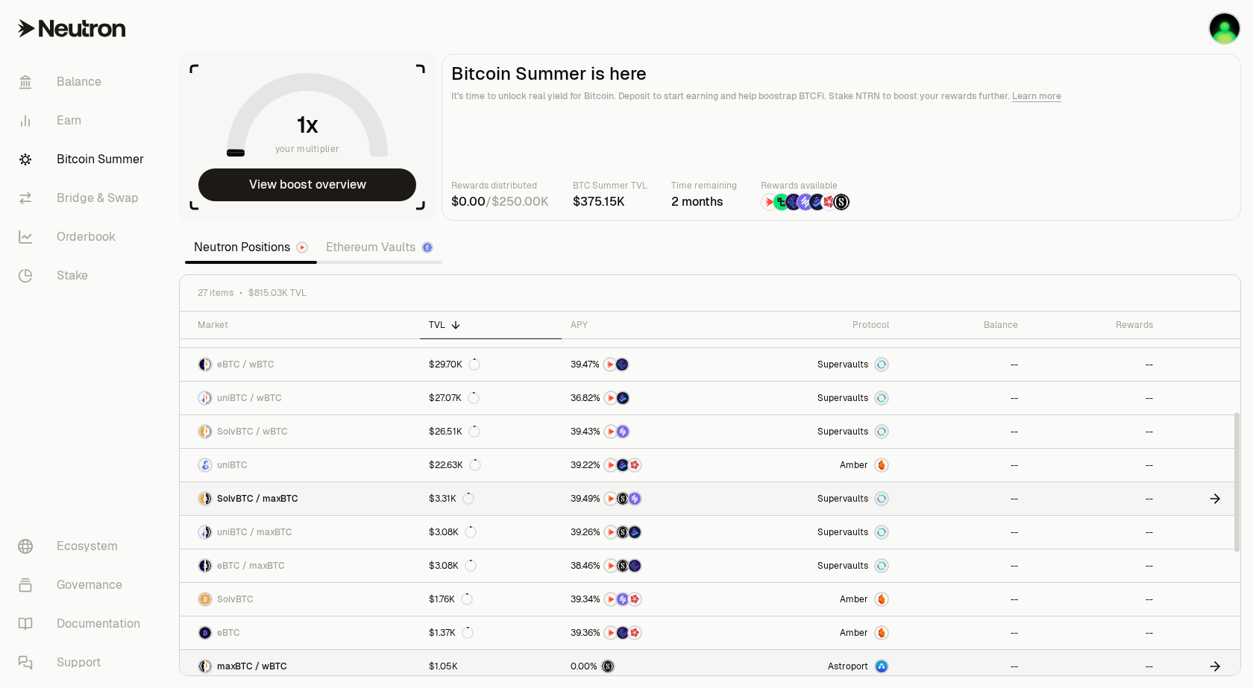
scroll to position [179, 0]
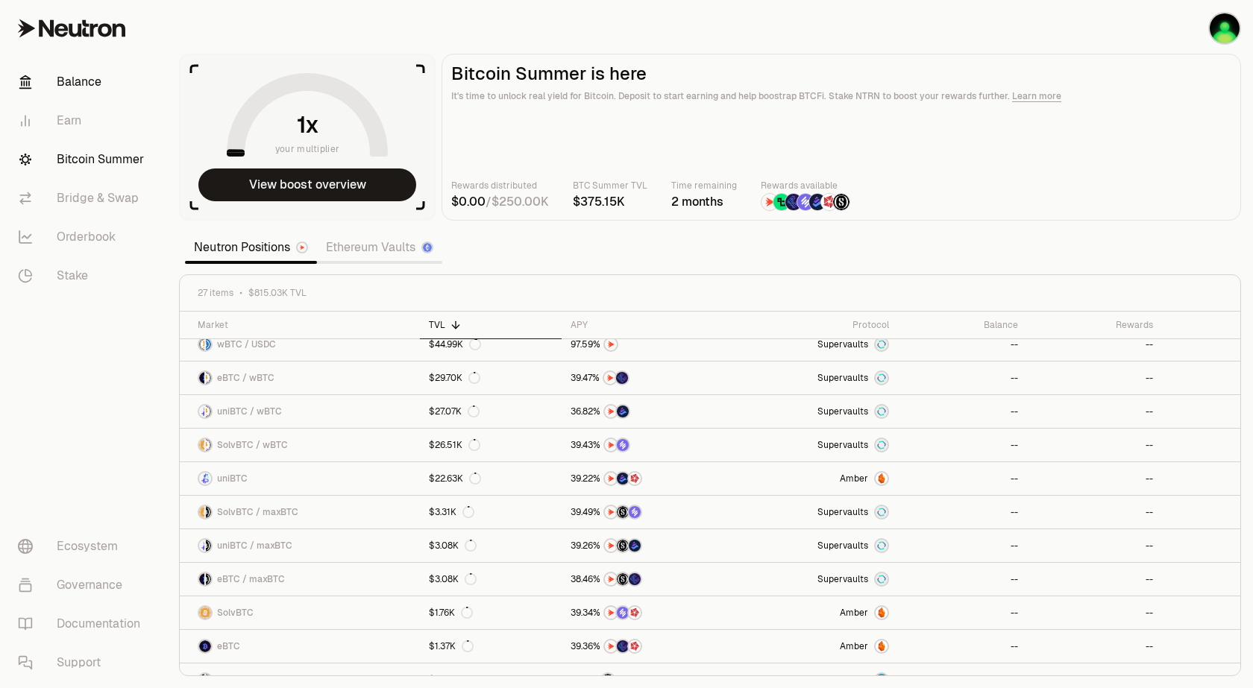
click at [85, 70] on link "Balance" at bounding box center [83, 82] width 155 height 39
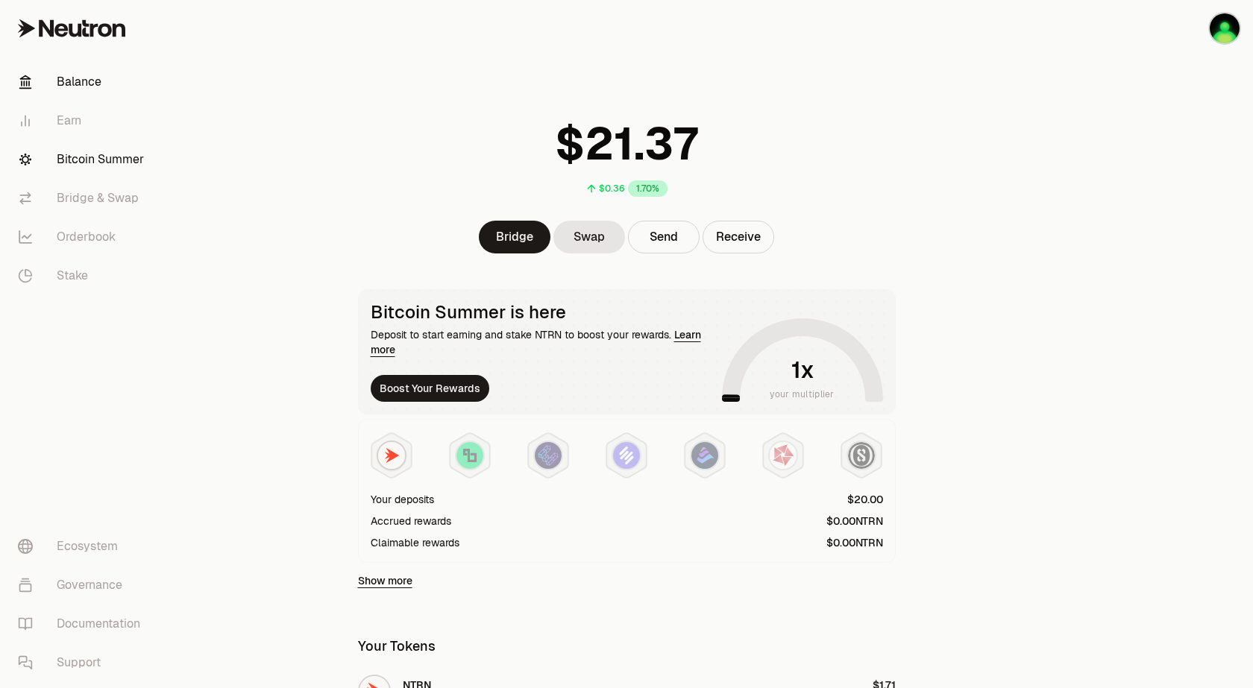
click at [105, 157] on link "Bitcoin Summer" at bounding box center [83, 159] width 155 height 39
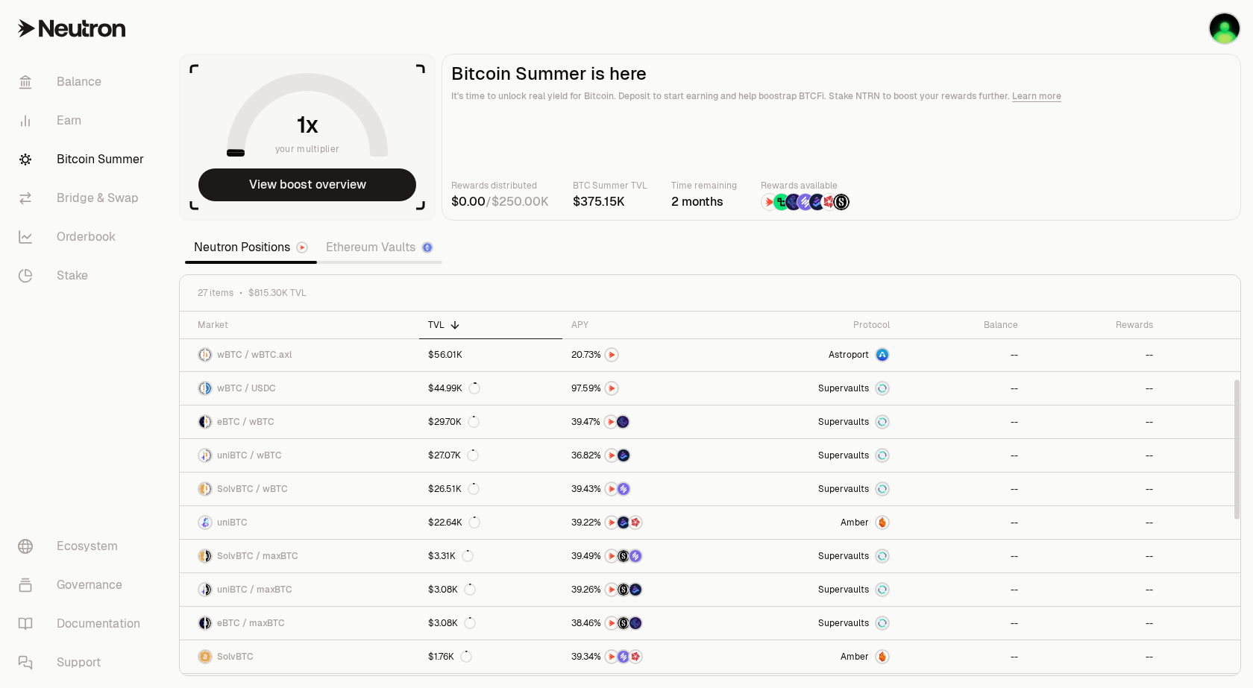
scroll to position [179, 0]
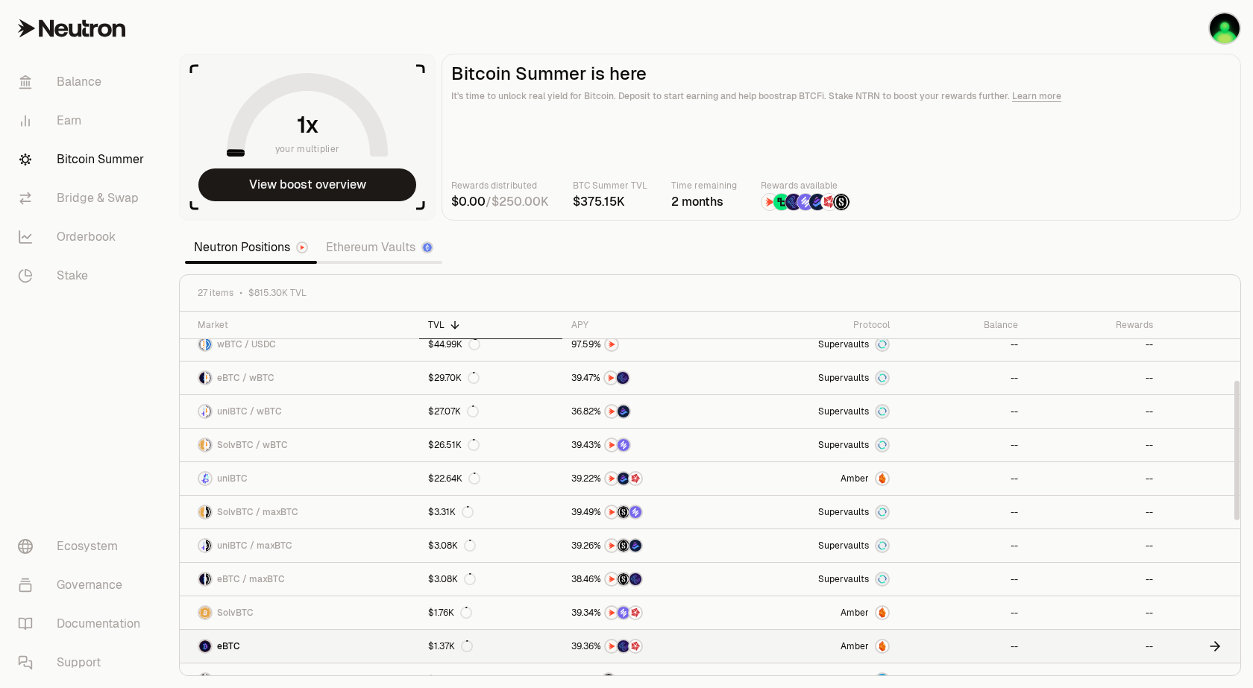
click at [1218, 646] on icon at bounding box center [1217, 646] width 4 height 9
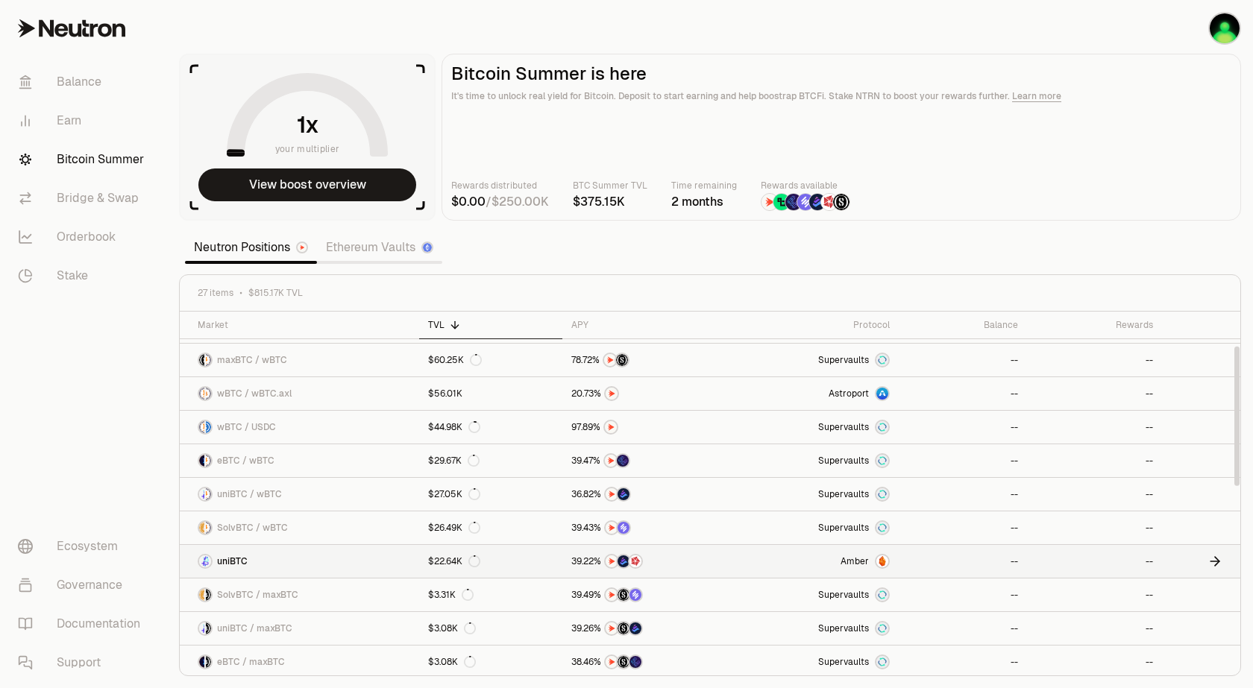
scroll to position [89, 0]
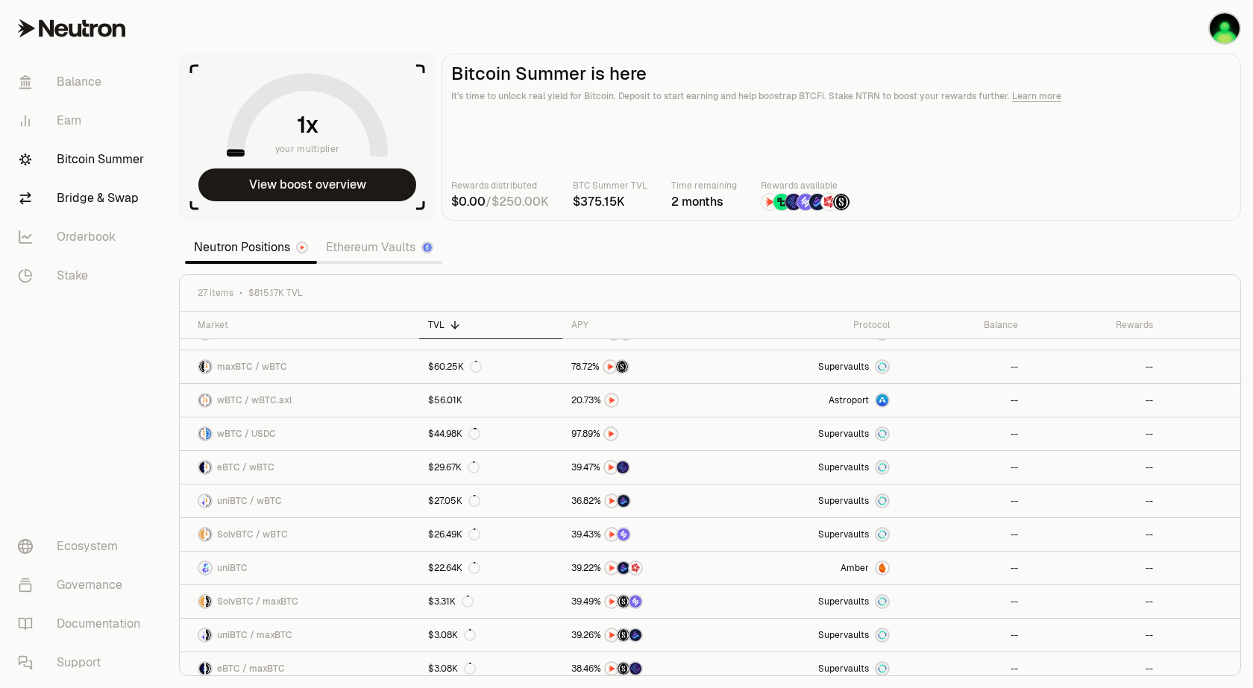
click at [102, 198] on link "Bridge & Swap" at bounding box center [83, 198] width 155 height 39
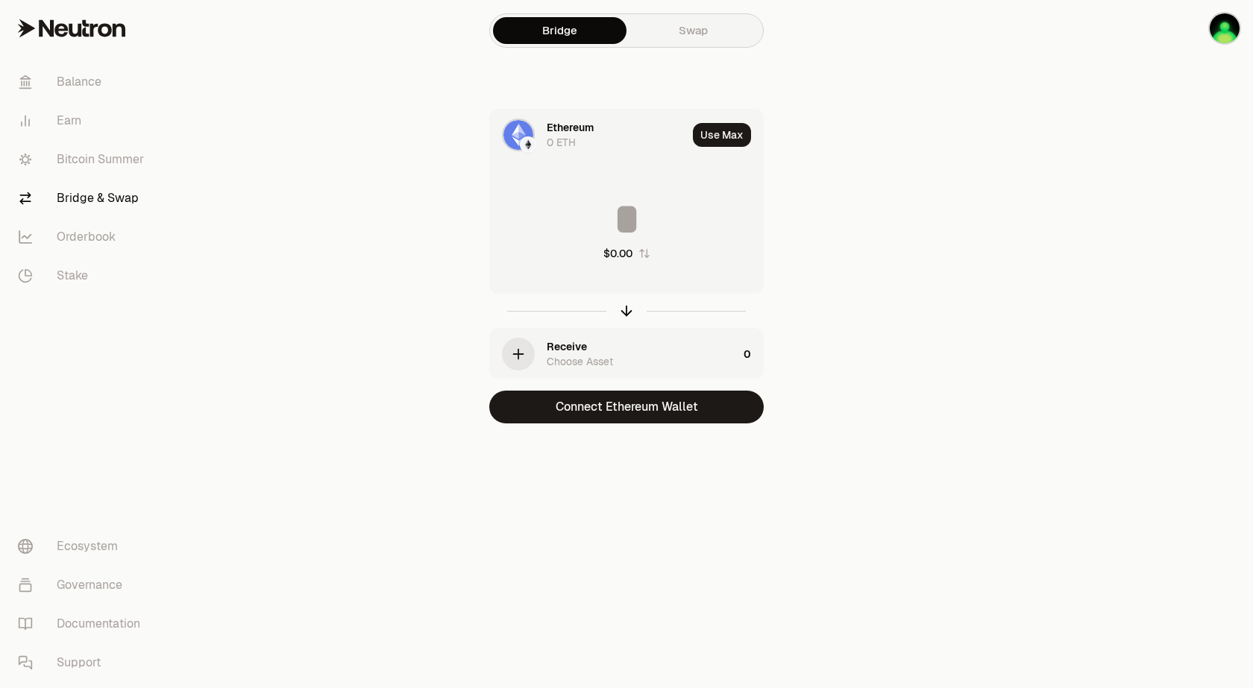
click at [703, 19] on link "Swap" at bounding box center [692, 30] width 133 height 27
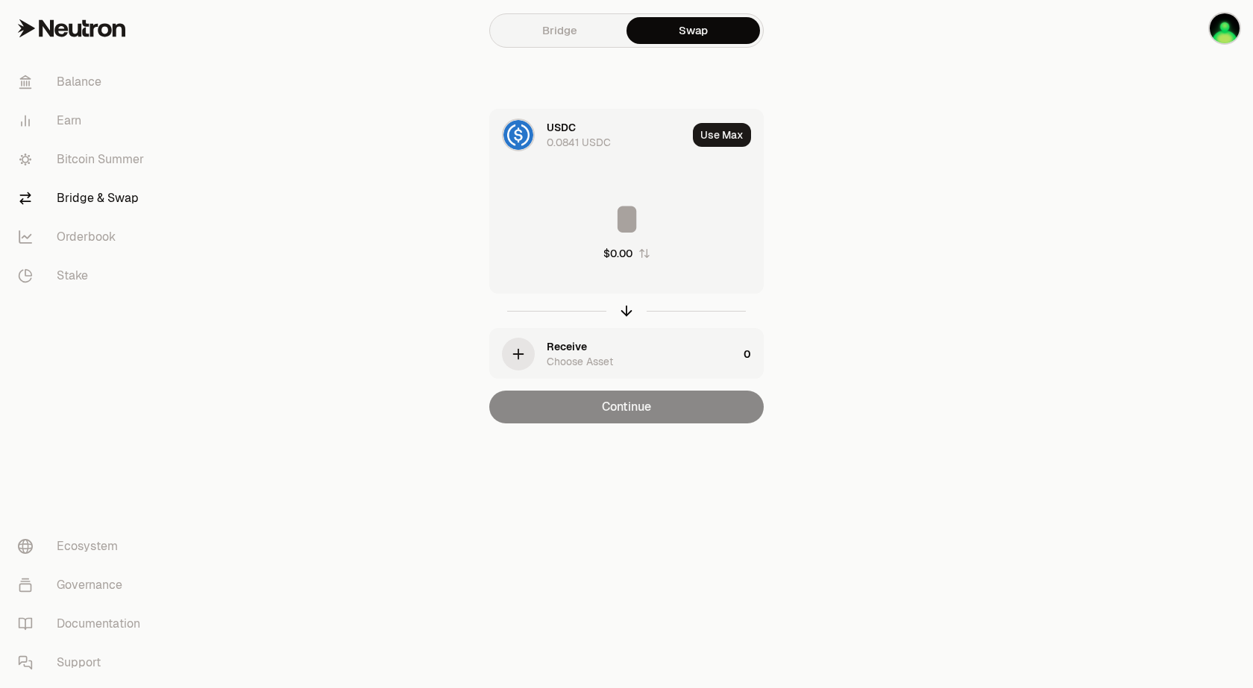
click at [550, 139] on div "0.0841 USDC" at bounding box center [579, 142] width 64 height 15
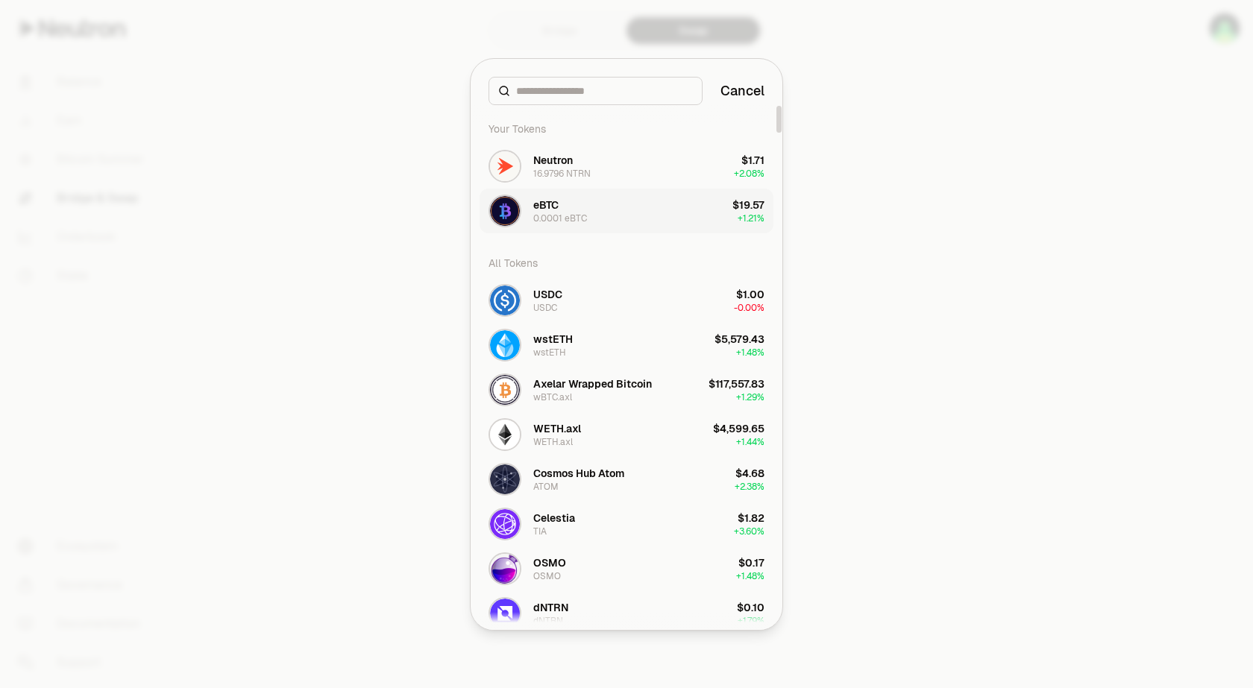
click at [562, 210] on div "eBTC 0.0001 eBTC" at bounding box center [560, 211] width 54 height 27
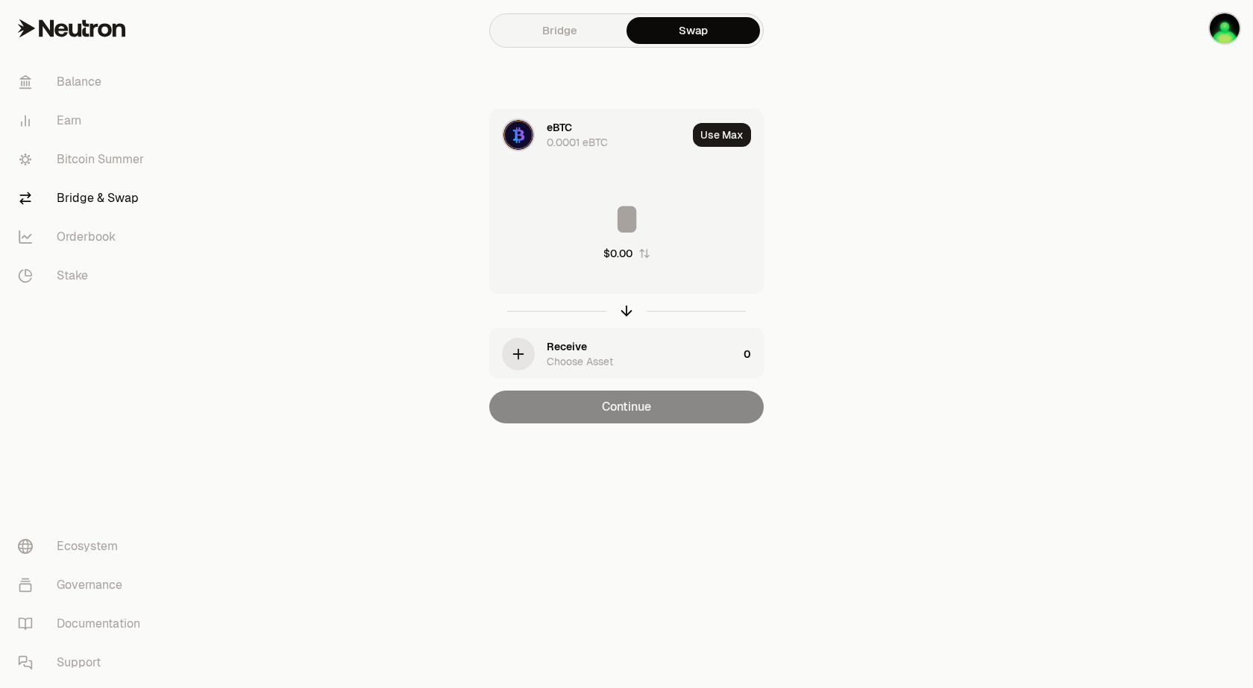
click at [567, 353] on div "Receive" at bounding box center [567, 346] width 40 height 15
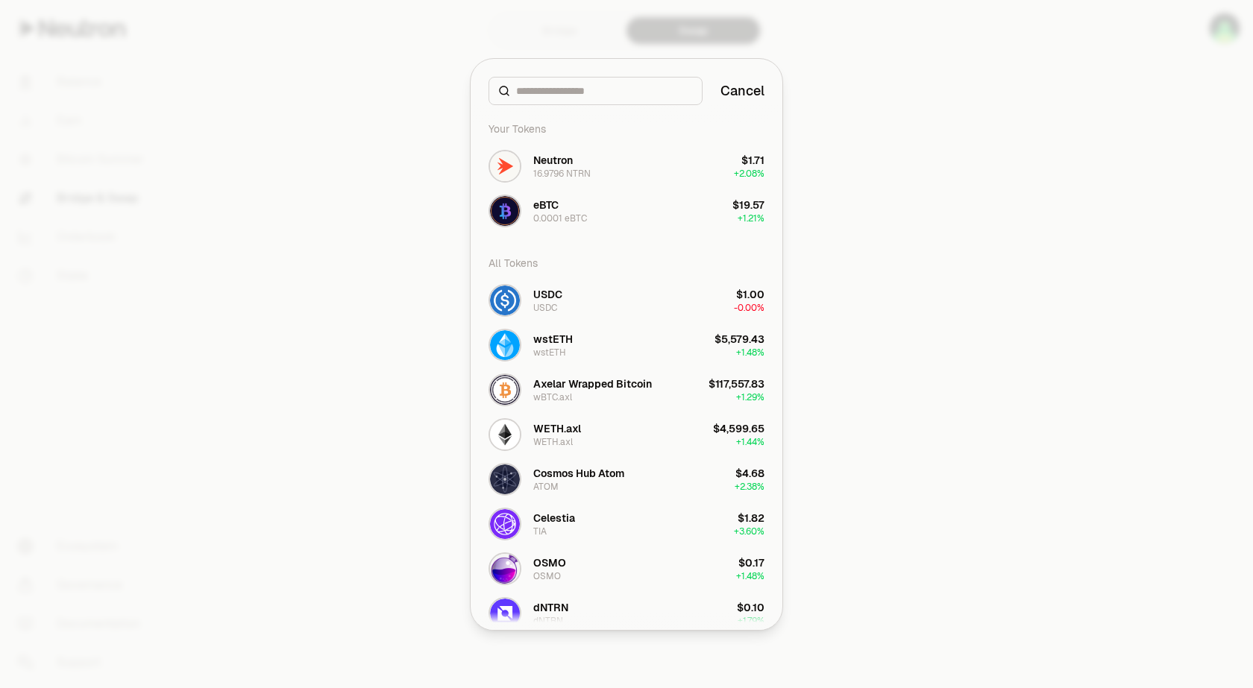
click at [545, 90] on input at bounding box center [604, 91] width 177 height 15
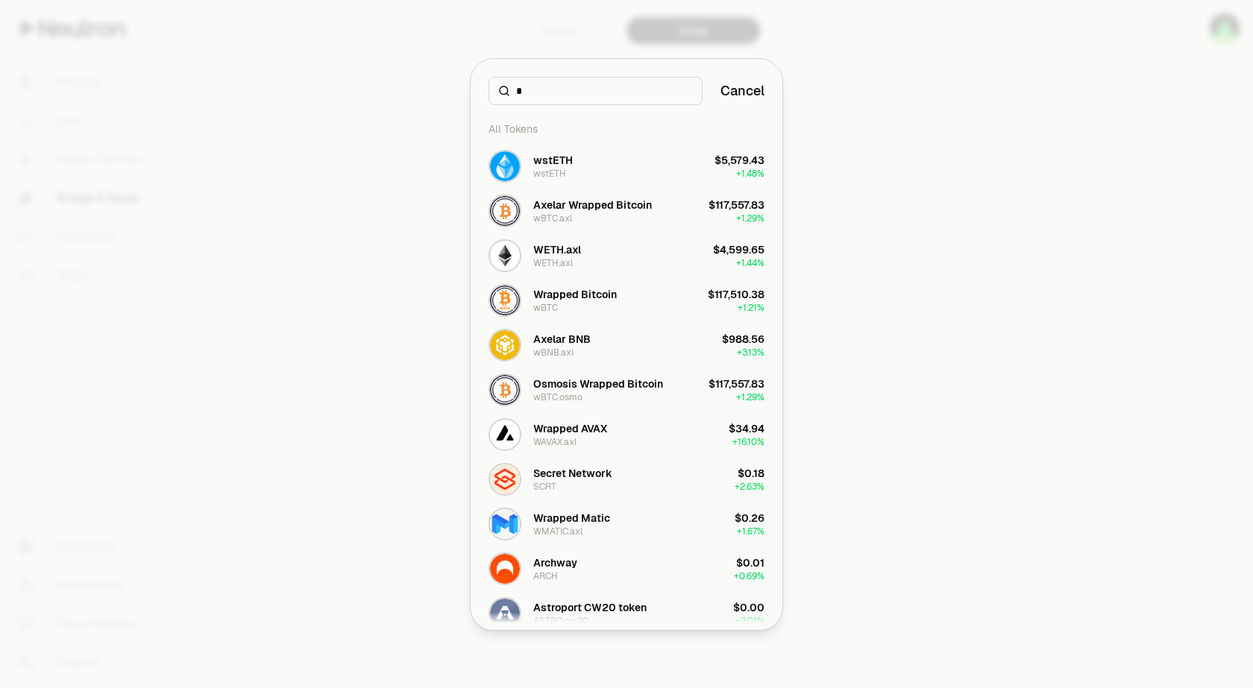
type input "*"
click at [424, 193] on div at bounding box center [626, 344] width 1253 height 688
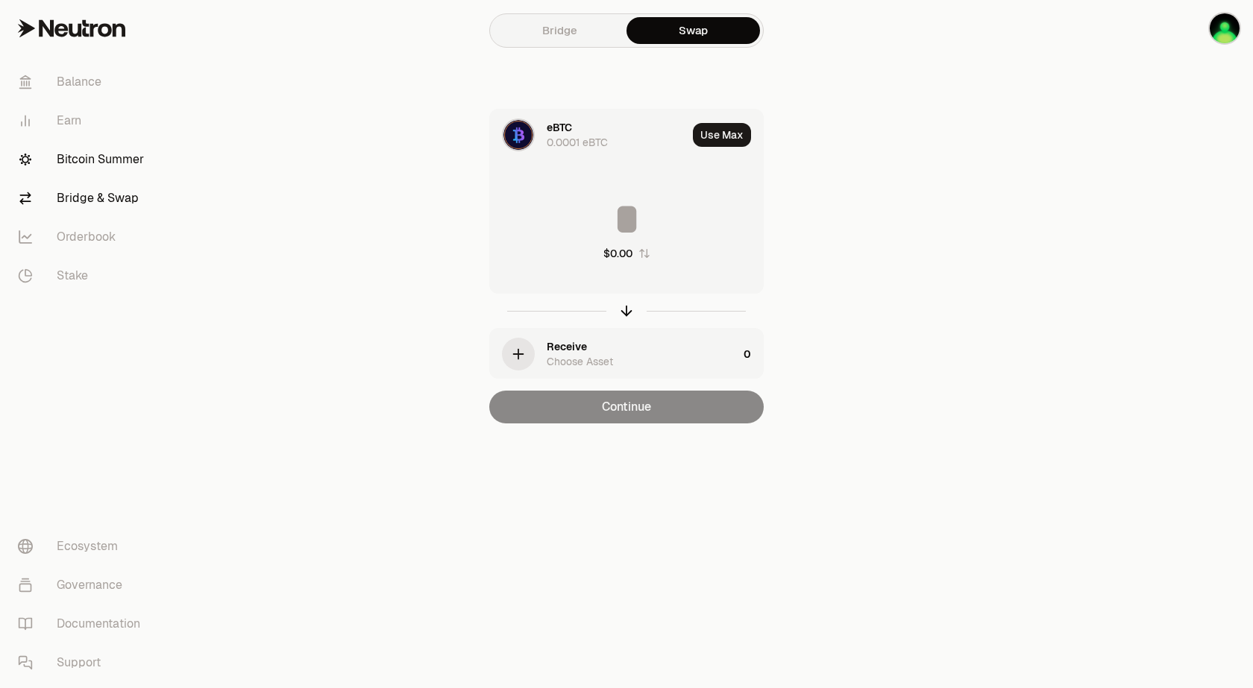
click at [110, 160] on link "Bitcoin Summer" at bounding box center [83, 159] width 155 height 39
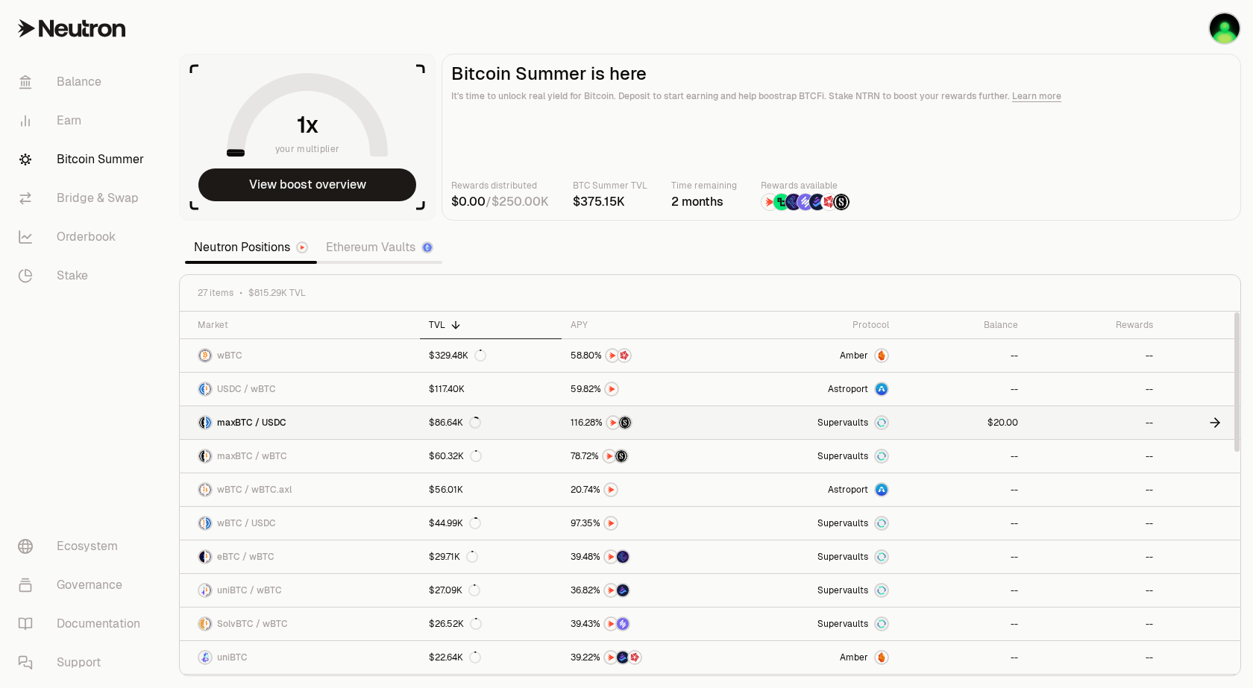
scroll to position [89, 0]
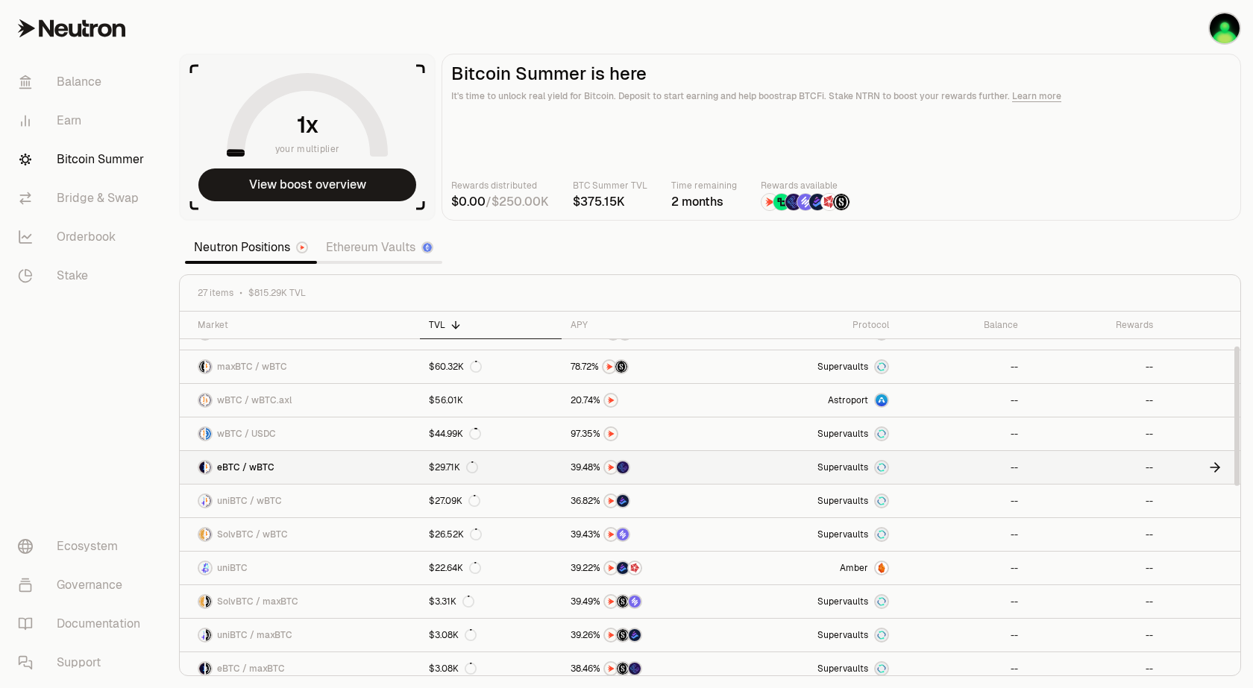
click at [274, 465] on link "eBTC / wBTC" at bounding box center [300, 467] width 240 height 33
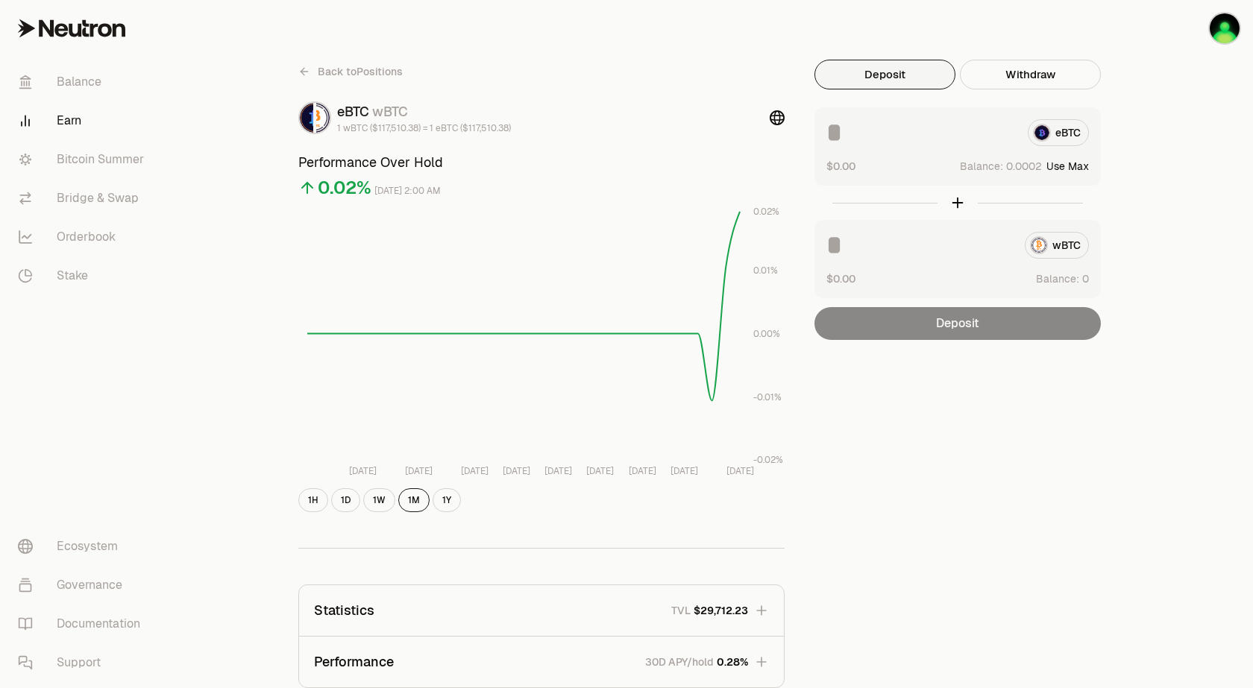
click at [1071, 166] on button "Use Max" at bounding box center [1067, 166] width 43 height 15
type input "**********"
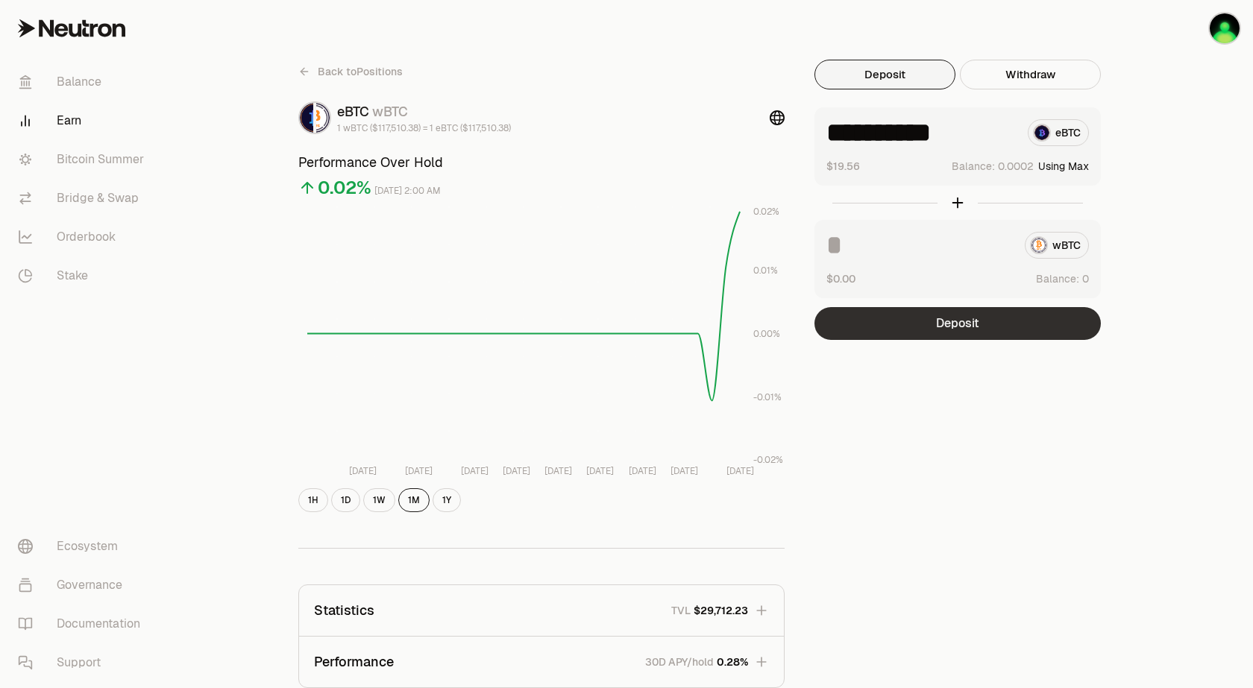
click at [964, 324] on button "Deposit" at bounding box center [957, 323] width 286 height 33
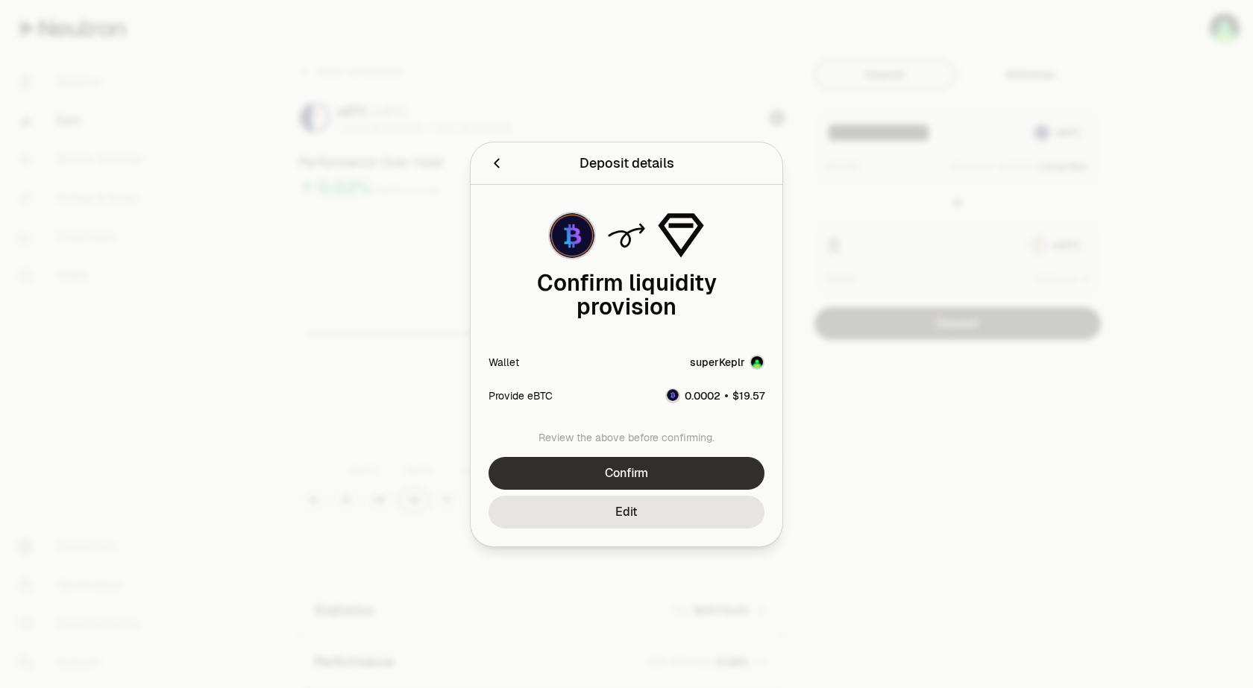
click at [634, 470] on button "Confirm" at bounding box center [626, 473] width 276 height 33
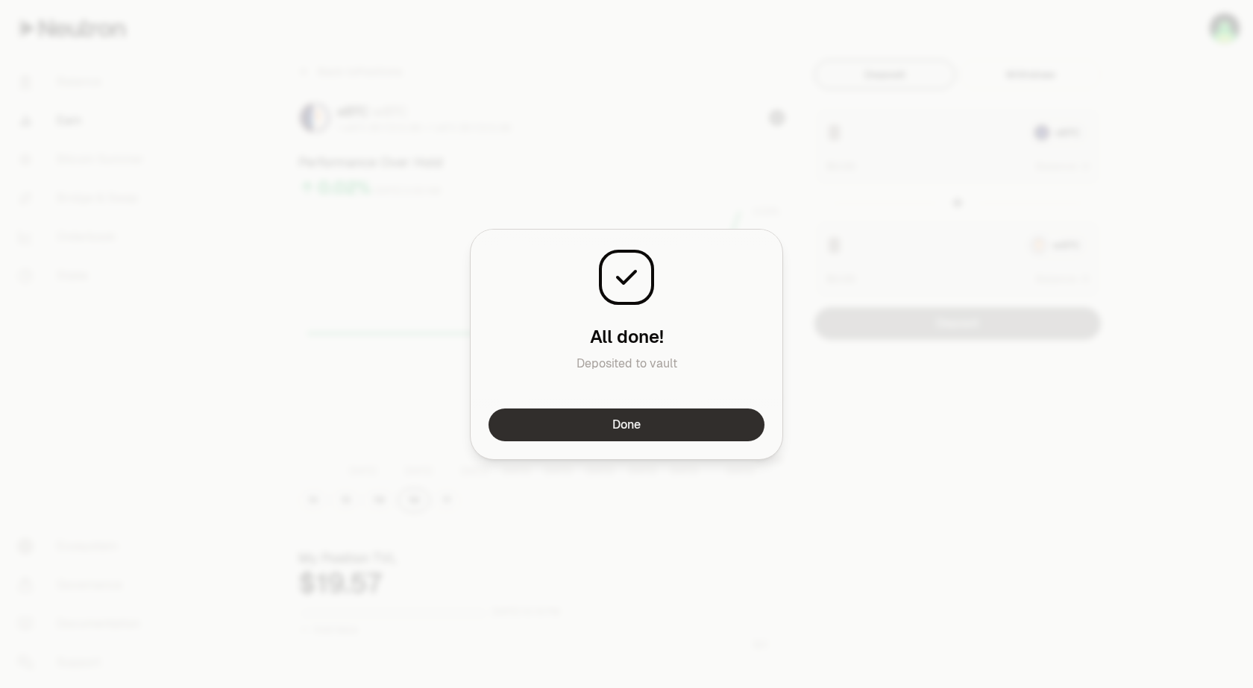
click at [622, 418] on button "Done" at bounding box center [626, 425] width 276 height 33
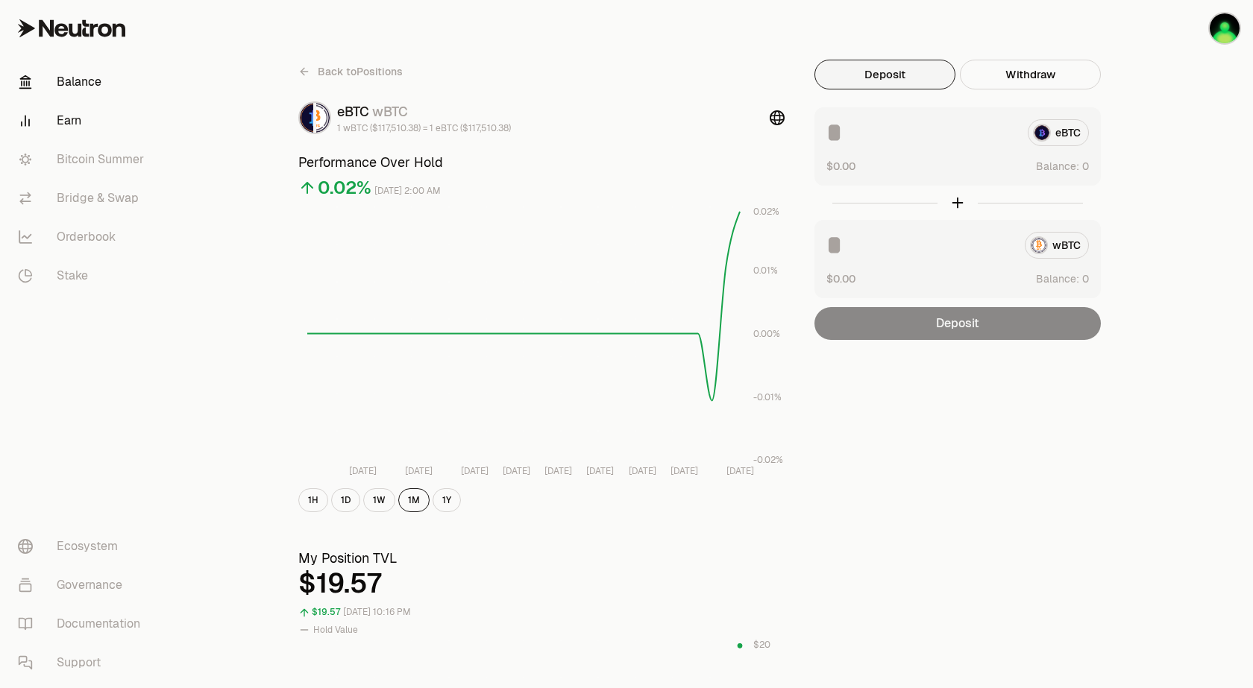
click at [84, 79] on link "Balance" at bounding box center [83, 82] width 155 height 39
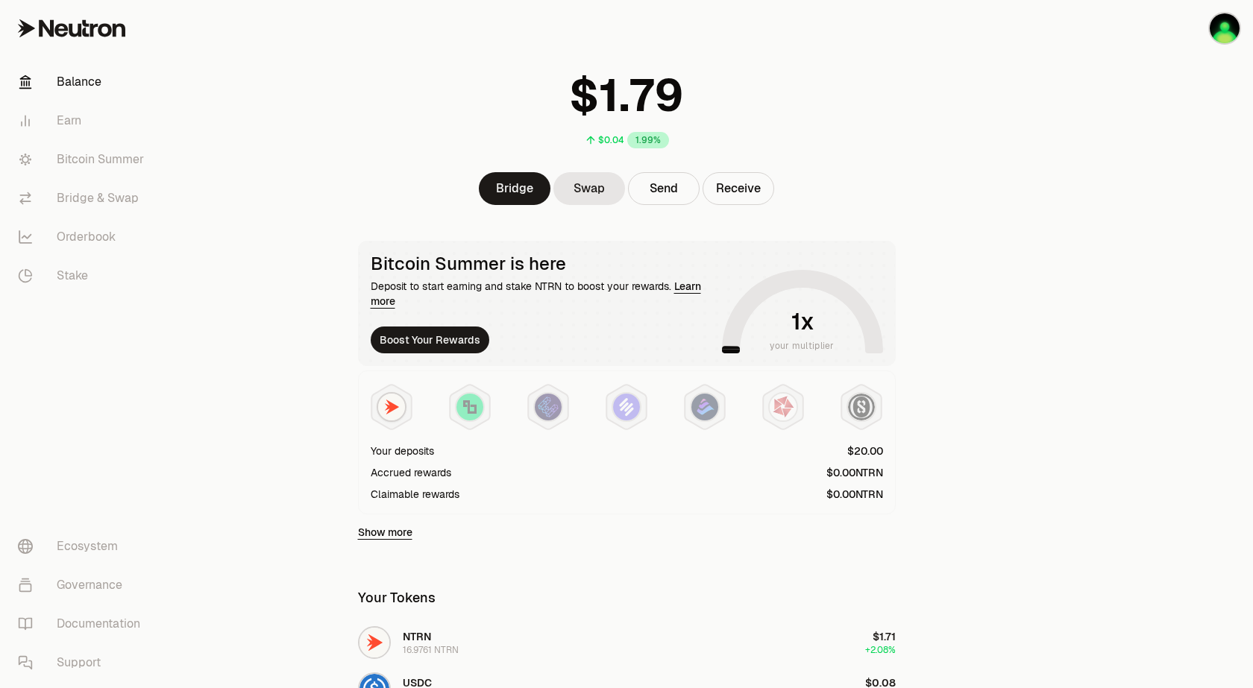
scroll to position [89, 0]
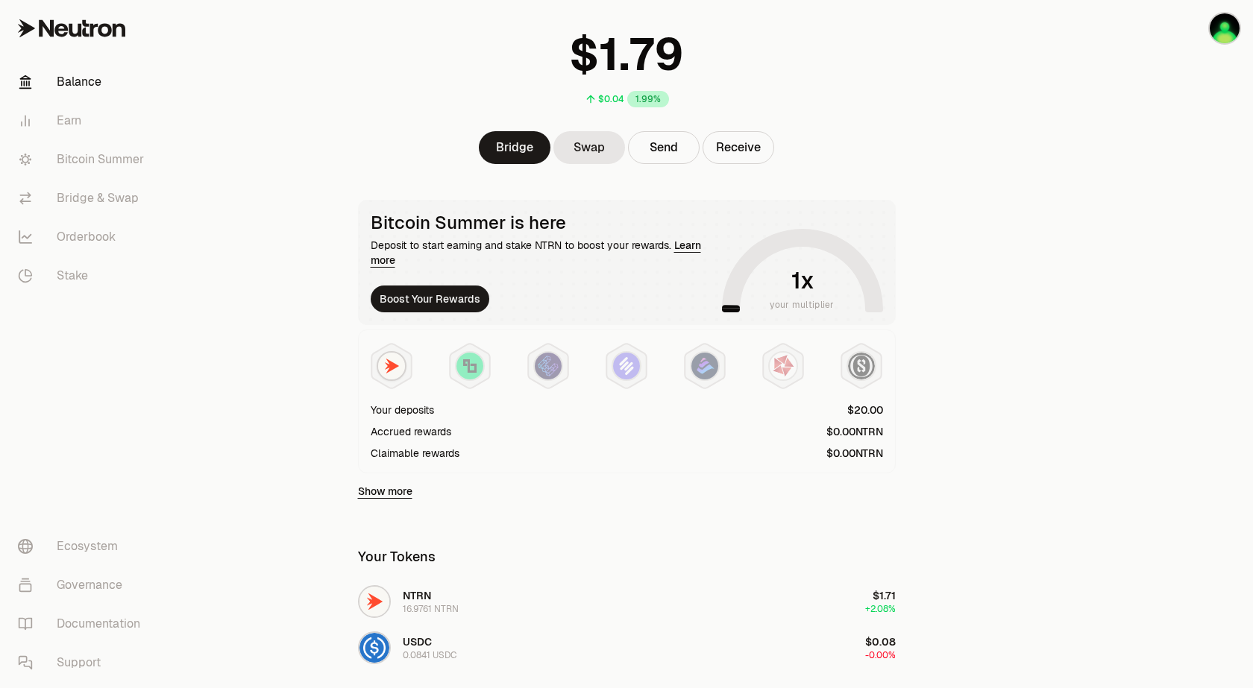
click at [403, 491] on link "Show more" at bounding box center [385, 491] width 54 height 15
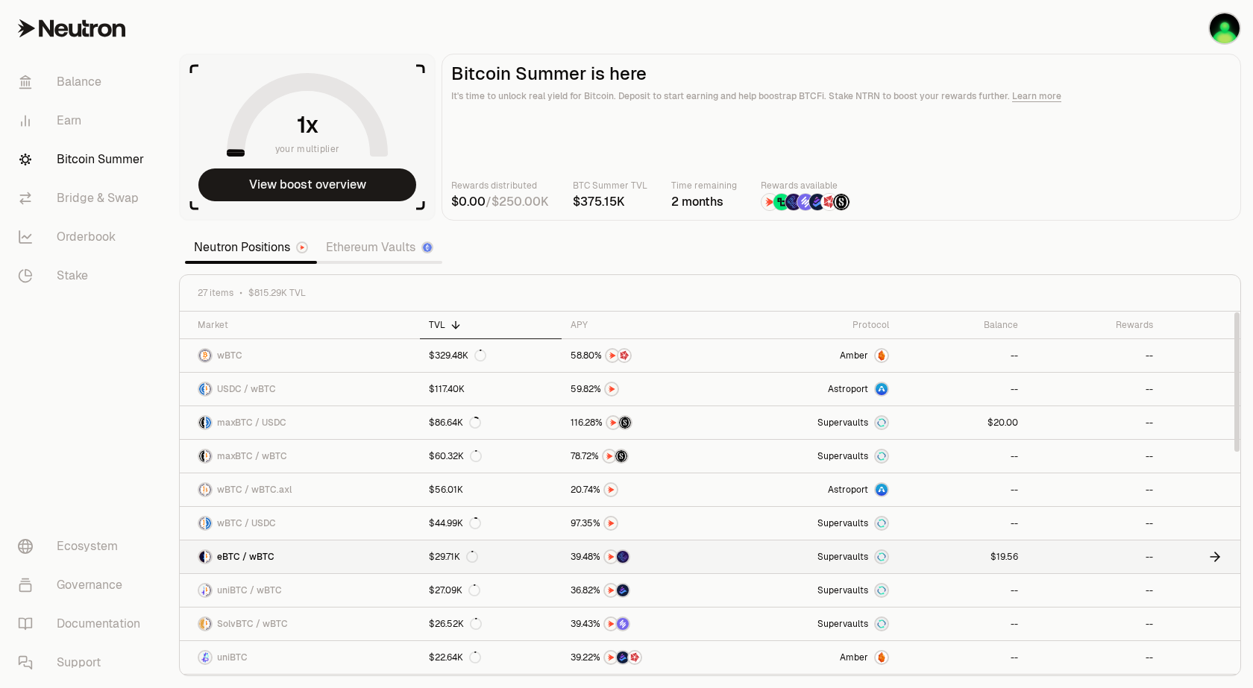
click at [288, 555] on link "eBTC / wBTC" at bounding box center [300, 557] width 240 height 33
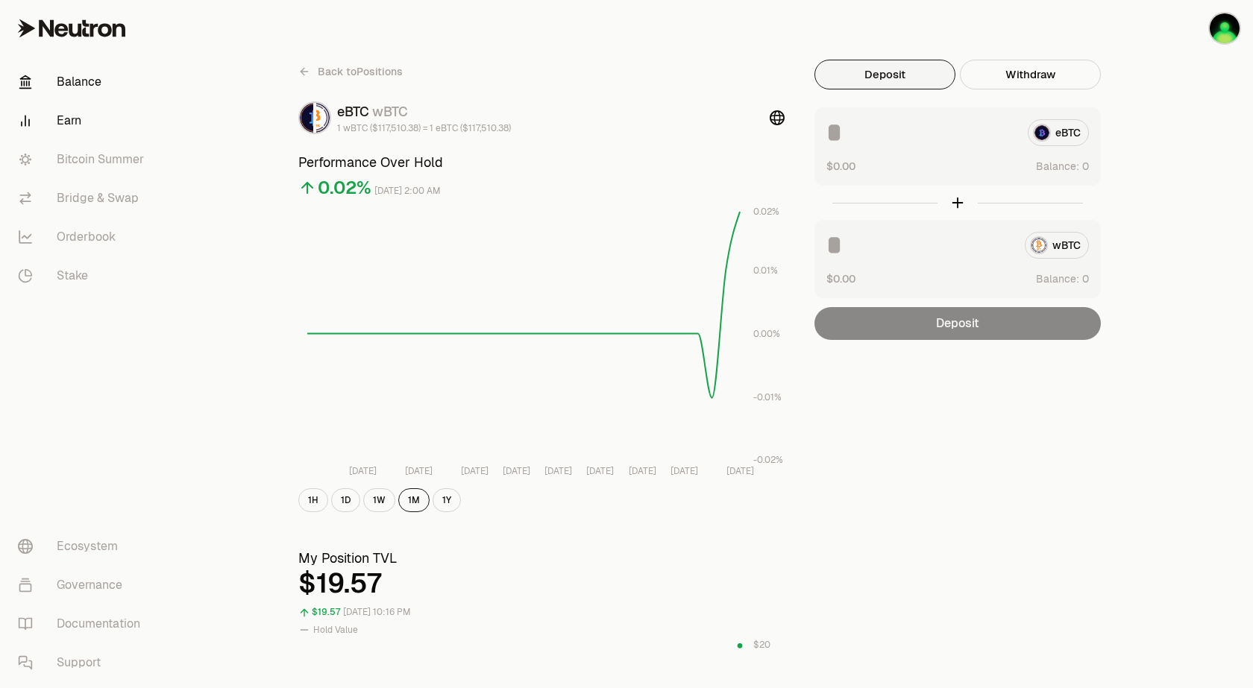
click at [78, 81] on link "Balance" at bounding box center [83, 82] width 155 height 39
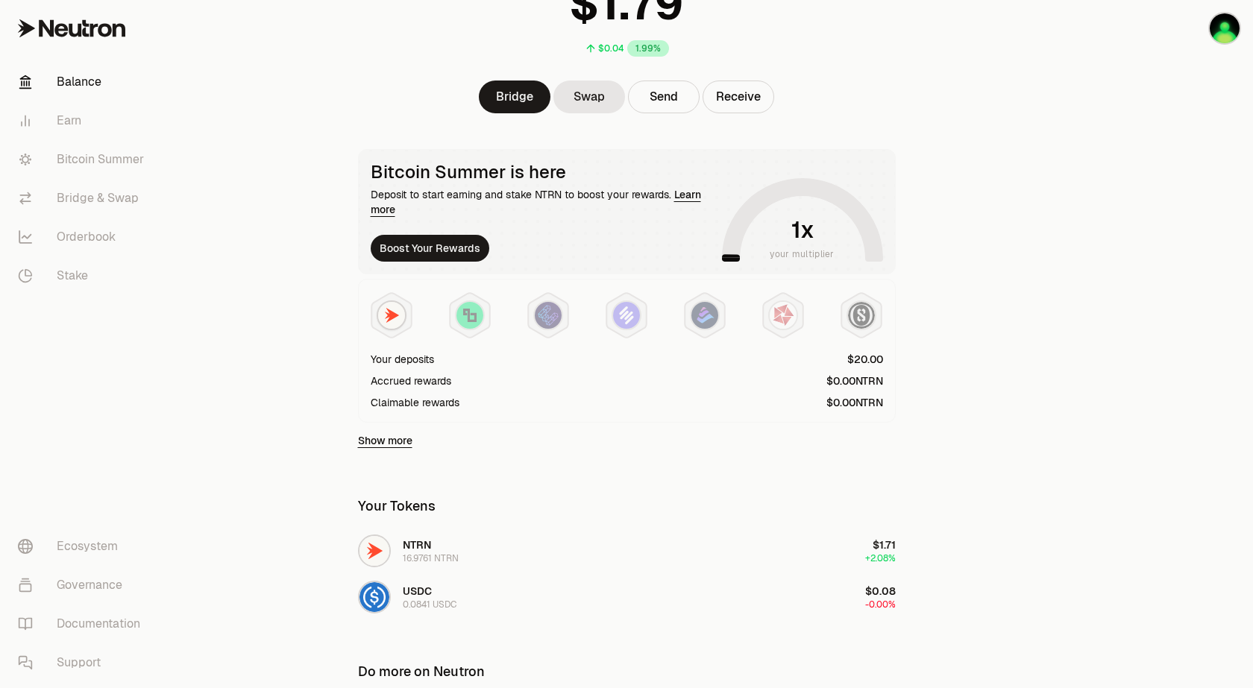
scroll to position [179, 0]
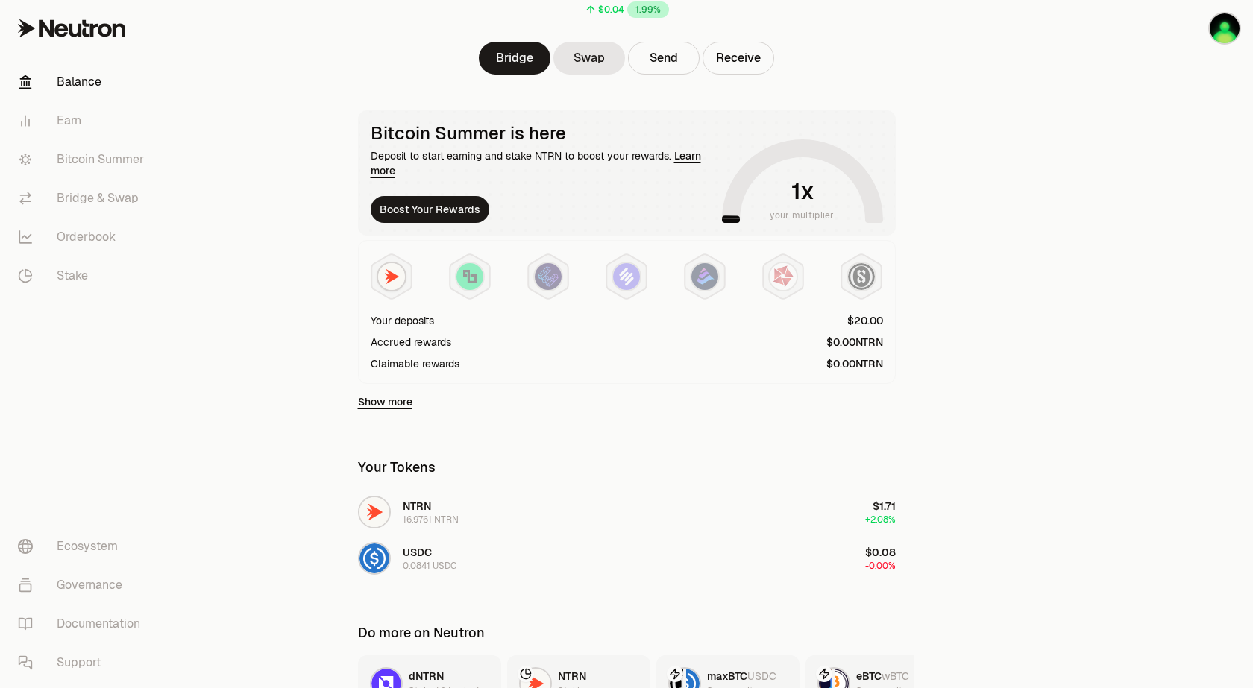
click at [381, 400] on link "Show more" at bounding box center [385, 401] width 54 height 15
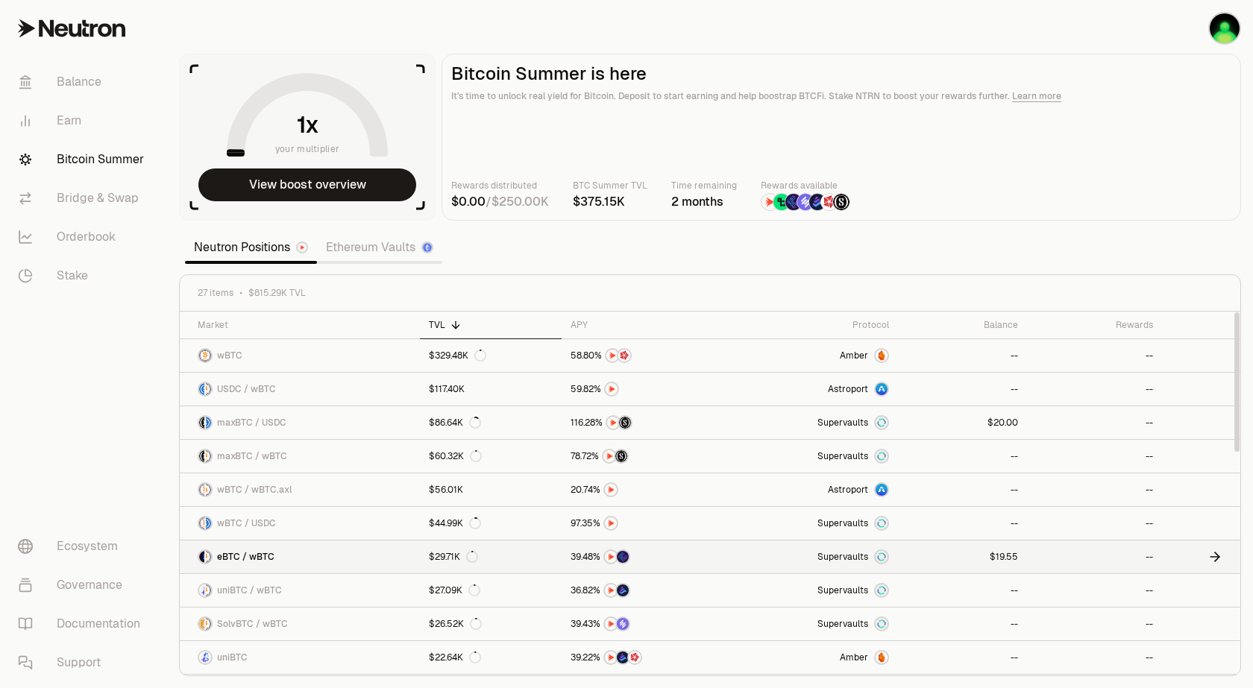
click at [934, 552] on link at bounding box center [962, 557] width 129 height 33
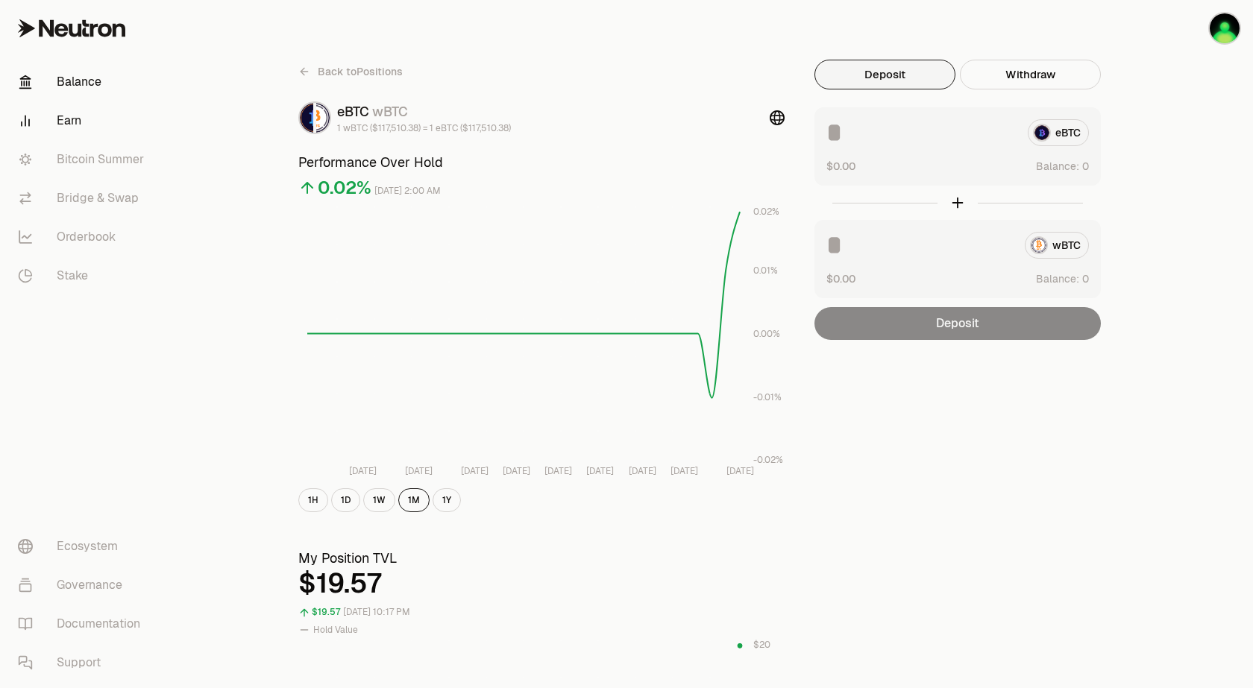
click at [69, 79] on link "Balance" at bounding box center [83, 82] width 155 height 39
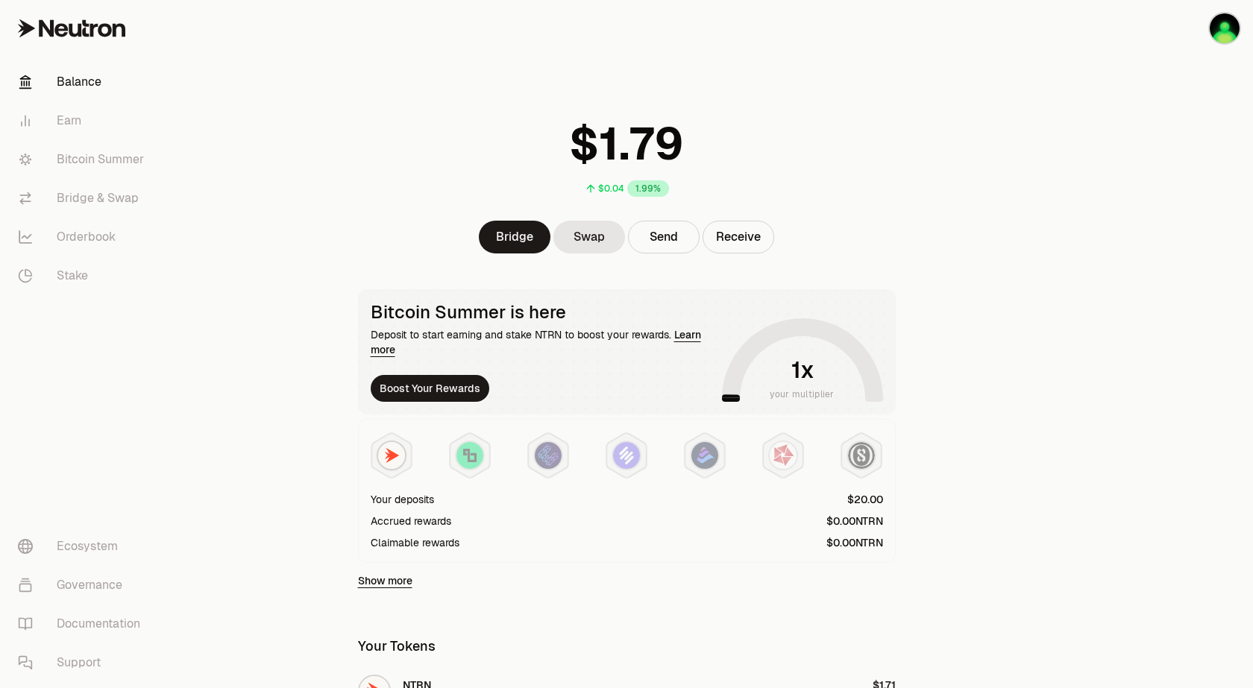
click at [425, 498] on div "Your deposits" at bounding box center [402, 499] width 63 height 15
click at [878, 518] on span "NTRN" at bounding box center [869, 521] width 28 height 10
click at [856, 547] on span "NTRN" at bounding box center [869, 543] width 28 height 10
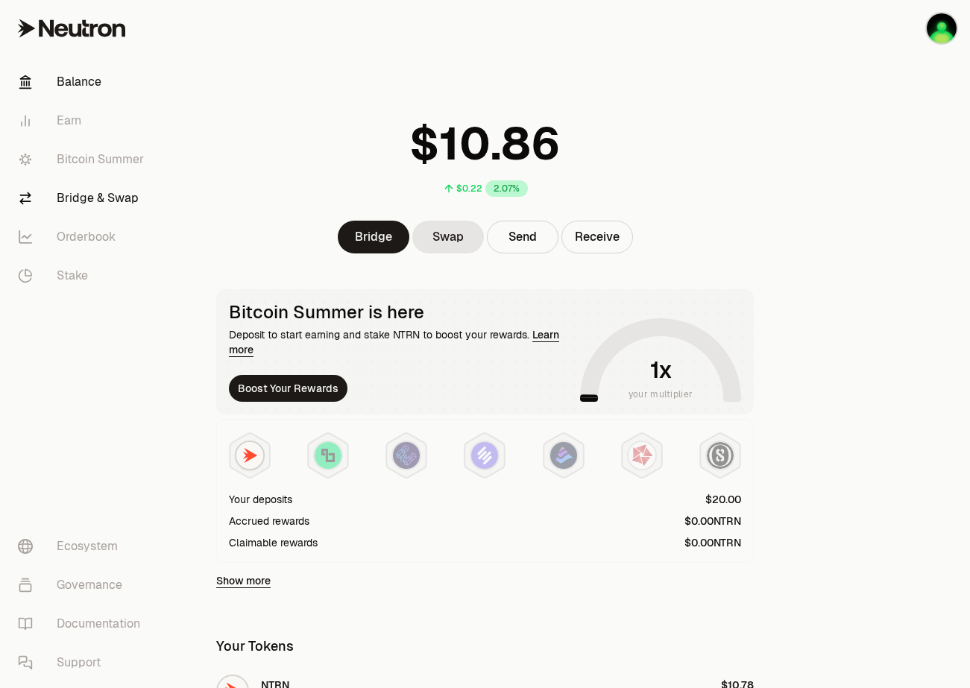
click at [88, 192] on link "Bridge & Swap" at bounding box center [83, 198] width 155 height 39
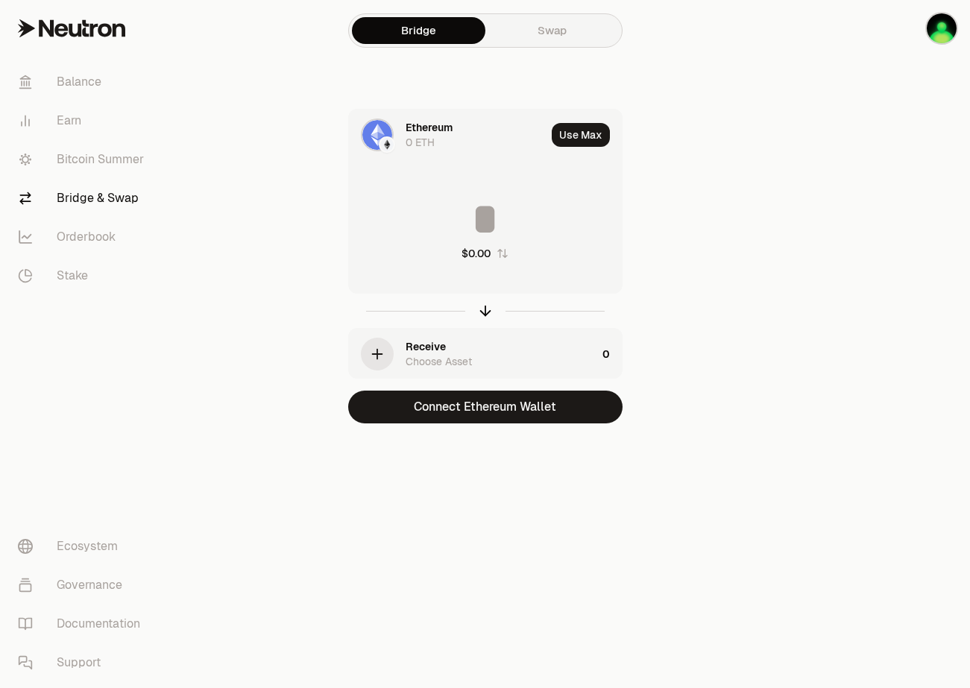
click at [540, 34] on link "Swap" at bounding box center [551, 30] width 133 height 27
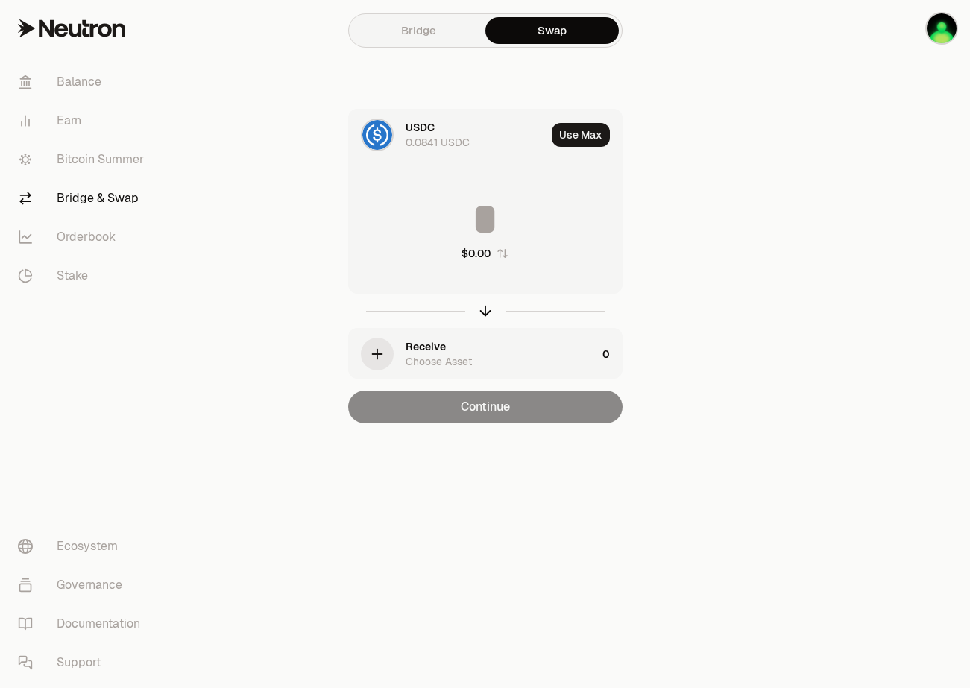
click at [424, 132] on div "USDC" at bounding box center [420, 127] width 29 height 15
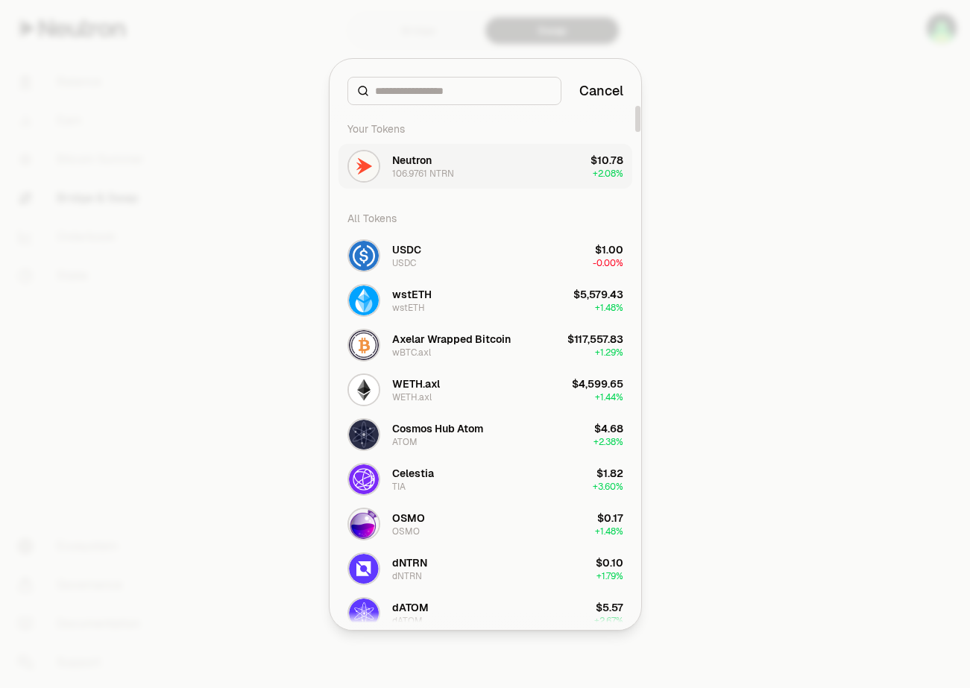
click at [421, 170] on div "106.9761 NTRN" at bounding box center [423, 174] width 62 height 12
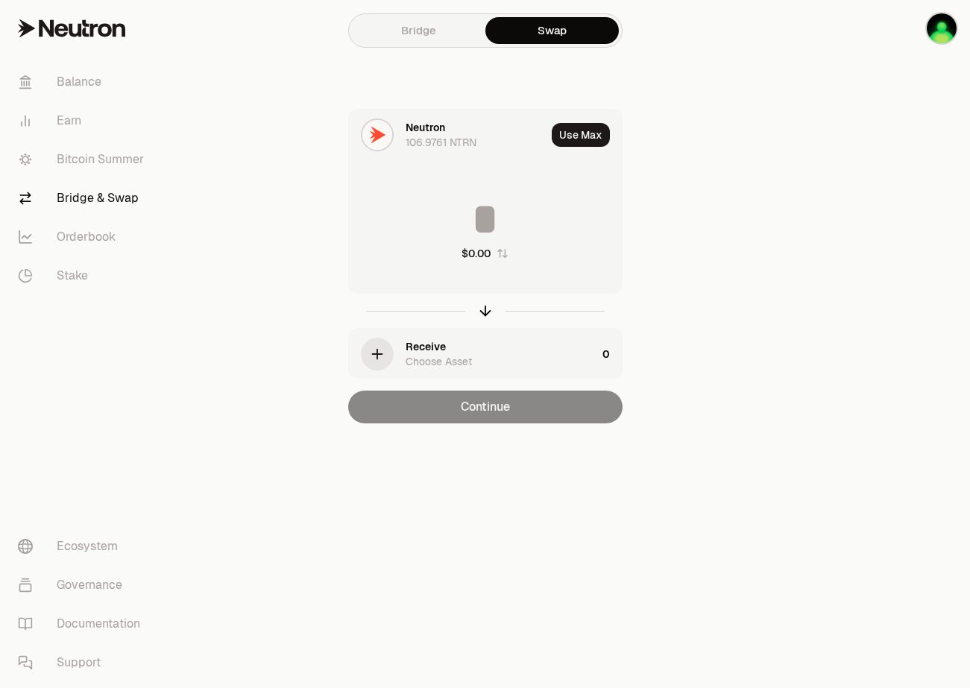
click at [400, 352] on div "Receive Choose Asset" at bounding box center [473, 354] width 248 height 51
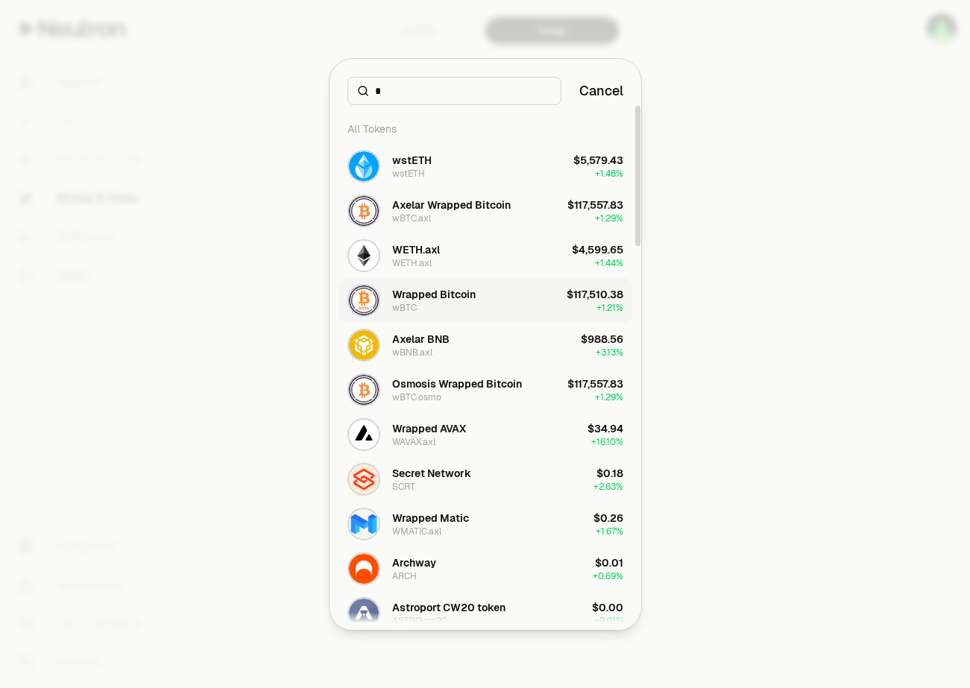
type input "*"
click at [438, 298] on div "Wrapped Bitcoin" at bounding box center [434, 294] width 84 height 15
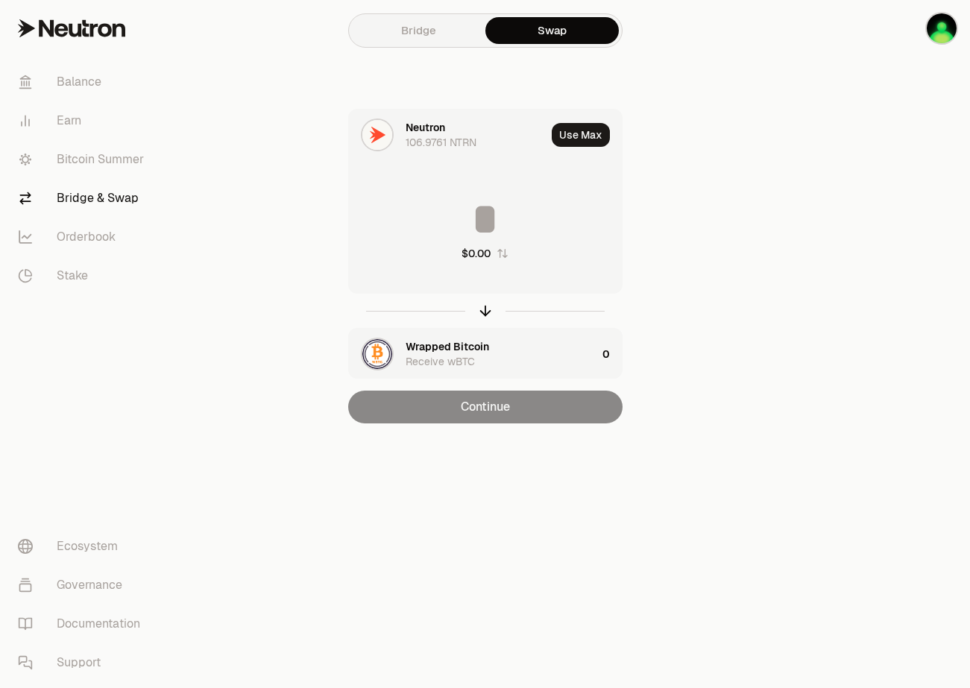
click at [488, 224] on input at bounding box center [485, 219] width 273 height 45
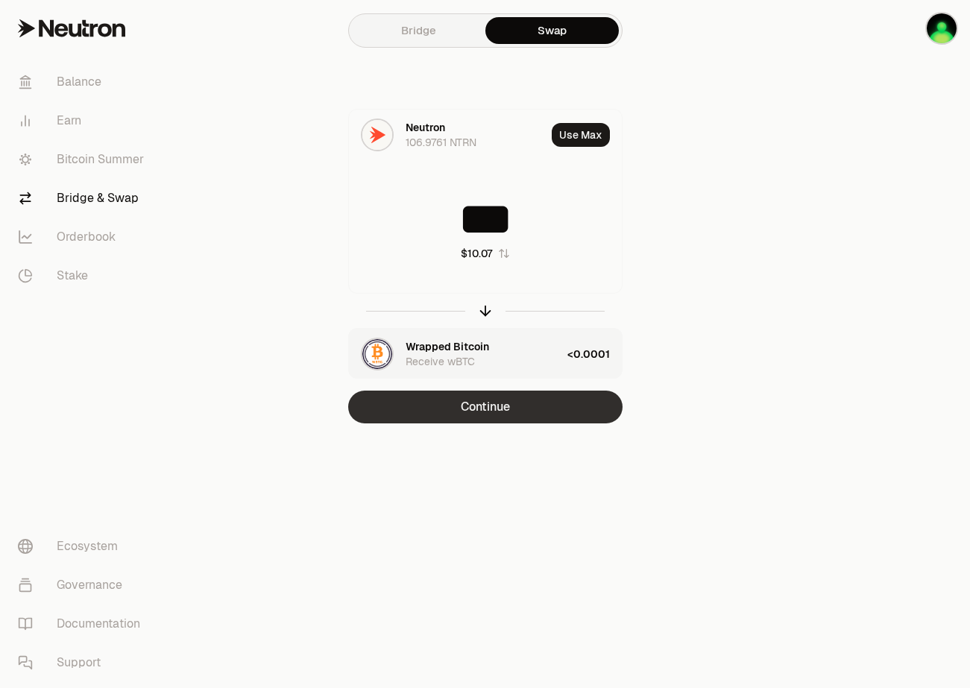
type input "***"
click at [479, 410] on button "Continue" at bounding box center [485, 407] width 274 height 33
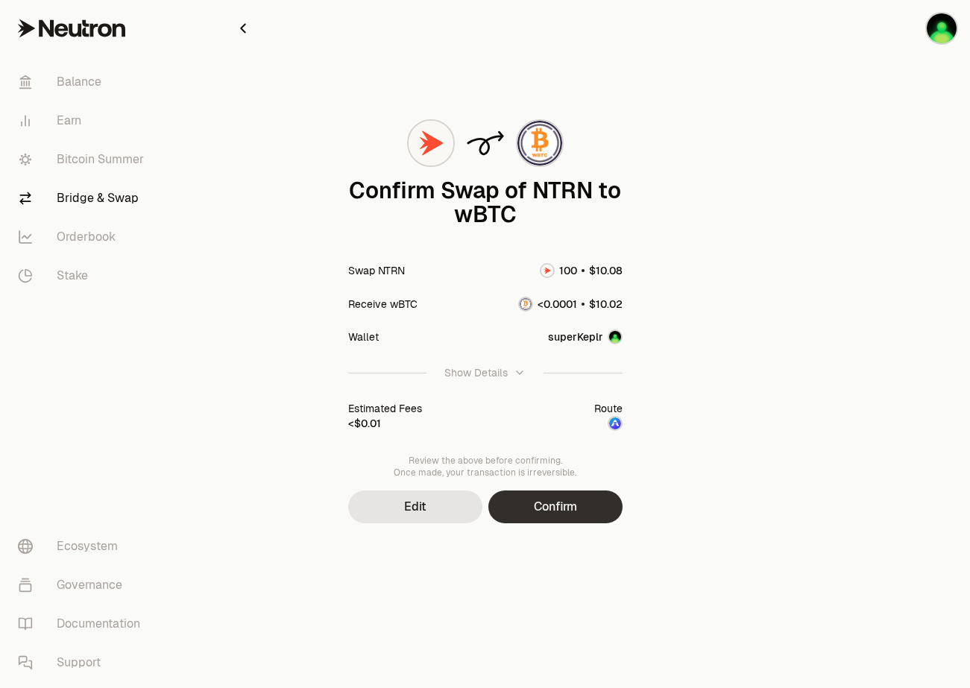
click at [556, 508] on button "Confirm" at bounding box center [555, 507] width 134 height 33
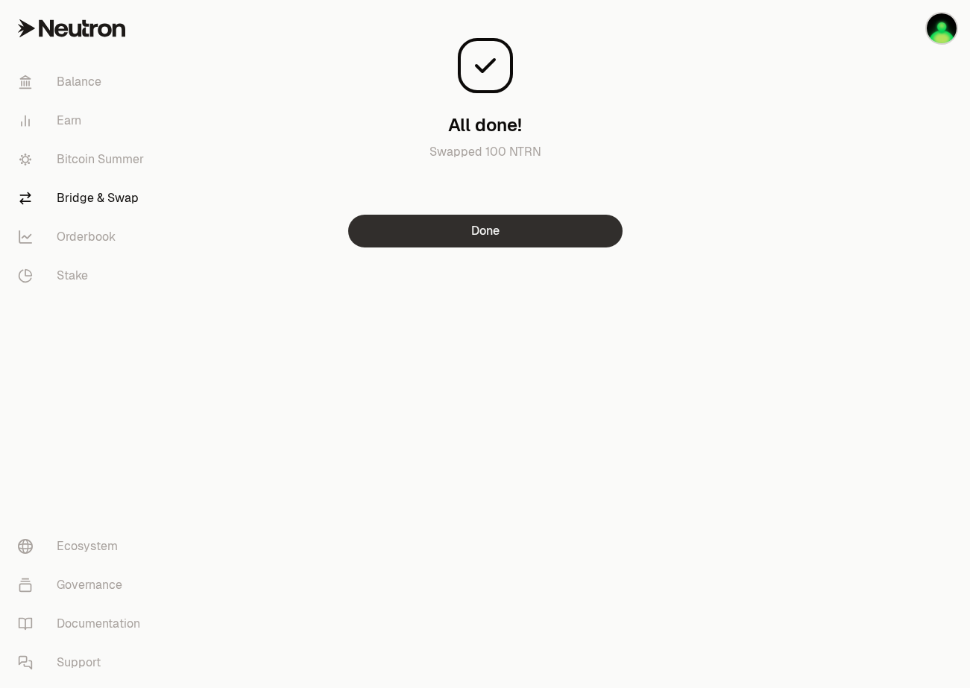
click at [409, 231] on button "Done" at bounding box center [485, 231] width 274 height 33
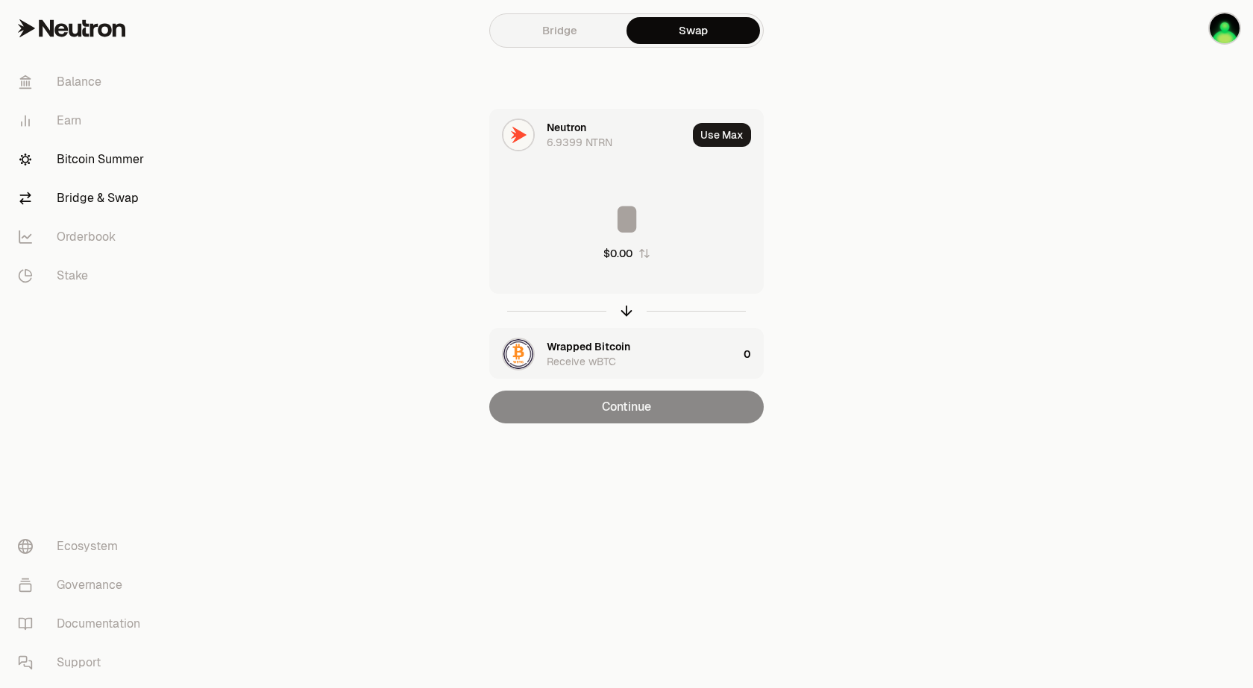
click at [122, 151] on link "Bitcoin Summer" at bounding box center [83, 159] width 155 height 39
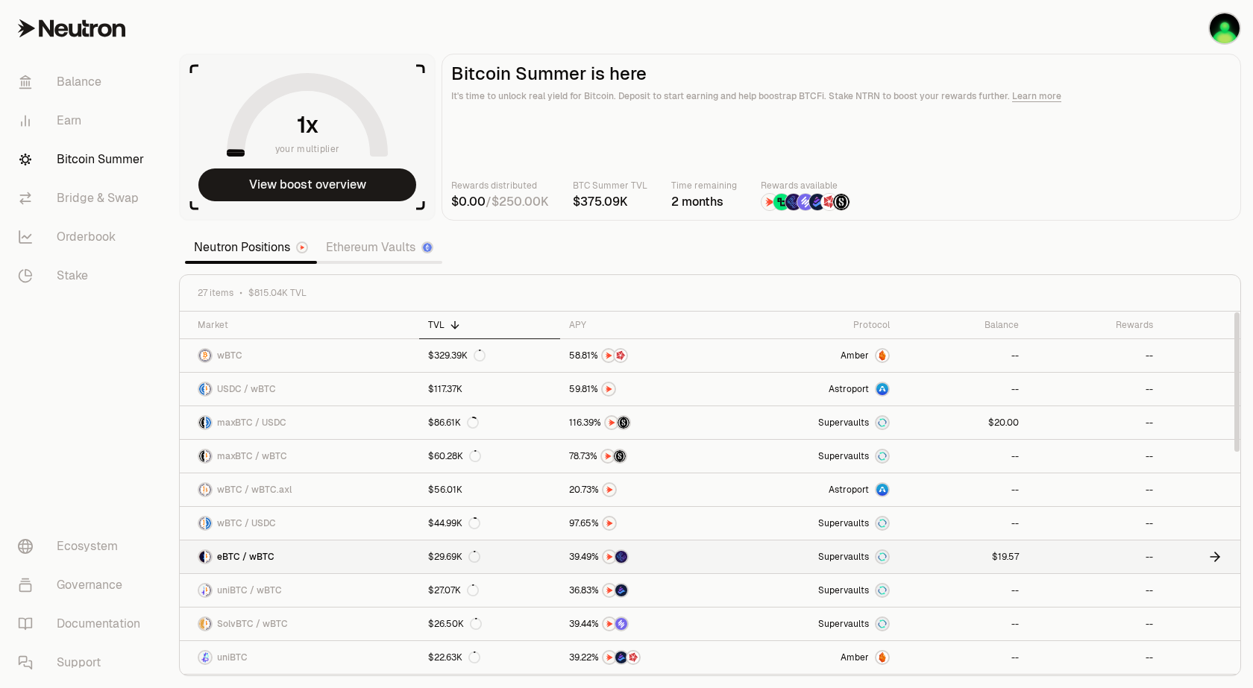
click at [999, 556] on span "1" at bounding box center [1000, 557] width 4 height 11
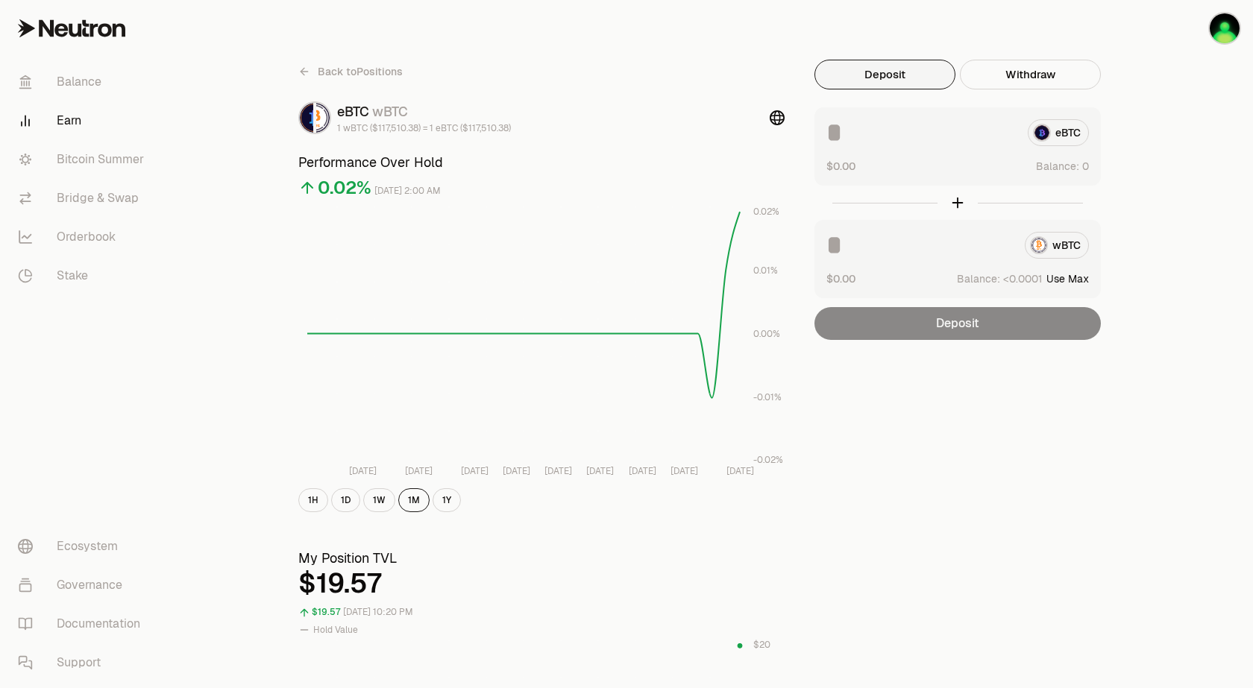
click at [1060, 277] on button "Use Max" at bounding box center [1067, 278] width 43 height 15
type input "**********"
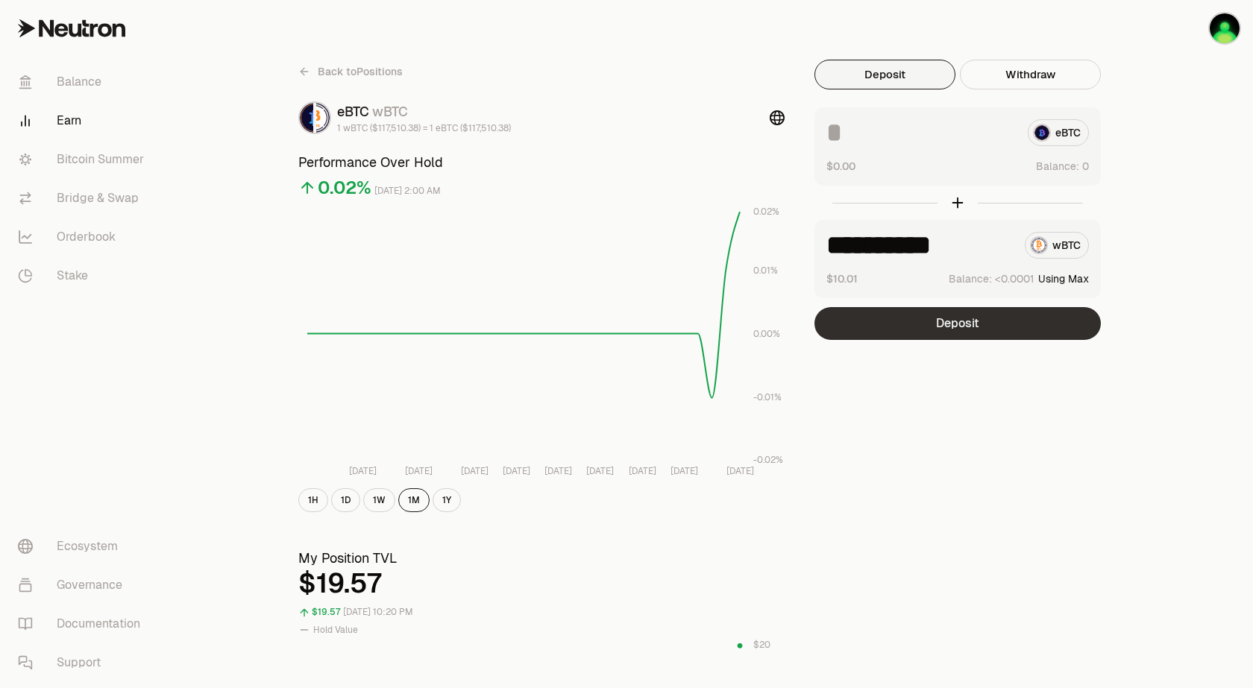
click at [963, 326] on button "Deposit" at bounding box center [957, 323] width 286 height 33
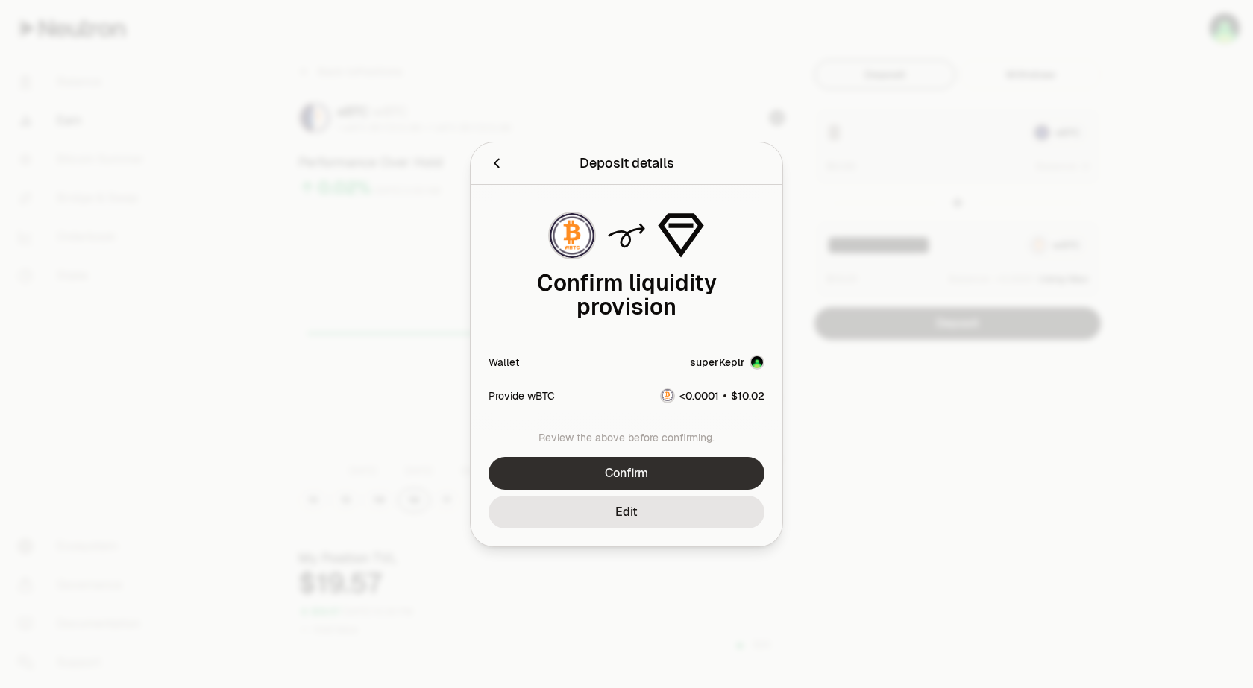
click at [627, 473] on button "Confirm" at bounding box center [626, 473] width 276 height 33
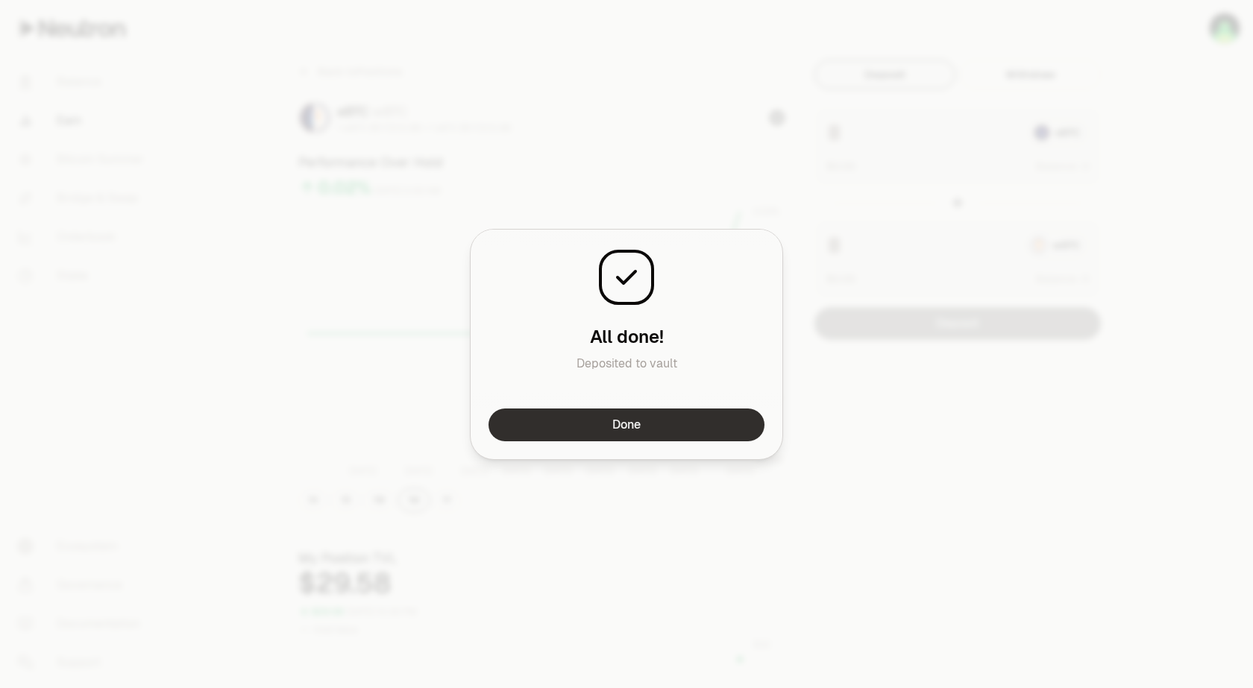
click at [617, 427] on button "Done" at bounding box center [626, 425] width 276 height 33
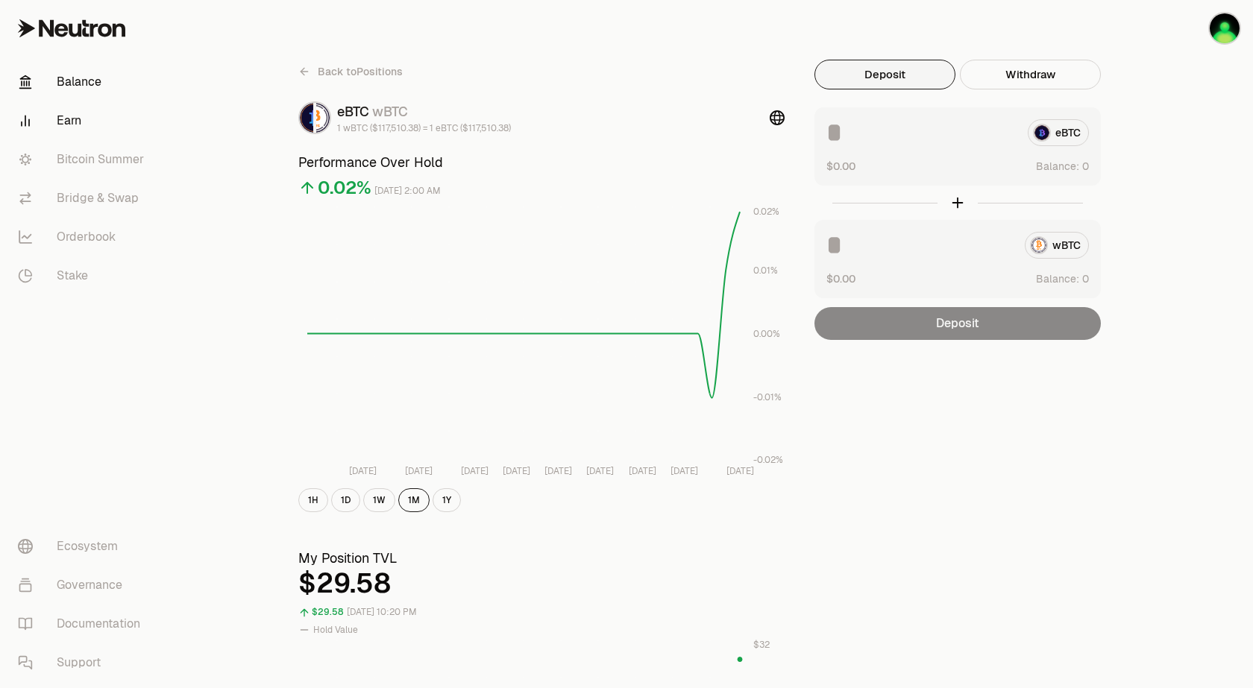
click at [81, 78] on link "Balance" at bounding box center [83, 82] width 155 height 39
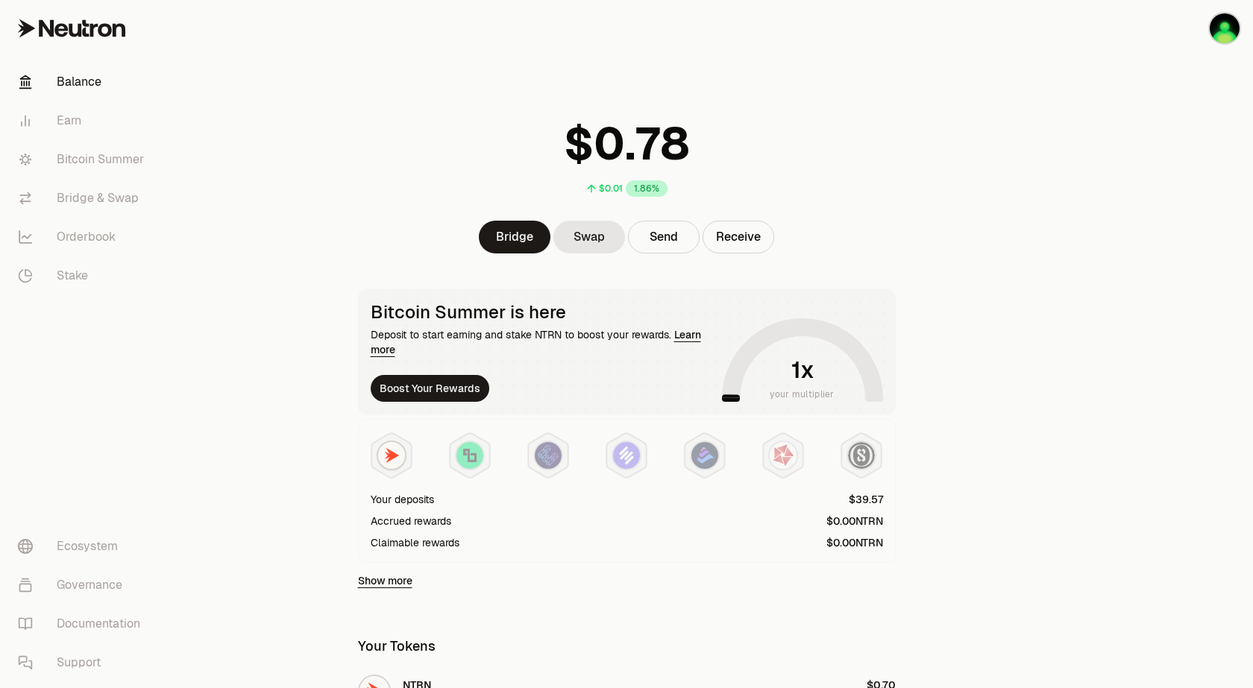
click at [379, 582] on link "Show more" at bounding box center [385, 580] width 54 height 15
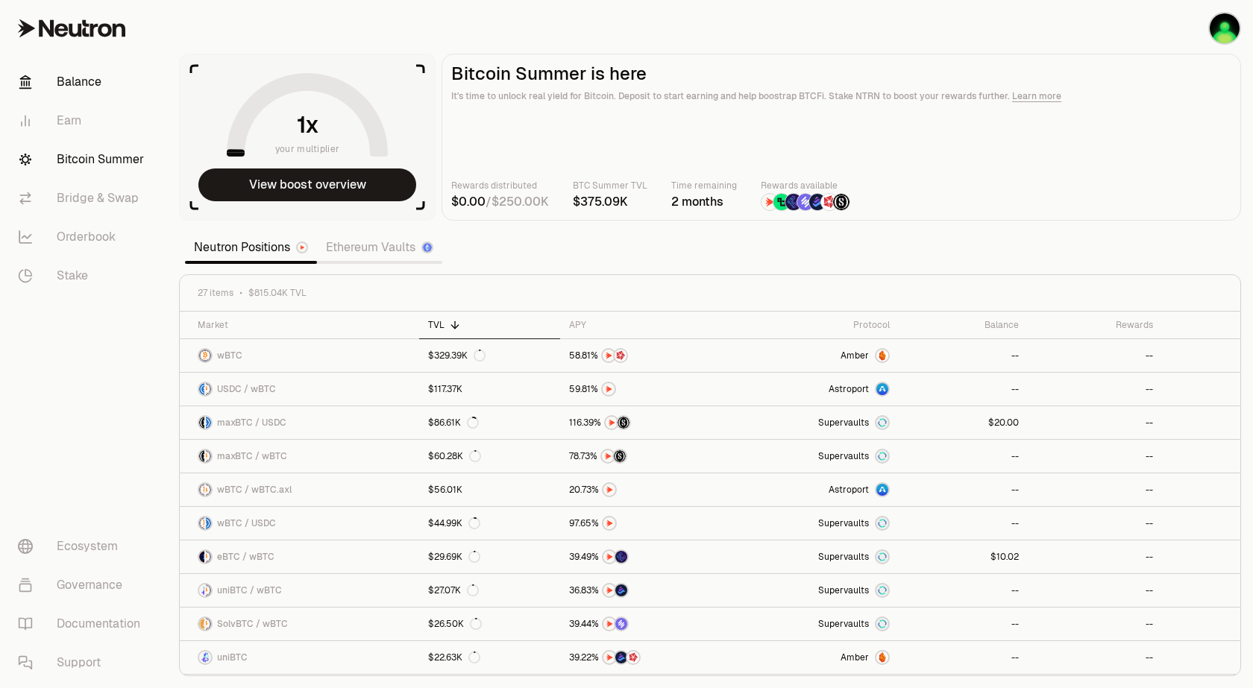
click at [64, 77] on link "Balance" at bounding box center [83, 82] width 155 height 39
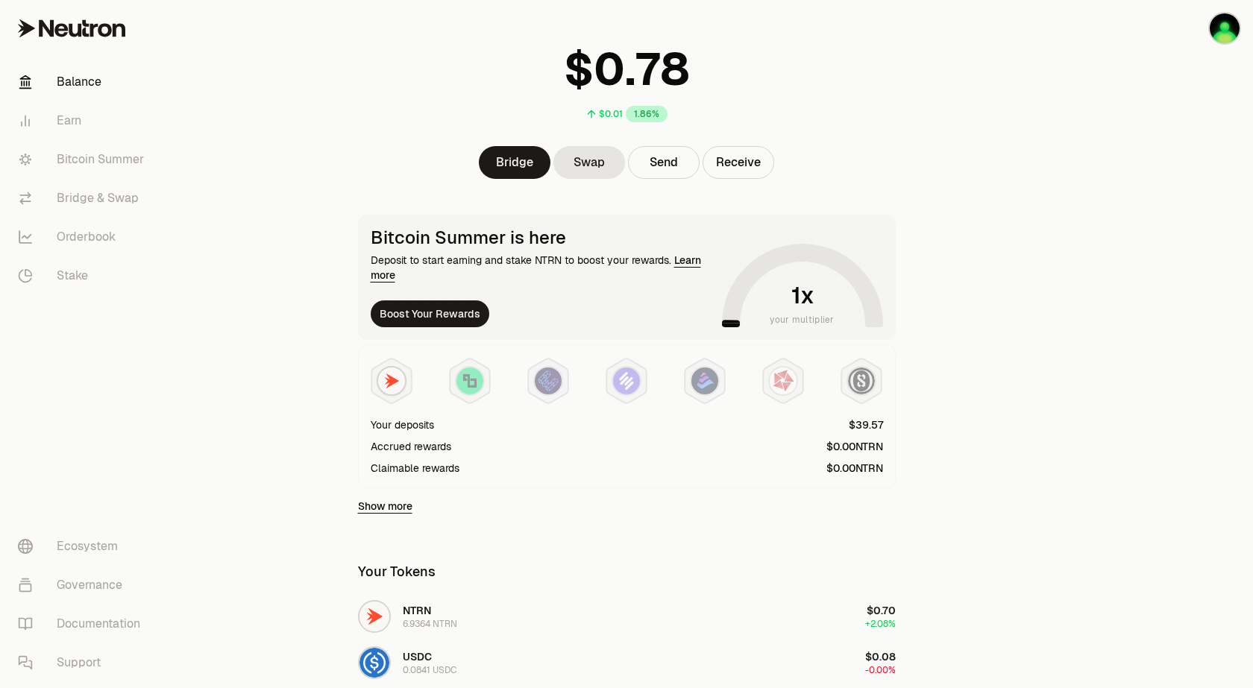
scroll to position [325, 0]
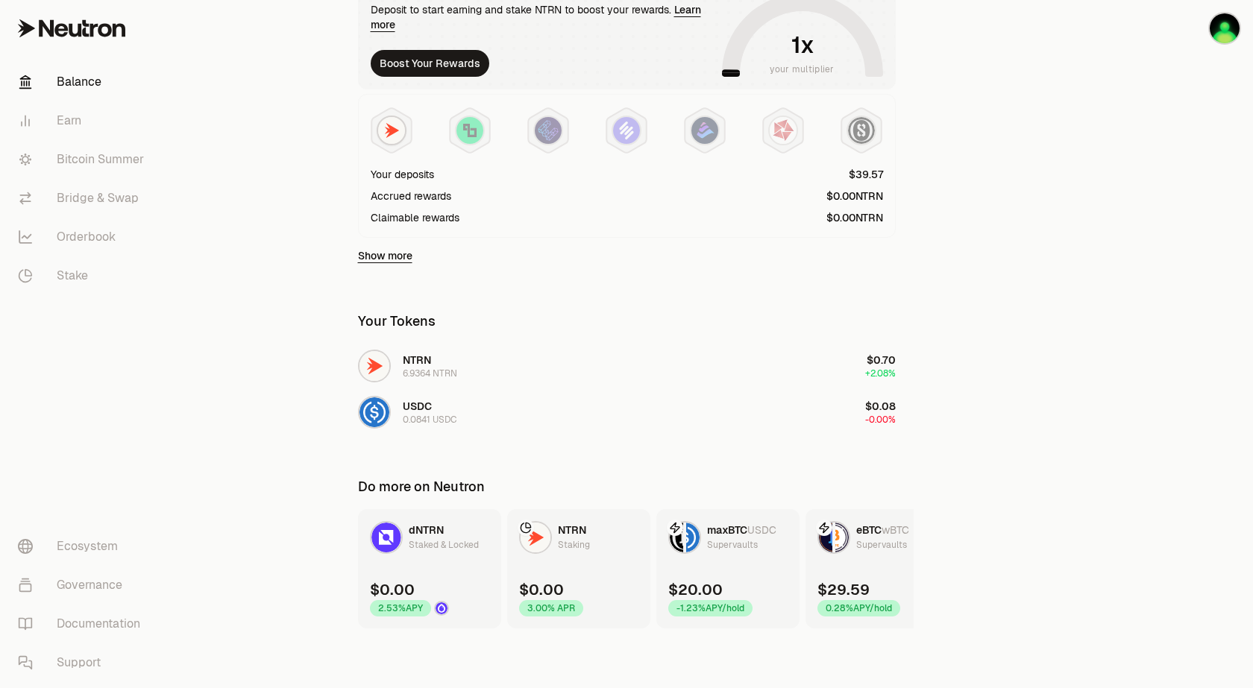
click at [696, 536] on img at bounding box center [692, 538] width 13 height 30
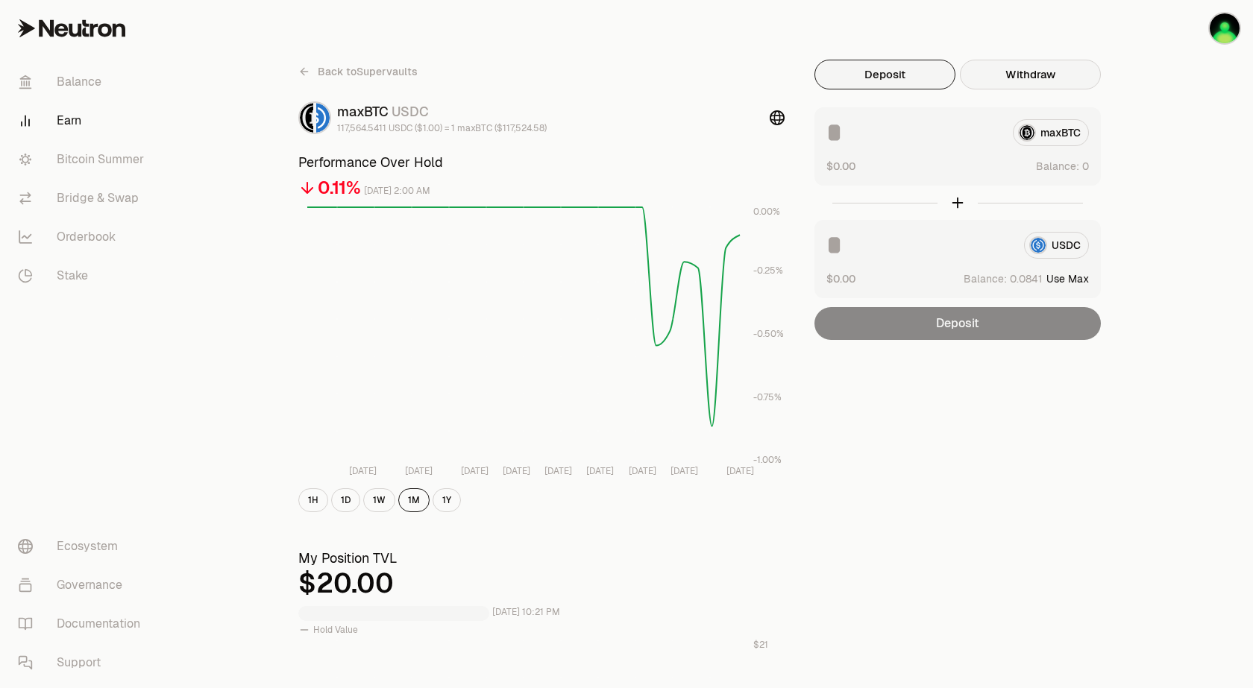
click at [1039, 75] on button "Withdraw" at bounding box center [1030, 75] width 141 height 30
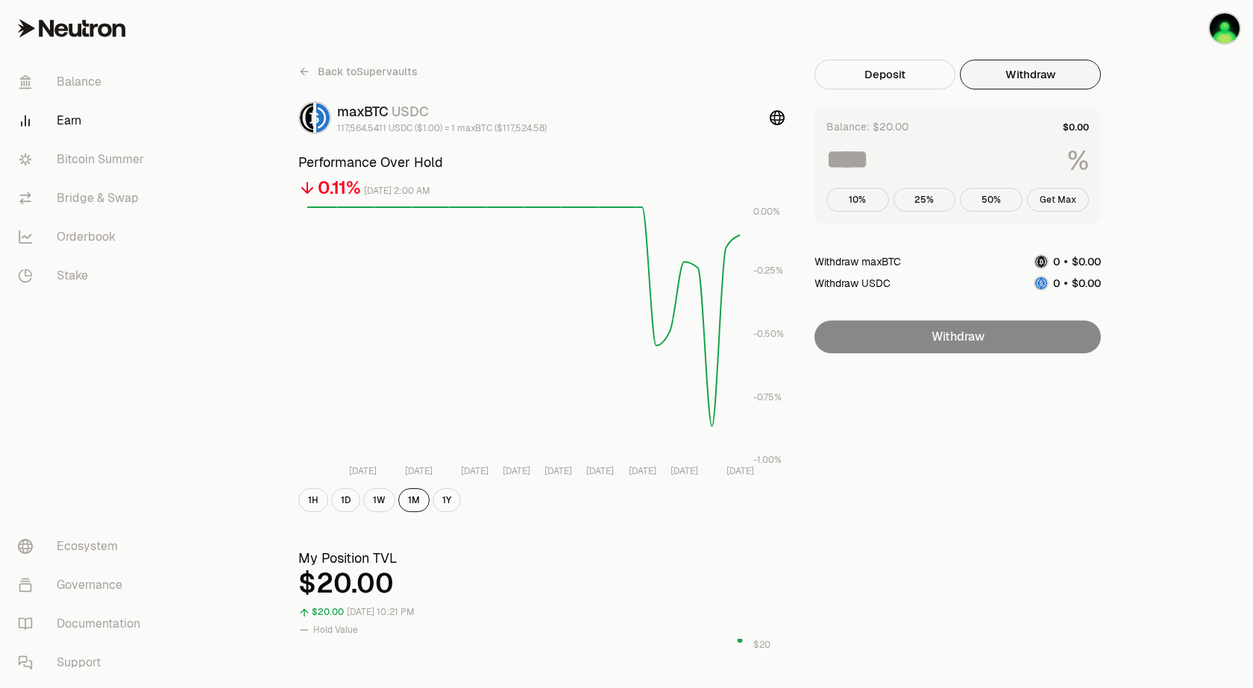
click at [1061, 199] on button "Get Max" at bounding box center [1058, 200] width 63 height 24
type input "***"
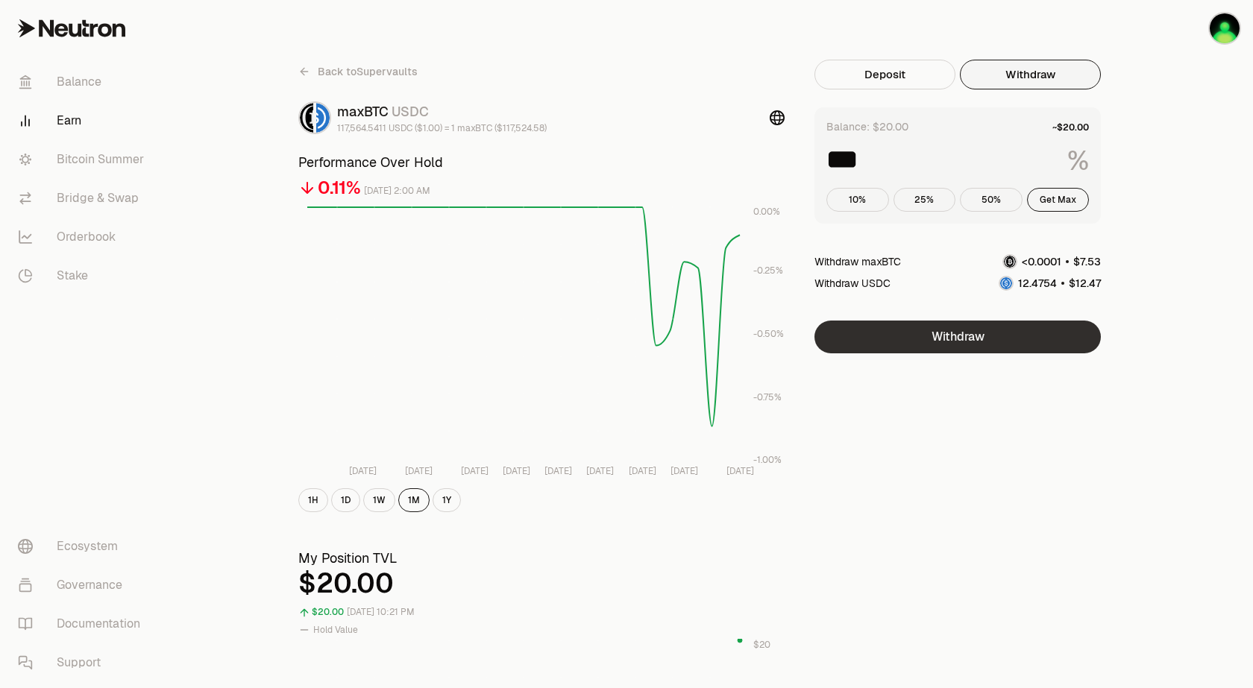
click at [959, 342] on button "Withdraw" at bounding box center [957, 337] width 286 height 33
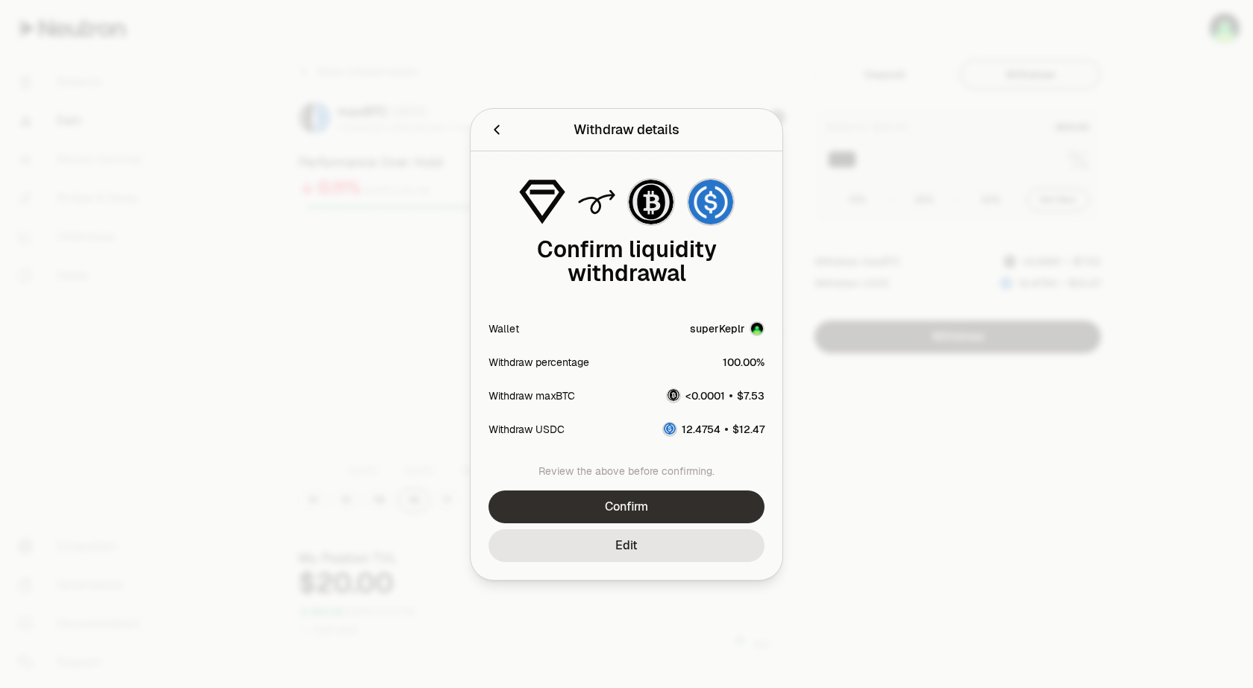
click at [643, 515] on button "Confirm" at bounding box center [626, 507] width 276 height 33
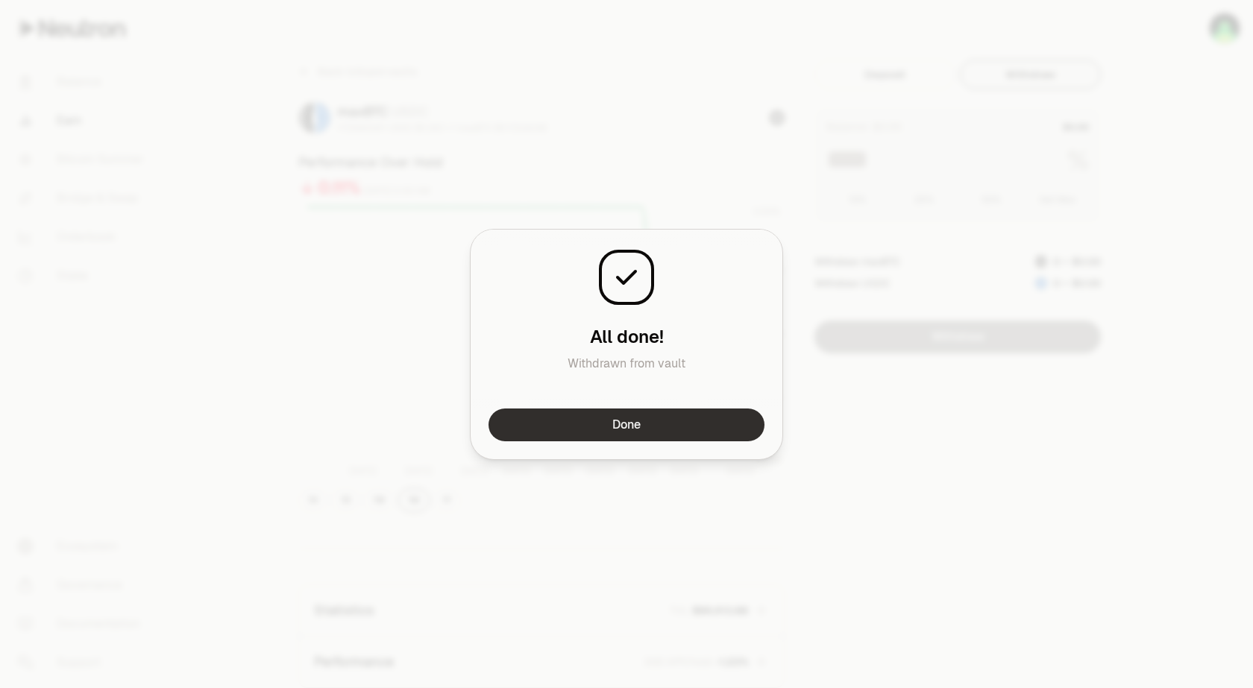
click at [610, 431] on button "Done" at bounding box center [626, 425] width 276 height 33
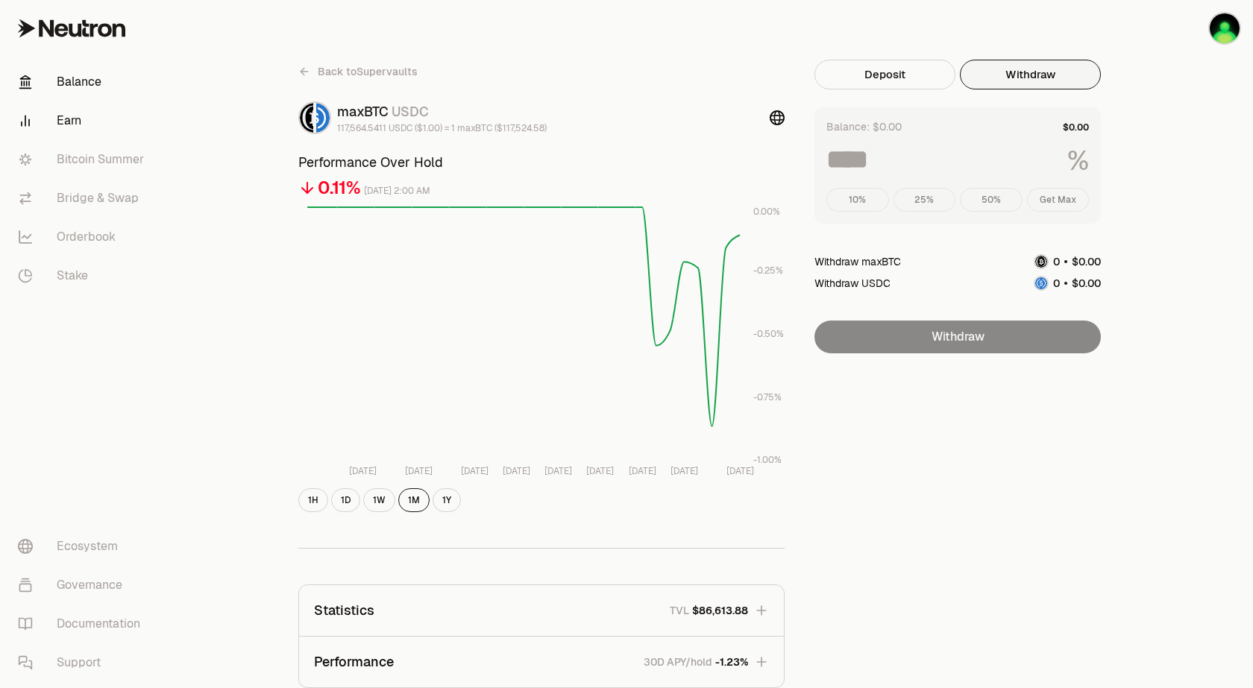
click at [86, 83] on link "Balance" at bounding box center [83, 82] width 155 height 39
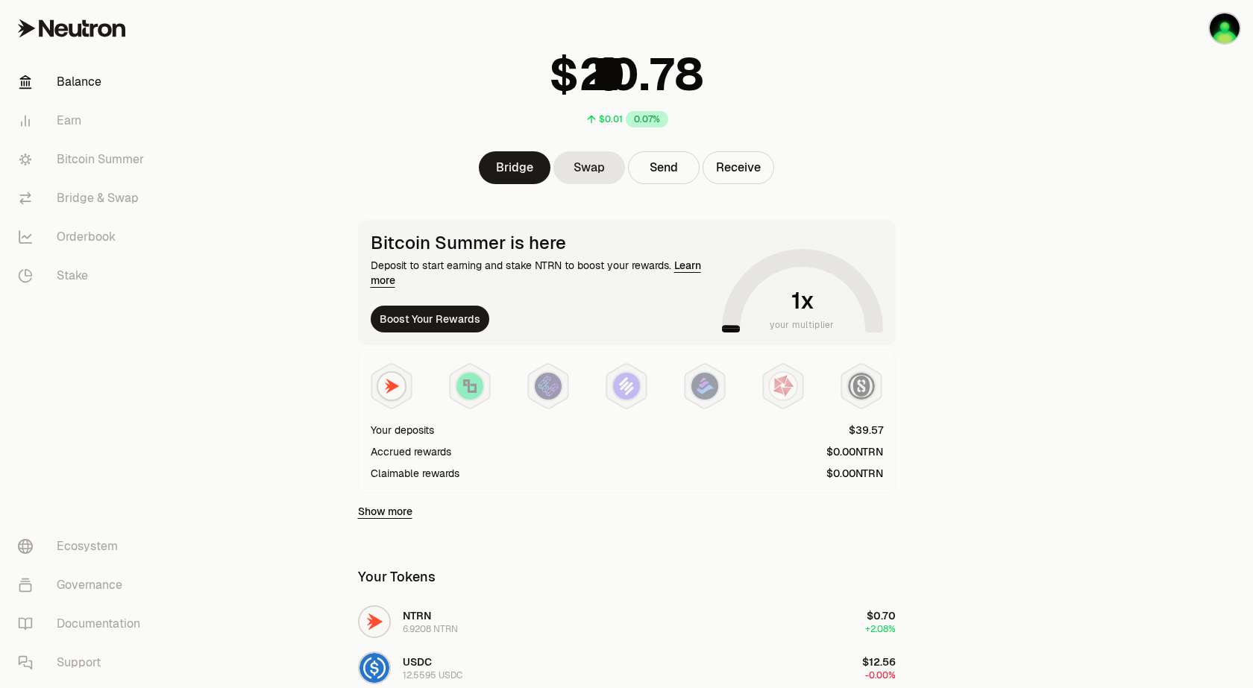
scroll to position [268, 0]
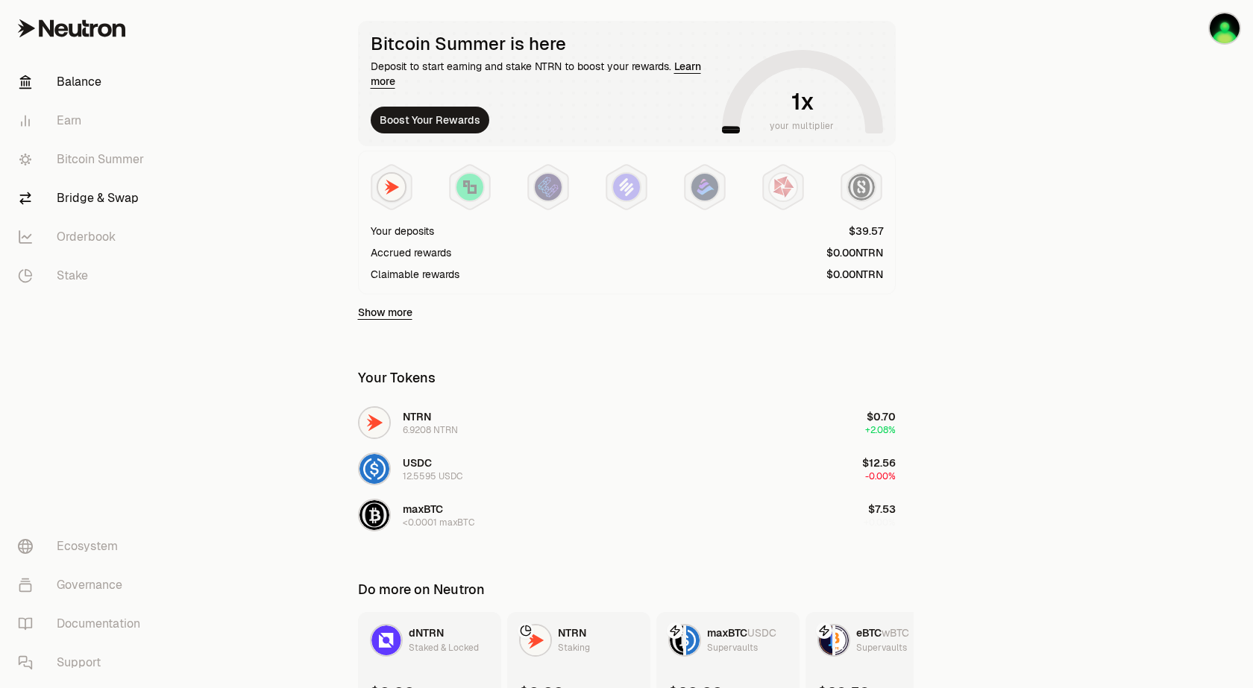
click at [94, 193] on link "Bridge & Swap" at bounding box center [83, 198] width 155 height 39
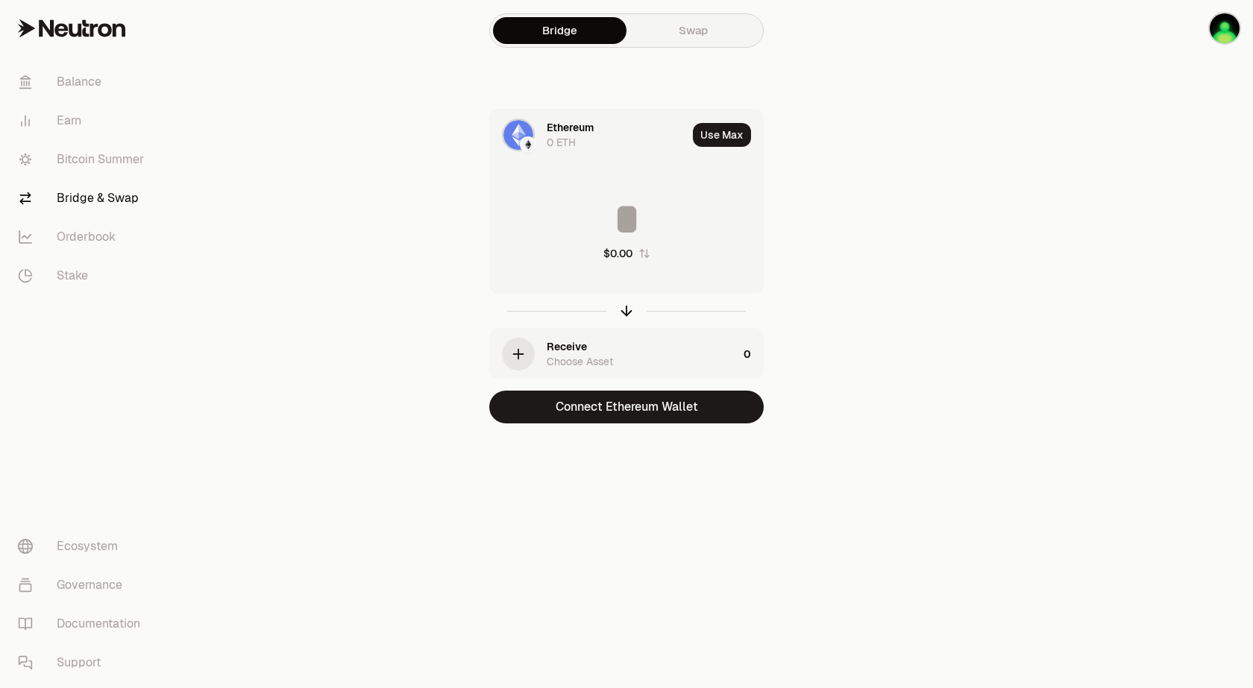
click at [705, 35] on link "Swap" at bounding box center [692, 30] width 133 height 27
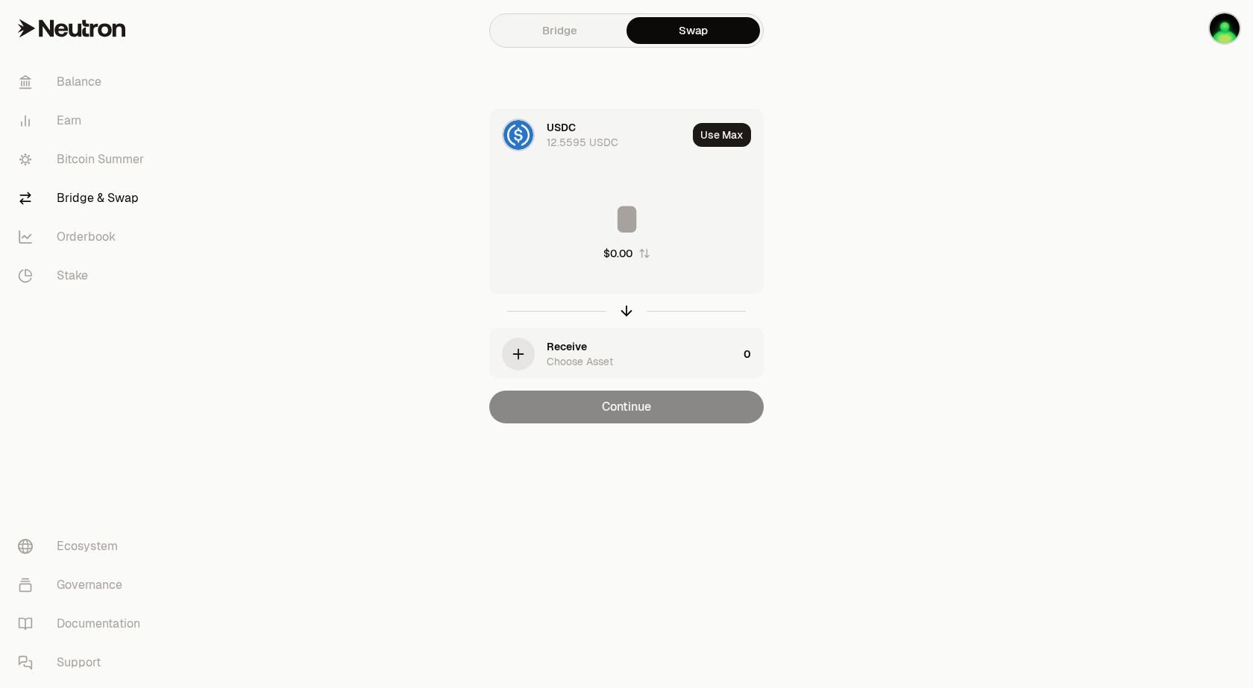
click at [643, 259] on button "$0.00" at bounding box center [626, 253] width 47 height 15
click at [626, 311] on icon "button" at bounding box center [626, 311] width 0 height 10
click at [537, 137] on div "Use Choose Asset" at bounding box center [588, 135] width 197 height 51
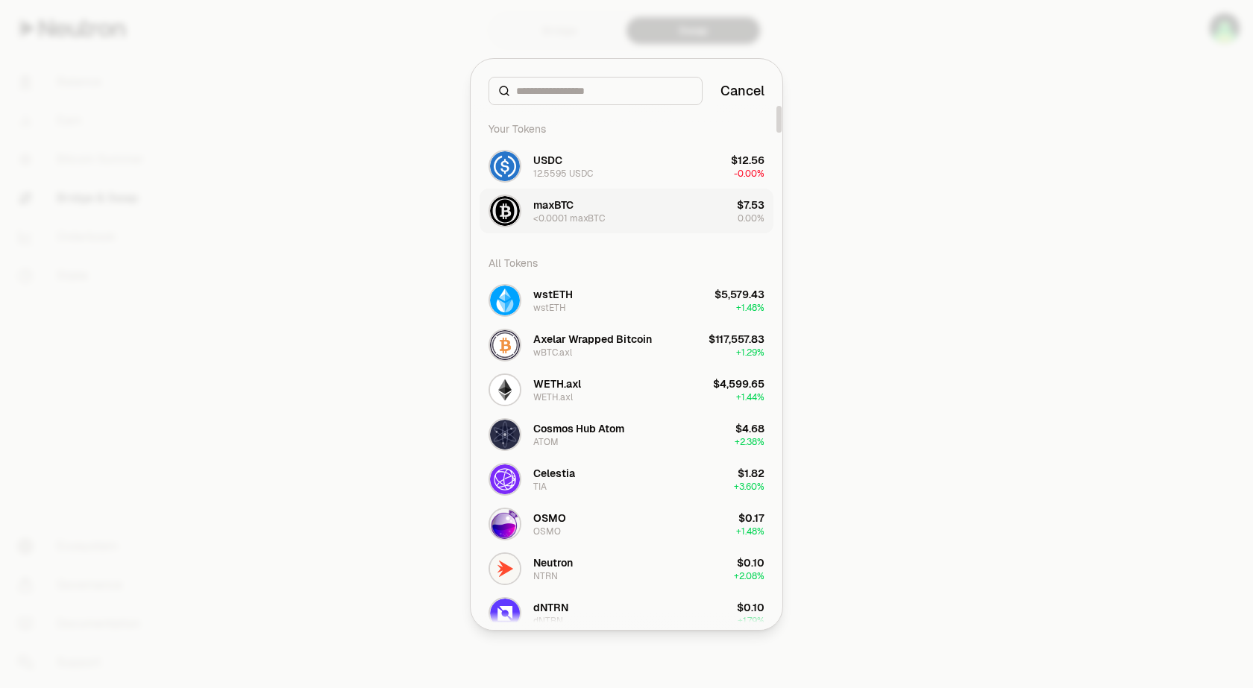
click at [536, 208] on div "maxBTC" at bounding box center [553, 205] width 40 height 15
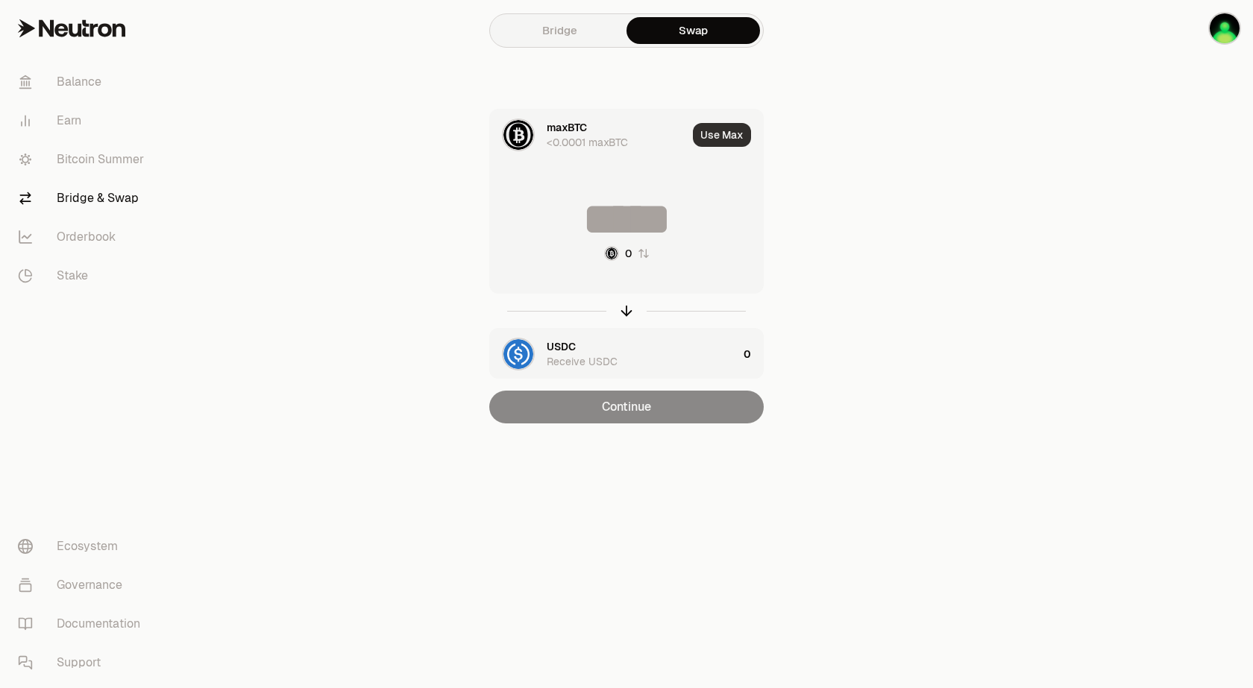
click at [723, 136] on button "Use Max" at bounding box center [722, 135] width 58 height 24
type input "*****"
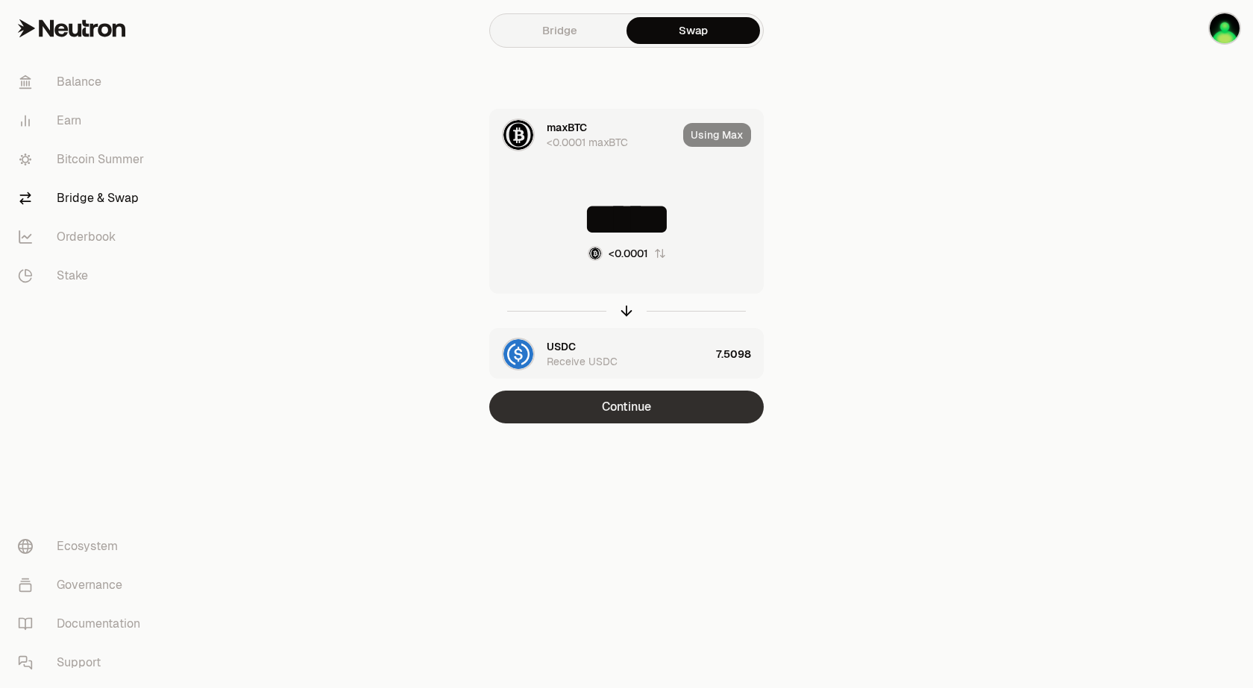
click at [636, 409] on button "Continue" at bounding box center [626, 407] width 274 height 33
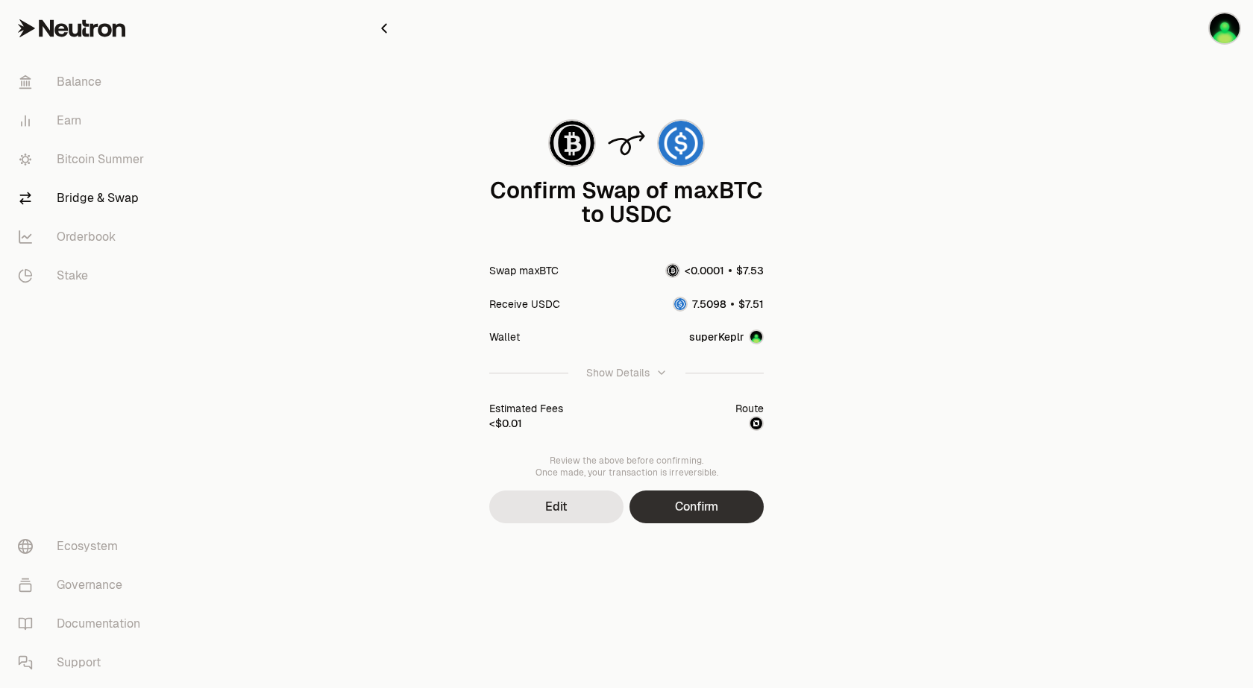
click at [684, 503] on button "Confirm" at bounding box center [696, 507] width 134 height 33
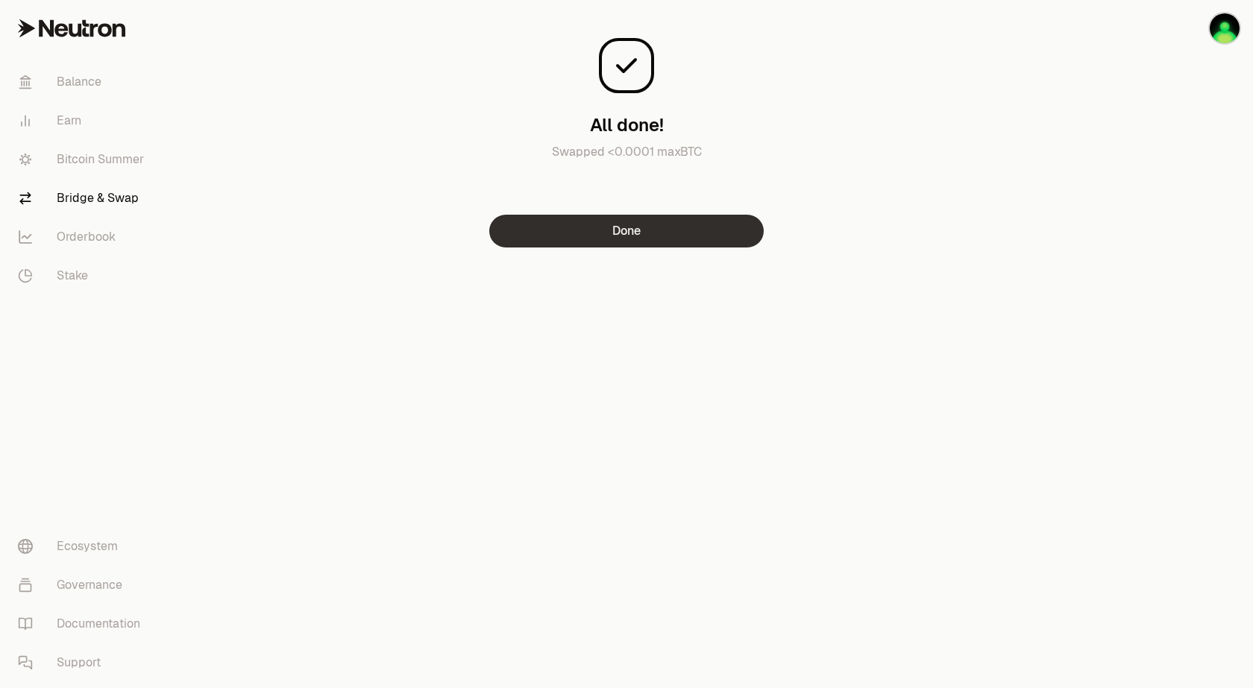
click at [609, 239] on button "Done" at bounding box center [626, 231] width 274 height 33
